Goal: Information Seeking & Learning: Find specific fact

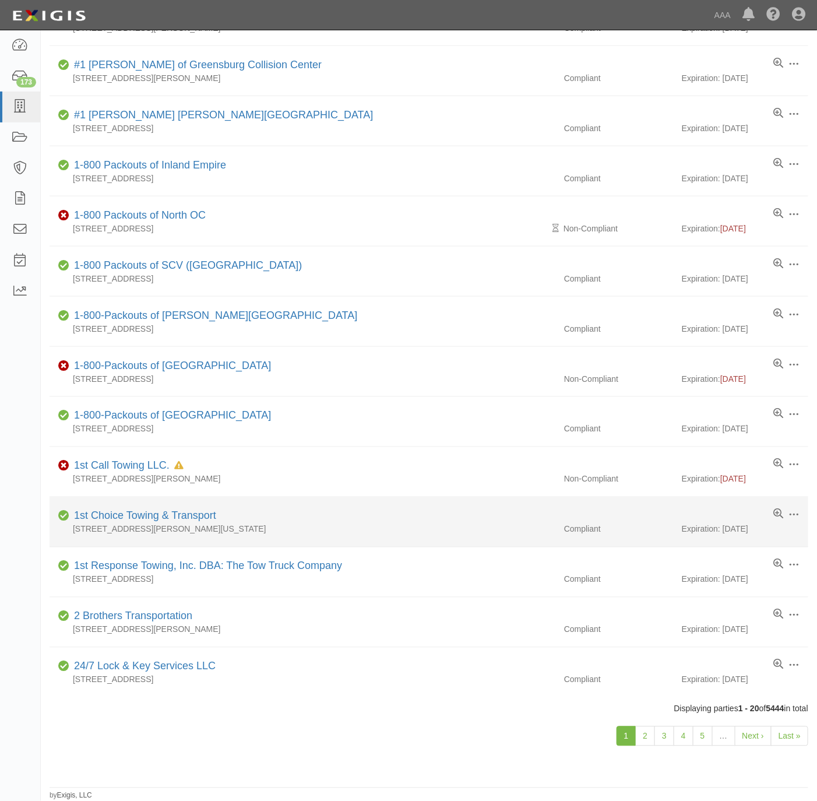
scroll to position [439, 0]
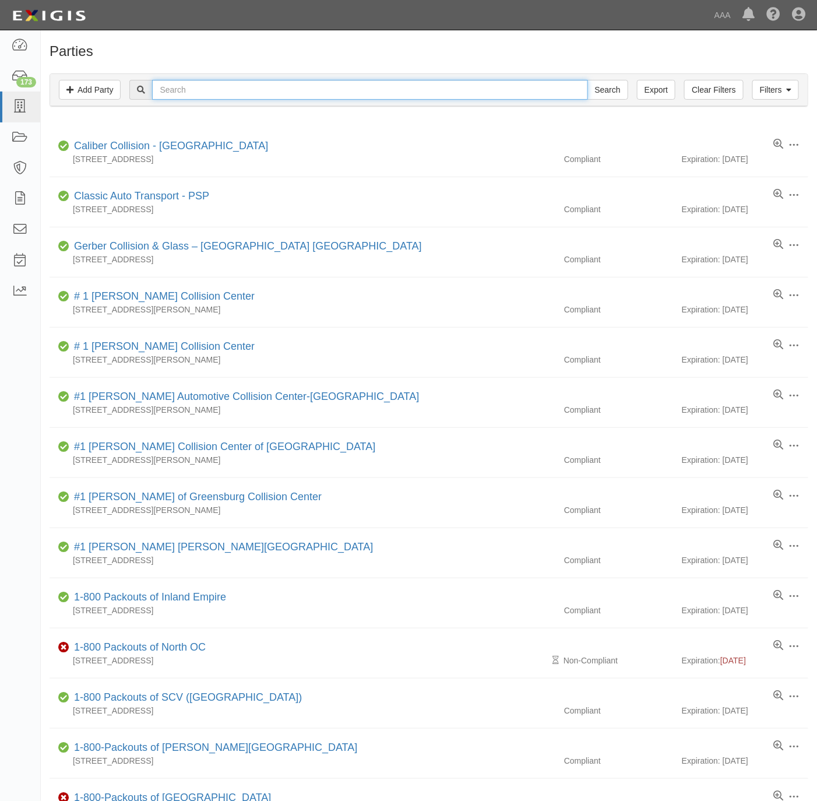
click at [301, 90] on input "text" at bounding box center [369, 90] width 435 height 20
paste input "631801"
type input "631801"
click at [612, 83] on input "Search" at bounding box center [607, 90] width 41 height 20
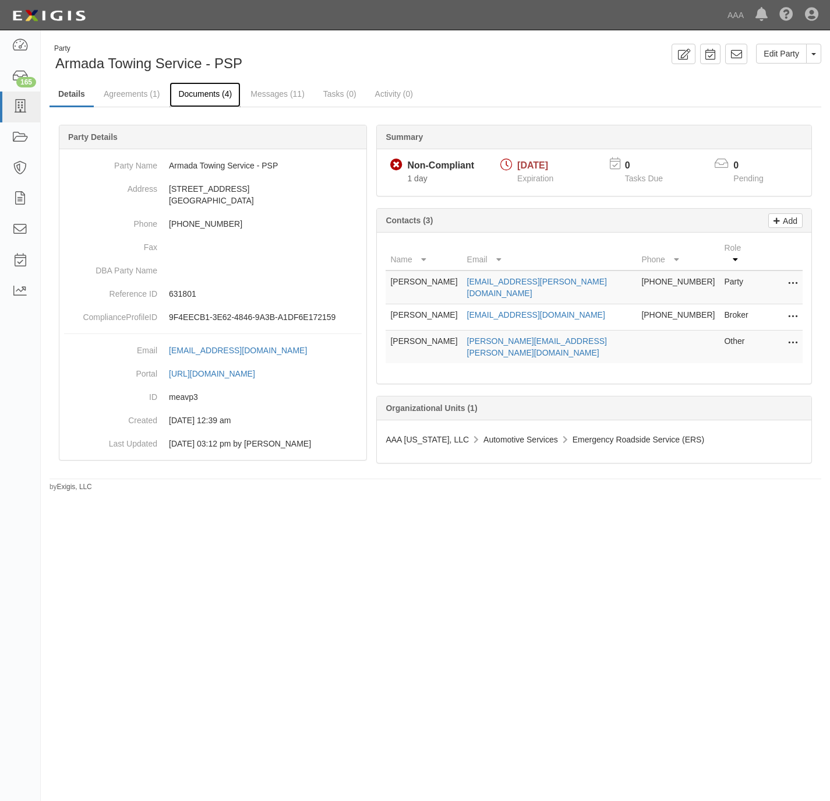
drag, startPoint x: 185, startPoint y: 93, endPoint x: 207, endPoint y: 86, distance: 22.9
click at [185, 93] on link "Documents (4)" at bounding box center [205, 94] width 71 height 25
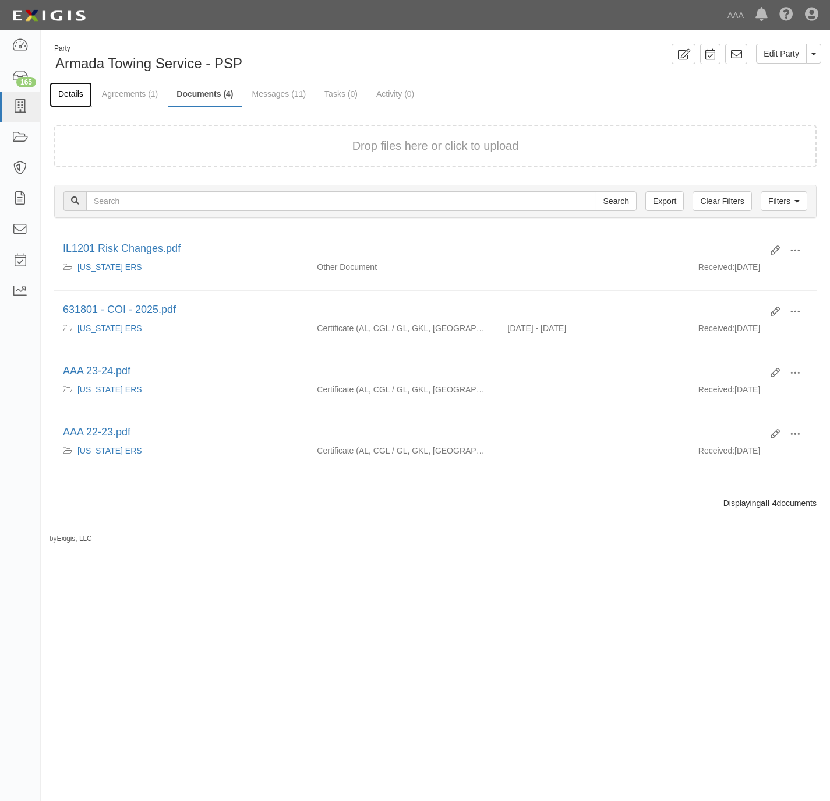
click at [70, 88] on link "Details" at bounding box center [71, 94] width 43 height 25
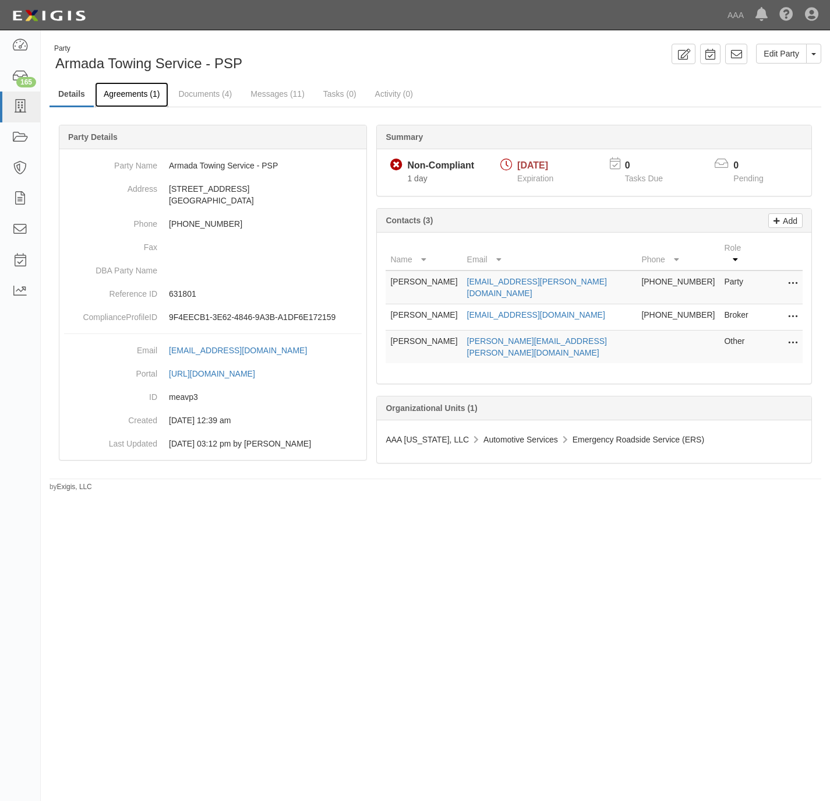
click at [114, 93] on link "Agreements (1)" at bounding box center [131, 94] width 73 height 25
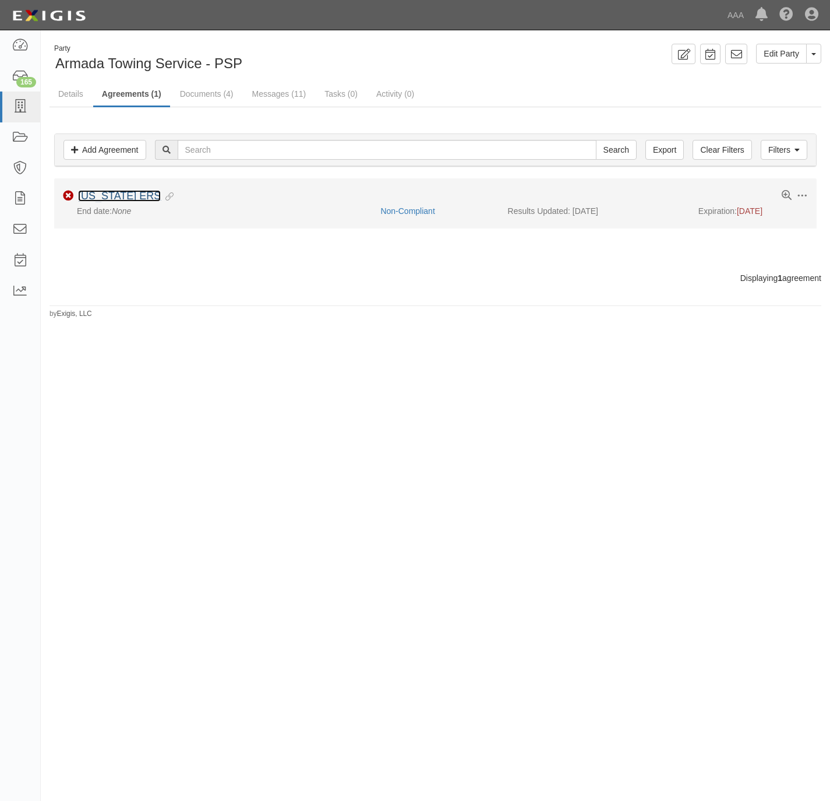
click at [101, 201] on link "[US_STATE] ERS" at bounding box center [119, 196] width 83 height 12
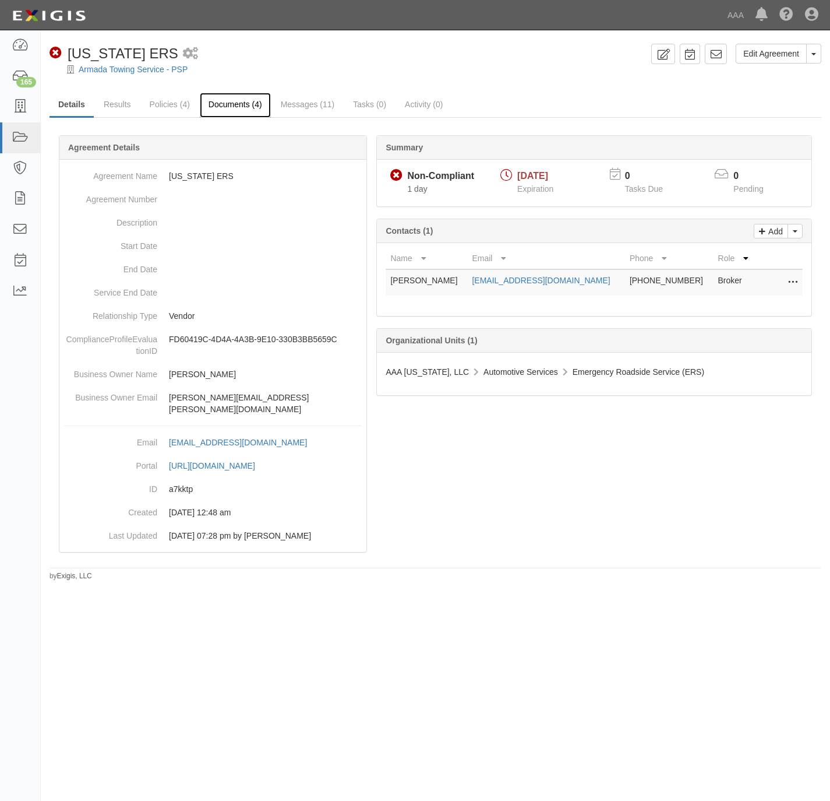
click at [223, 101] on link "Documents (4)" at bounding box center [235, 105] width 71 height 25
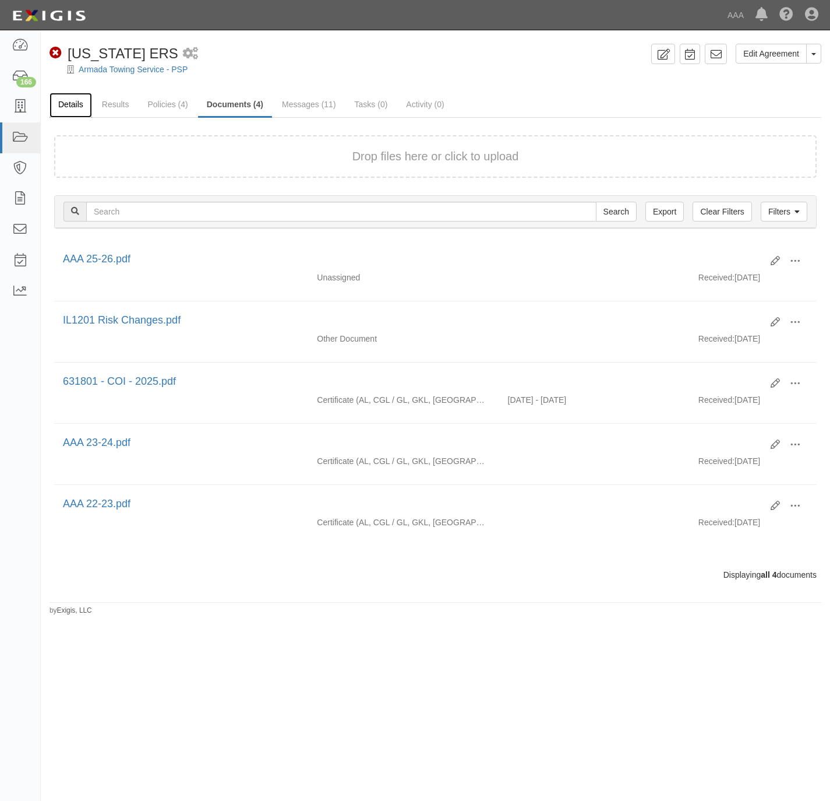
click at [72, 103] on link "Details" at bounding box center [71, 105] width 43 height 25
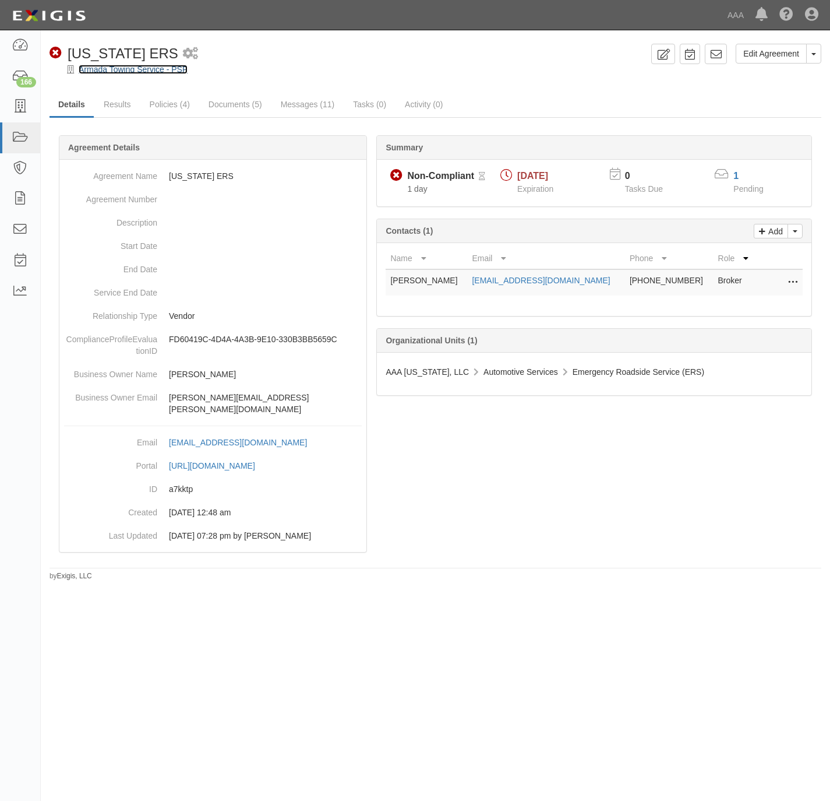
click at [91, 69] on link "Armada Towing Service - PSP" at bounding box center [133, 69] width 109 height 9
click at [16, 105] on icon at bounding box center [20, 106] width 16 height 13
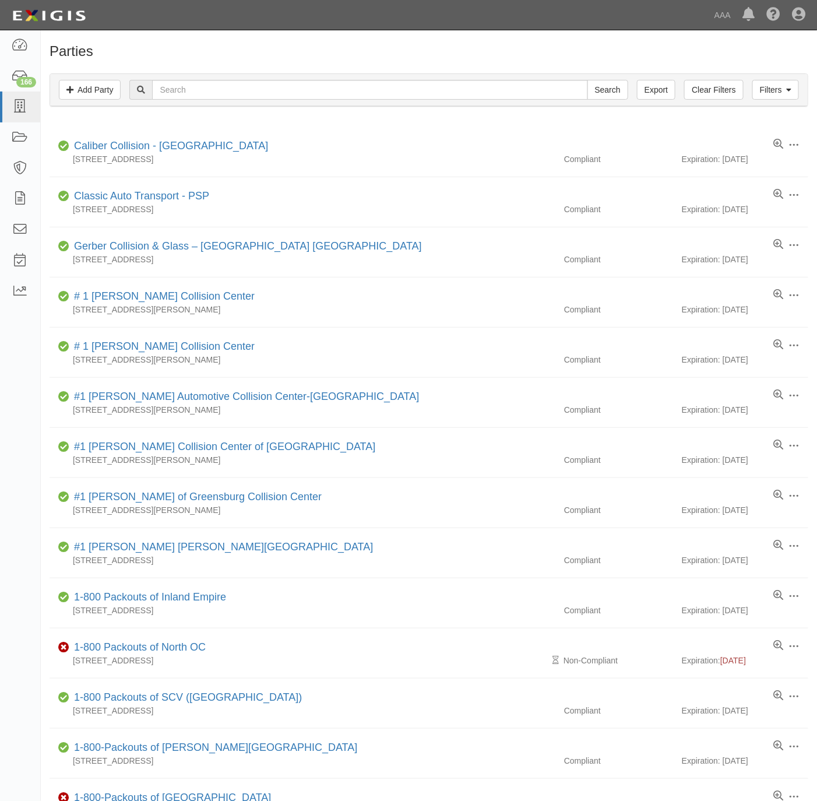
click at [382, 76] on div "Filters Add Party Clear Filters Export Search Filters" at bounding box center [429, 90] width 758 height 32
click at [376, 91] on input "text" at bounding box center [369, 90] width 435 height 20
paste input "631871"
type input "631871"
drag, startPoint x: 607, startPoint y: 86, endPoint x: 550, endPoint y: 44, distance: 71.7
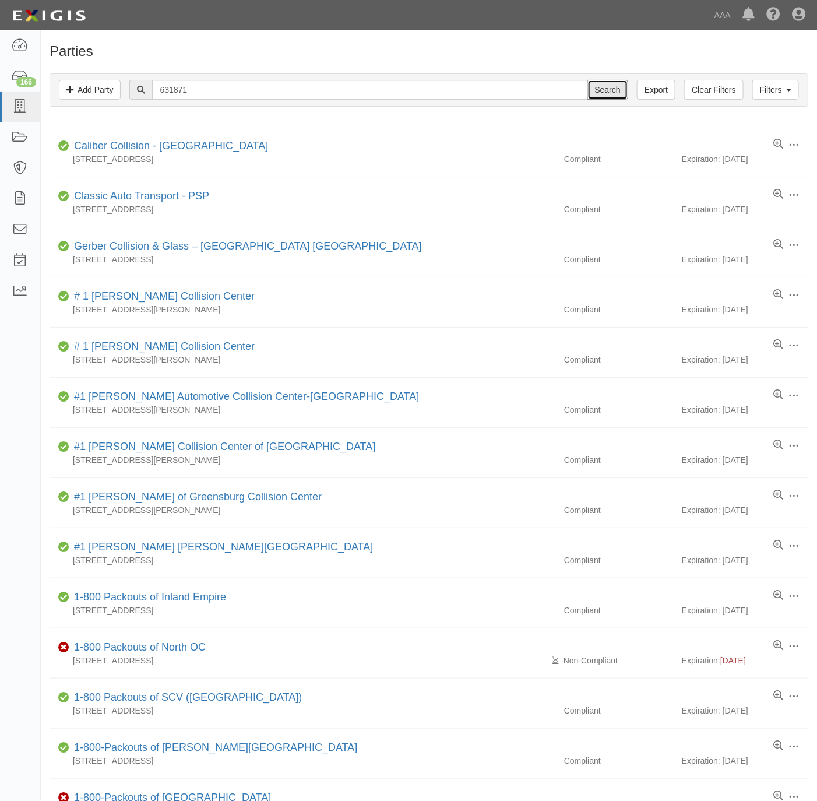
click at [607, 86] on input "Search" at bounding box center [607, 90] width 41 height 20
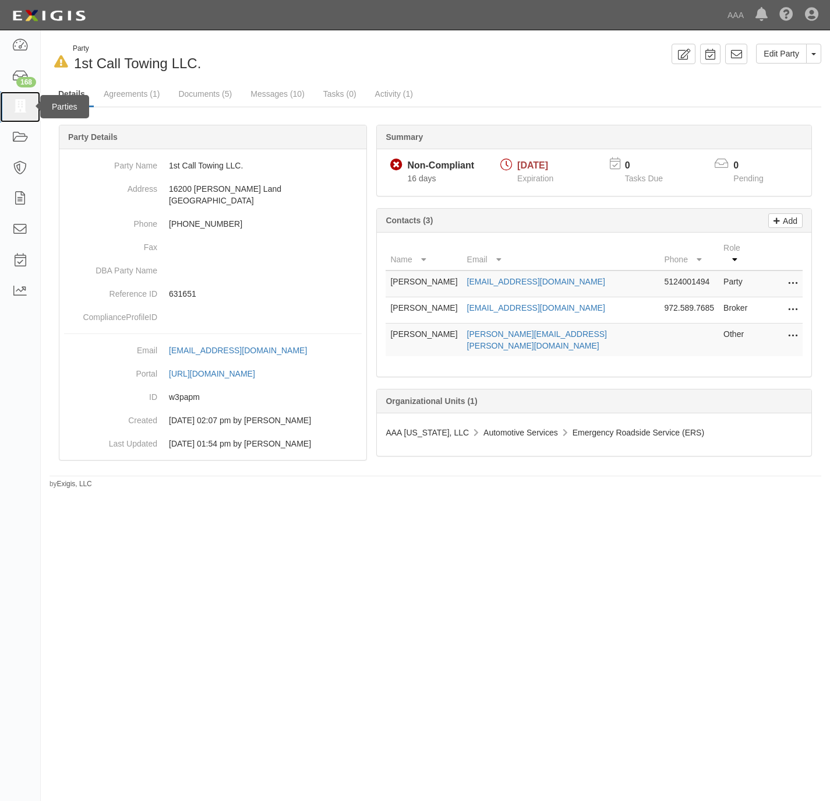
drag, startPoint x: 15, startPoint y: 105, endPoint x: 43, endPoint y: 102, distance: 28.2
click at [16, 105] on icon at bounding box center [20, 106] width 16 height 13
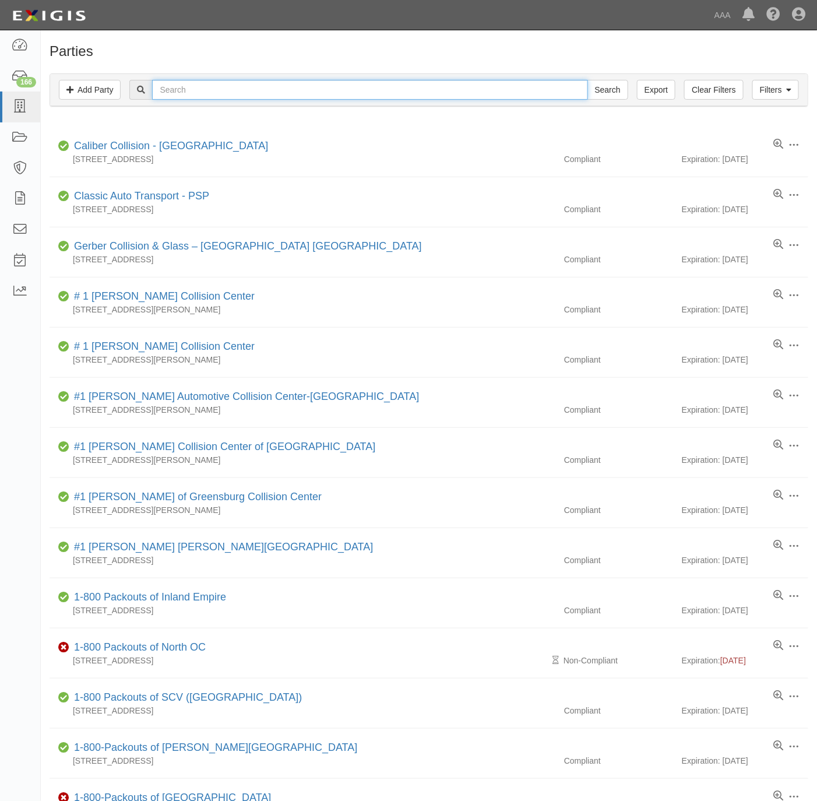
click at [201, 88] on input "text" at bounding box center [369, 90] width 435 height 20
paste input "631202"
type input "631202"
click at [608, 86] on input "Search" at bounding box center [607, 90] width 41 height 20
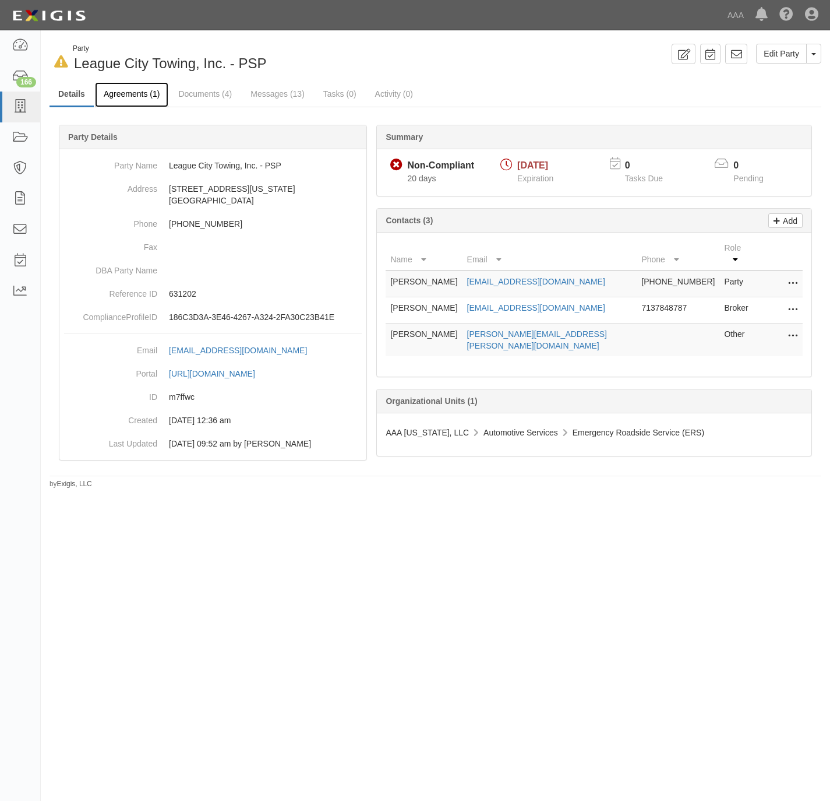
click at [135, 93] on link "Agreements (1)" at bounding box center [131, 94] width 73 height 25
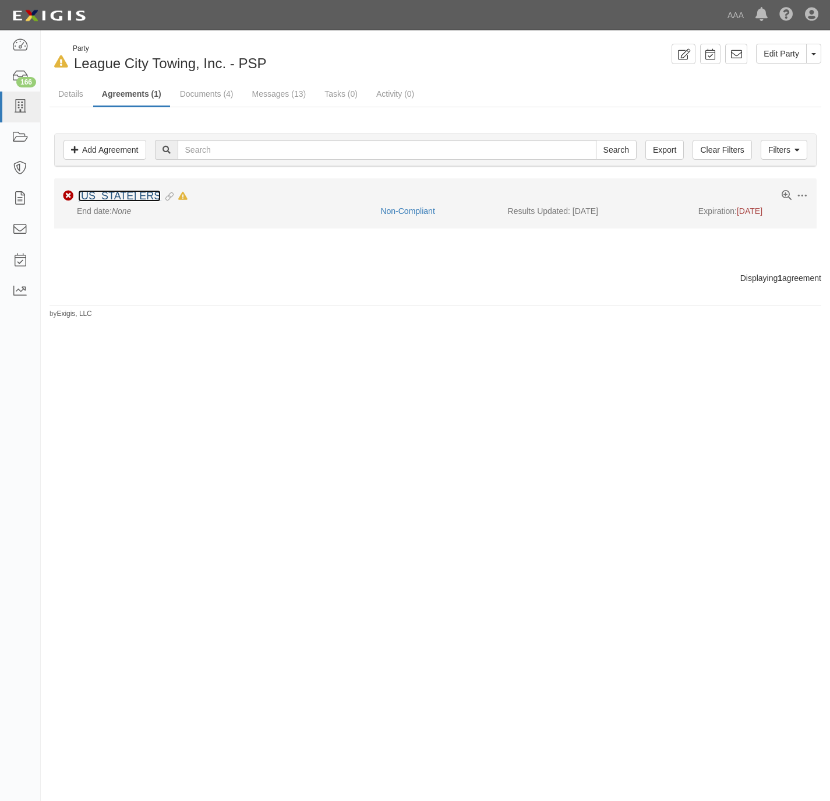
click at [112, 196] on link "[US_STATE] ERS" at bounding box center [119, 196] width 83 height 12
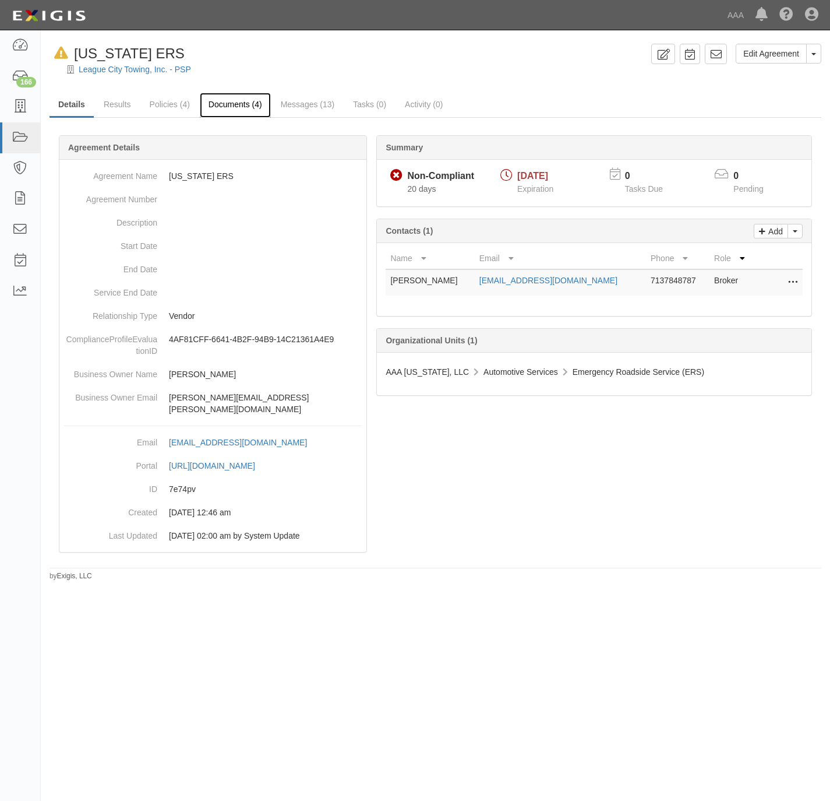
click at [212, 103] on link "Documents (4)" at bounding box center [235, 105] width 71 height 25
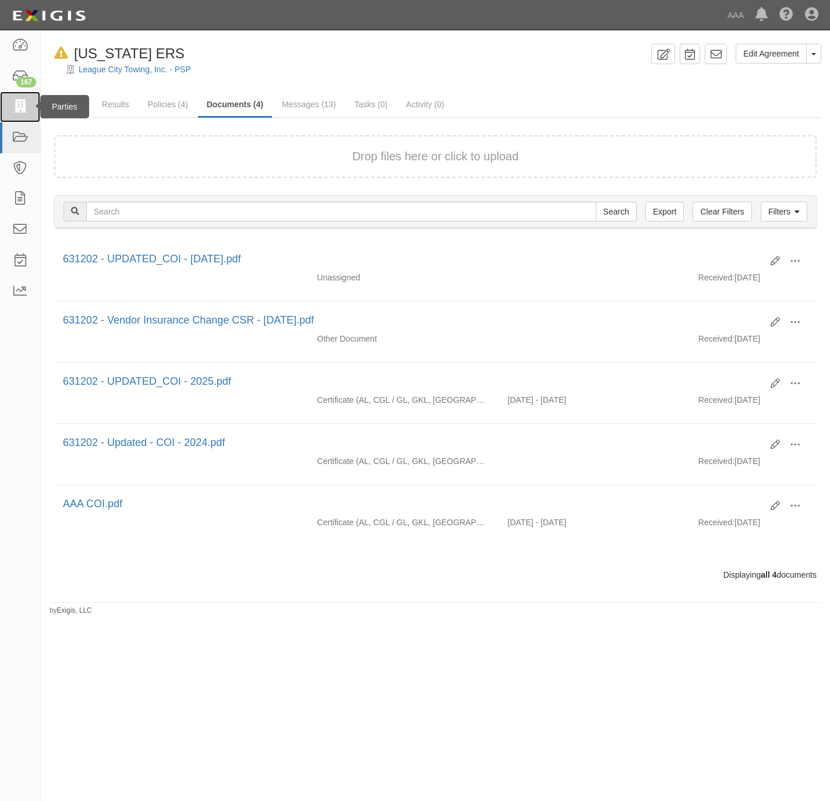
click at [20, 102] on icon at bounding box center [20, 106] width 16 height 13
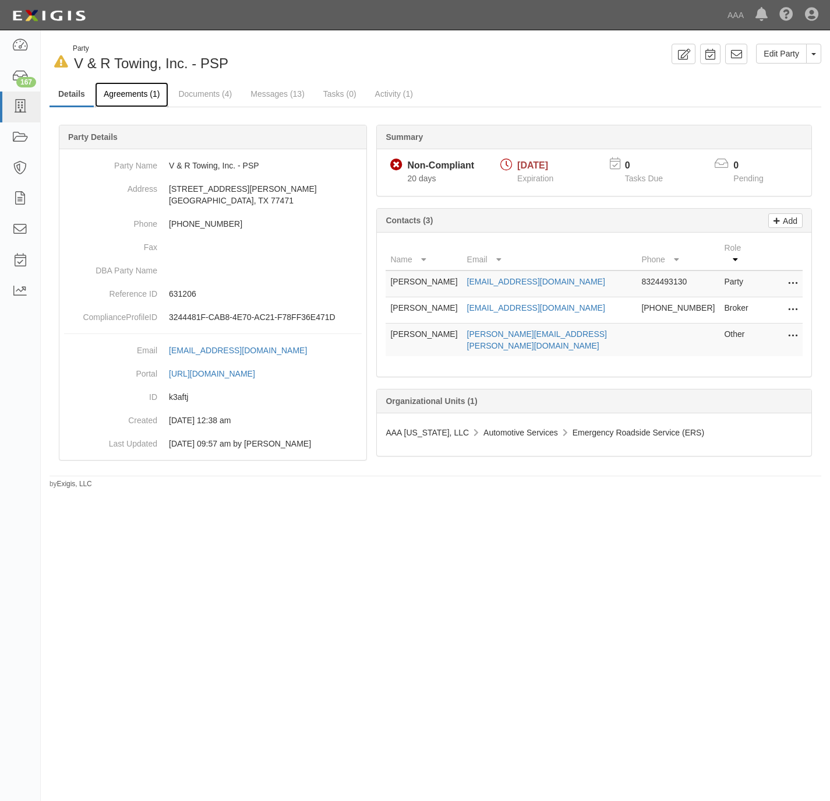
click at [123, 87] on link "Agreements (1)" at bounding box center [131, 94] width 73 height 25
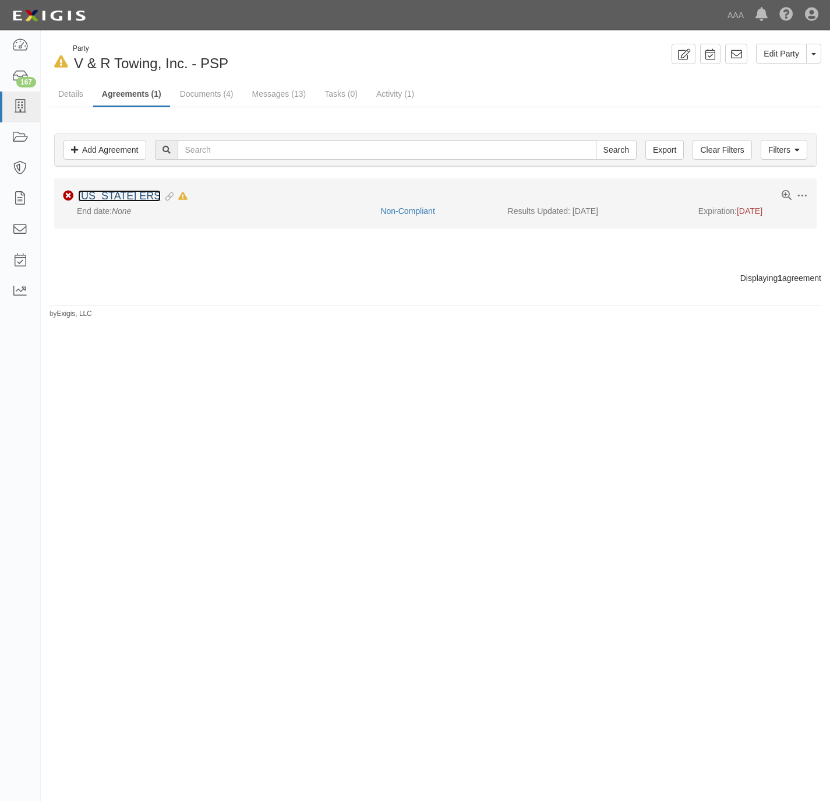
click at [109, 196] on link "Texas ERS" at bounding box center [119, 196] width 83 height 12
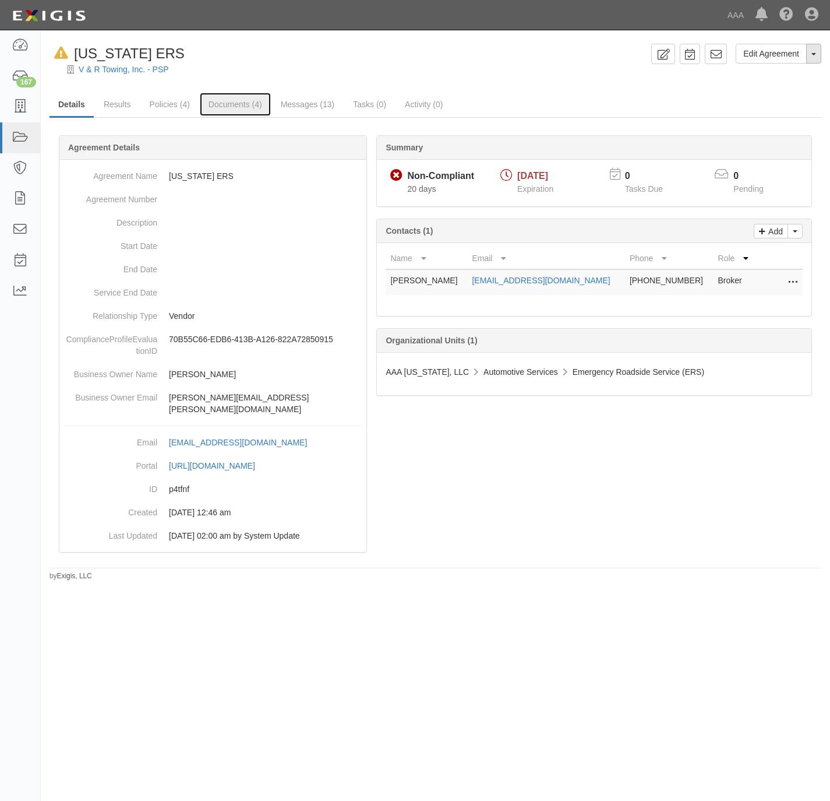
drag, startPoint x: 238, startPoint y: 105, endPoint x: 809, endPoint y: 53, distance: 574.0
click at [238, 104] on link "Documents (4)" at bounding box center [235, 104] width 71 height 23
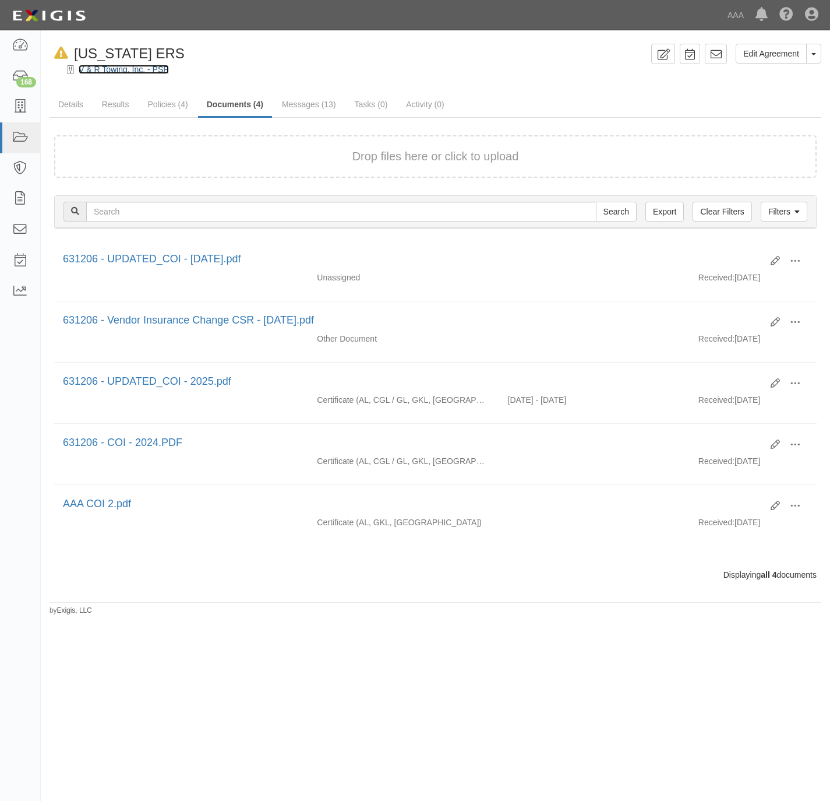
click at [91, 67] on link "V & R Towing, Inc. - PSP" at bounding box center [124, 69] width 90 height 9
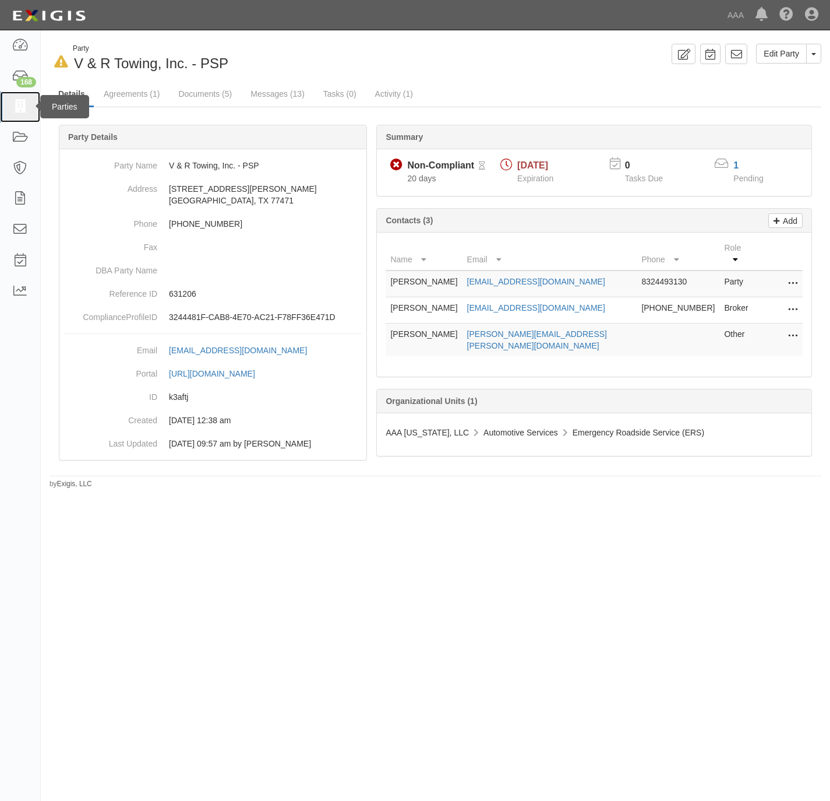
click at [18, 100] on icon at bounding box center [20, 106] width 16 height 13
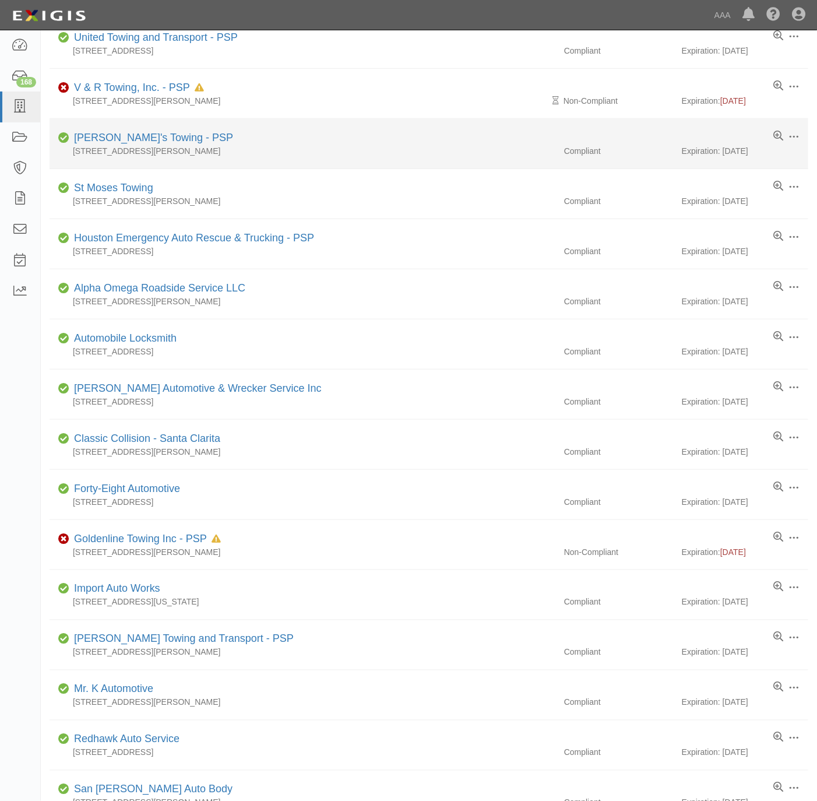
scroll to position [262, 0]
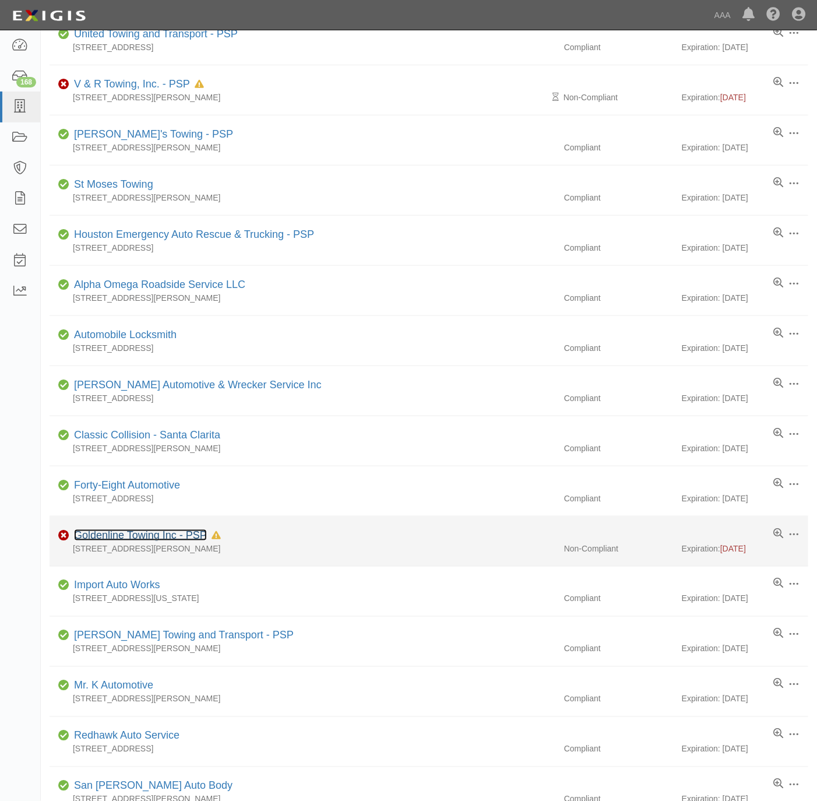
click at [145, 538] on link "Goldenline Towing Inc - PSP" at bounding box center [140, 535] width 133 height 12
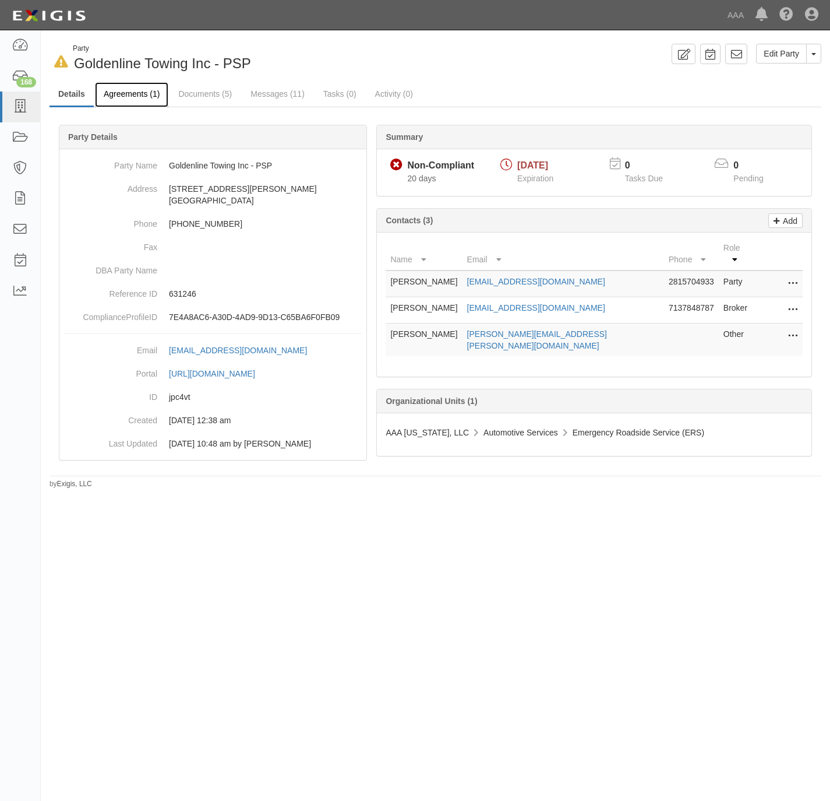
click at [126, 91] on link "Agreements (1)" at bounding box center [131, 94] width 73 height 25
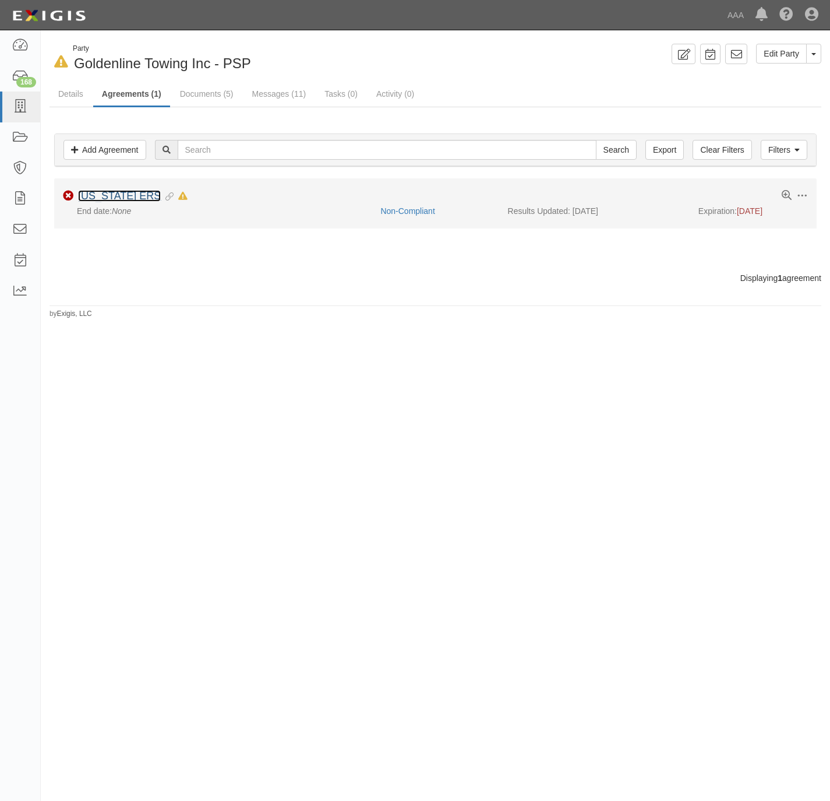
click at [119, 196] on link "[US_STATE] ERS" at bounding box center [119, 196] width 83 height 12
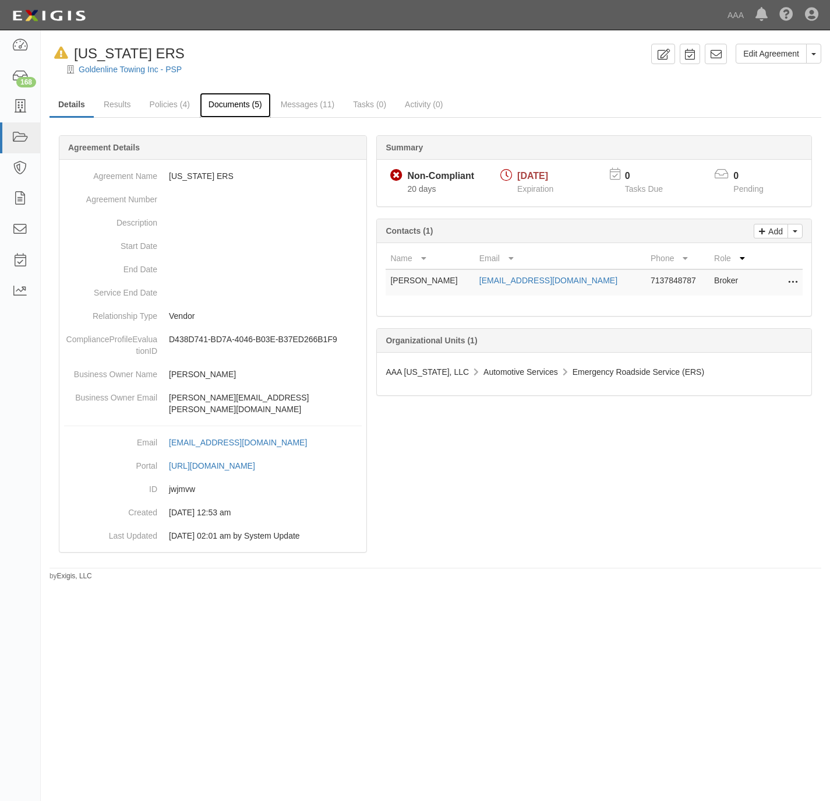
click at [233, 102] on link "Documents (5)" at bounding box center [235, 105] width 71 height 25
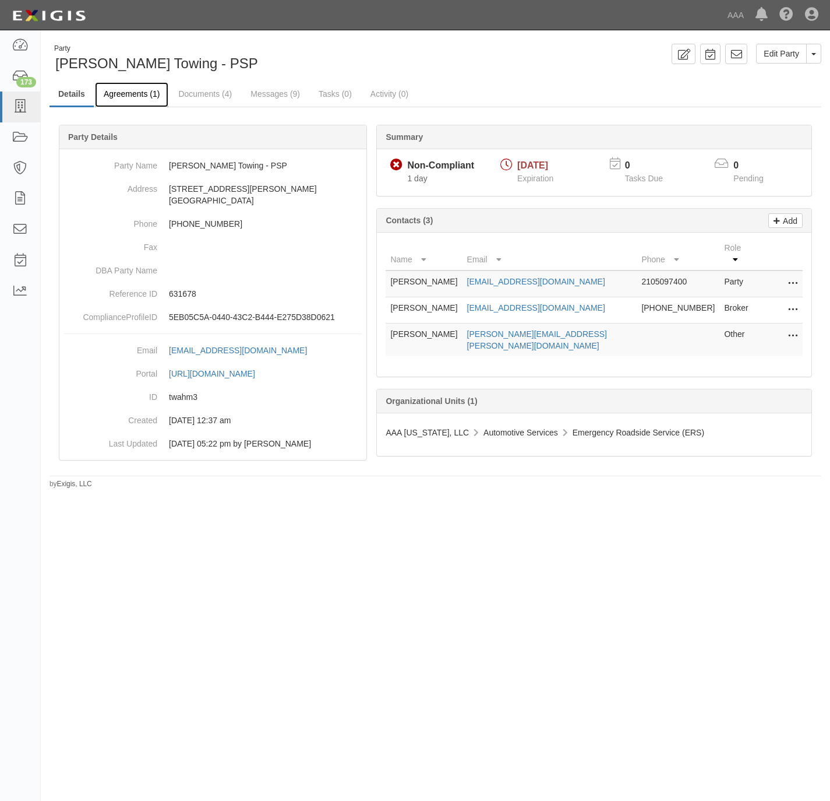
click at [137, 88] on link "Agreements (1)" at bounding box center [131, 94] width 73 height 25
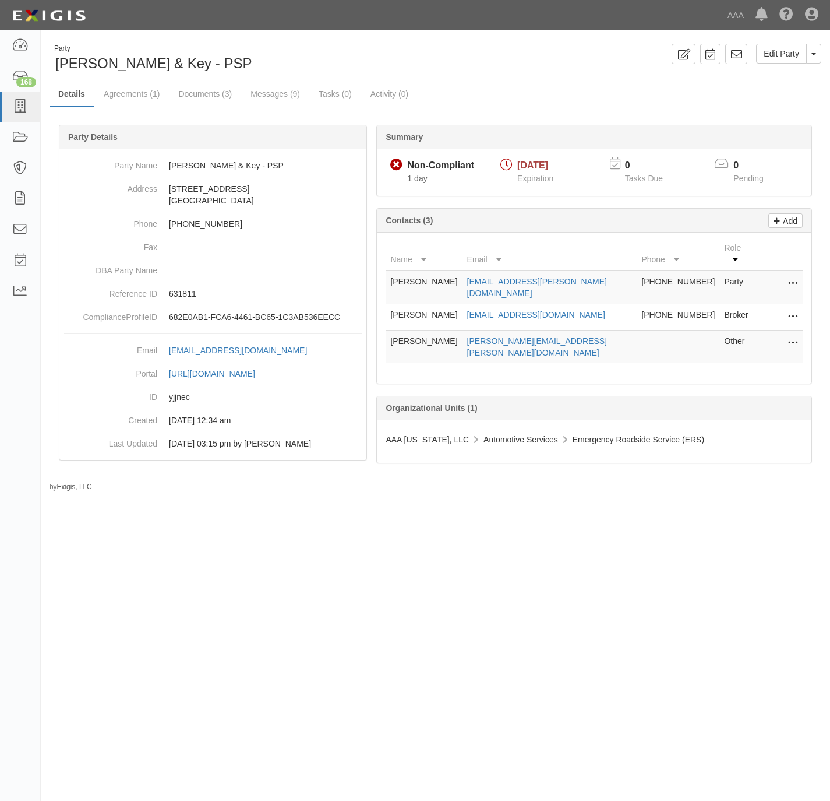
click at [714, 583] on div "Party Austin Locksmith & Key - PSP Edit Party Toggle Party Dropdown View Audit …" at bounding box center [415, 395] width 830 height 721
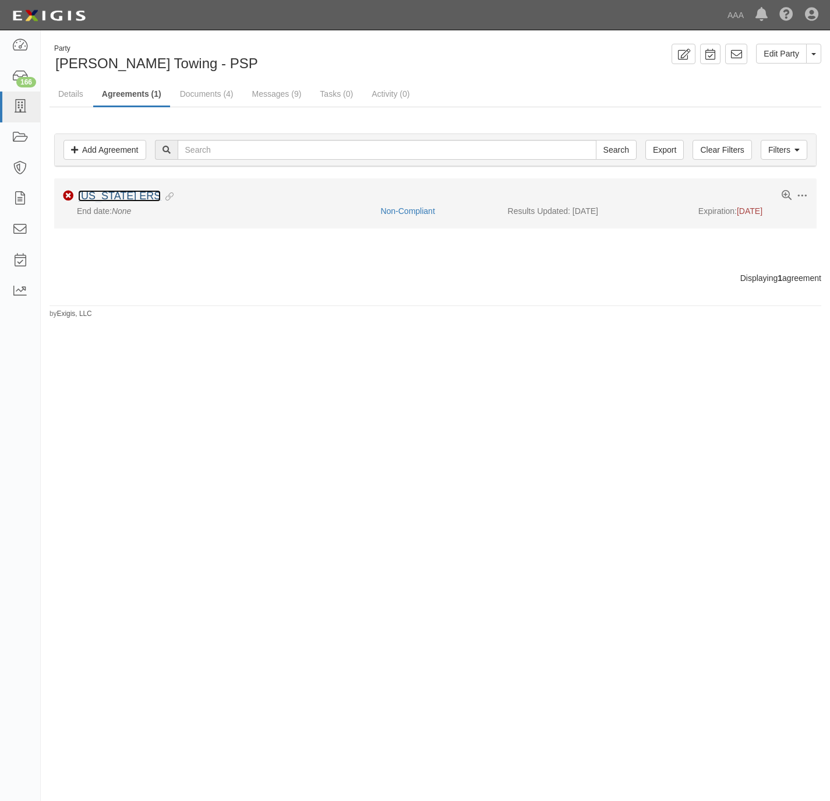
drag, startPoint x: 101, startPoint y: 198, endPoint x: 107, endPoint y: 193, distance: 7.0
click at [101, 198] on link "[US_STATE] ERS" at bounding box center [119, 196] width 83 height 12
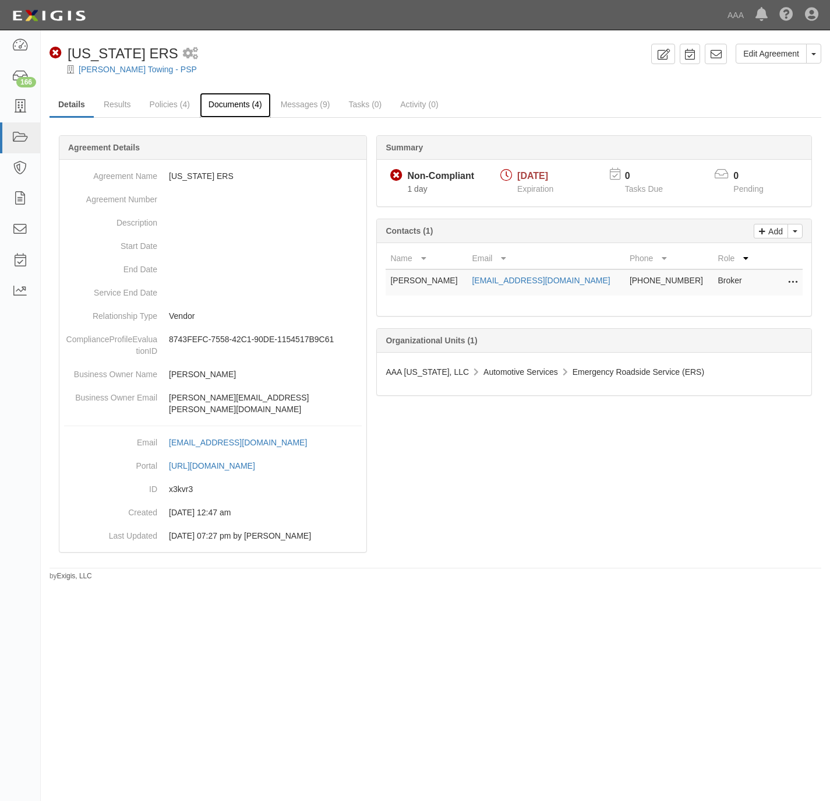
click at [226, 105] on link "Documents (4)" at bounding box center [235, 105] width 71 height 25
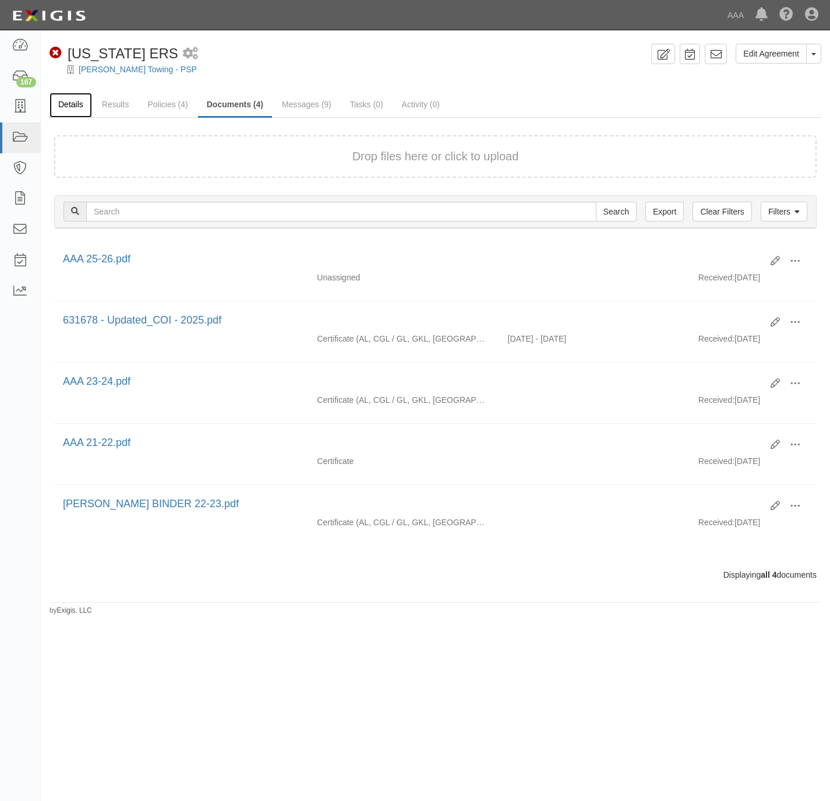
click at [70, 100] on link "Details" at bounding box center [71, 105] width 43 height 25
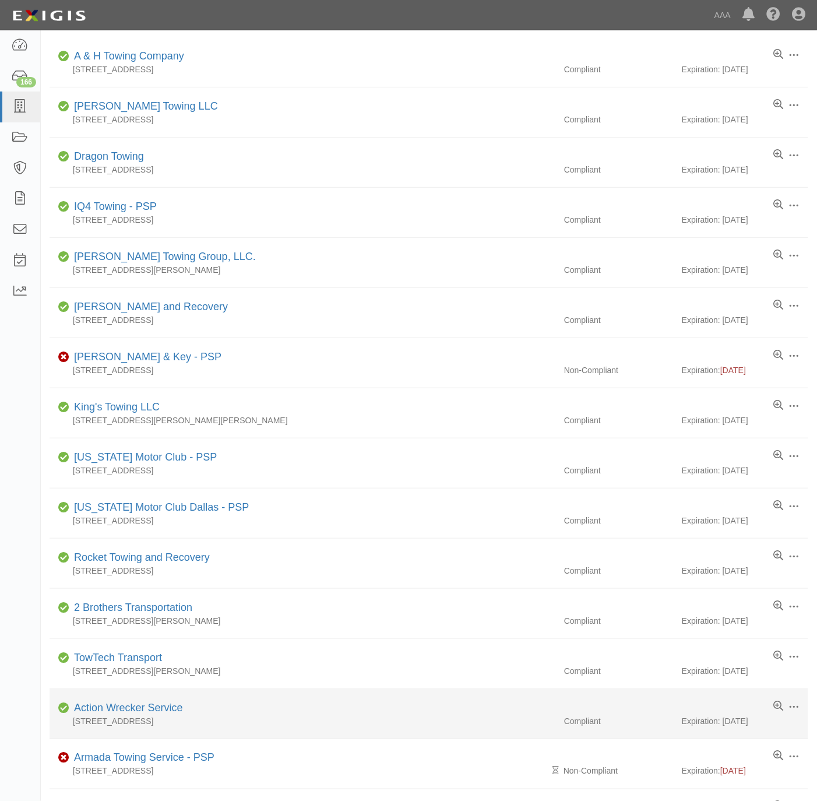
scroll to position [439, 0]
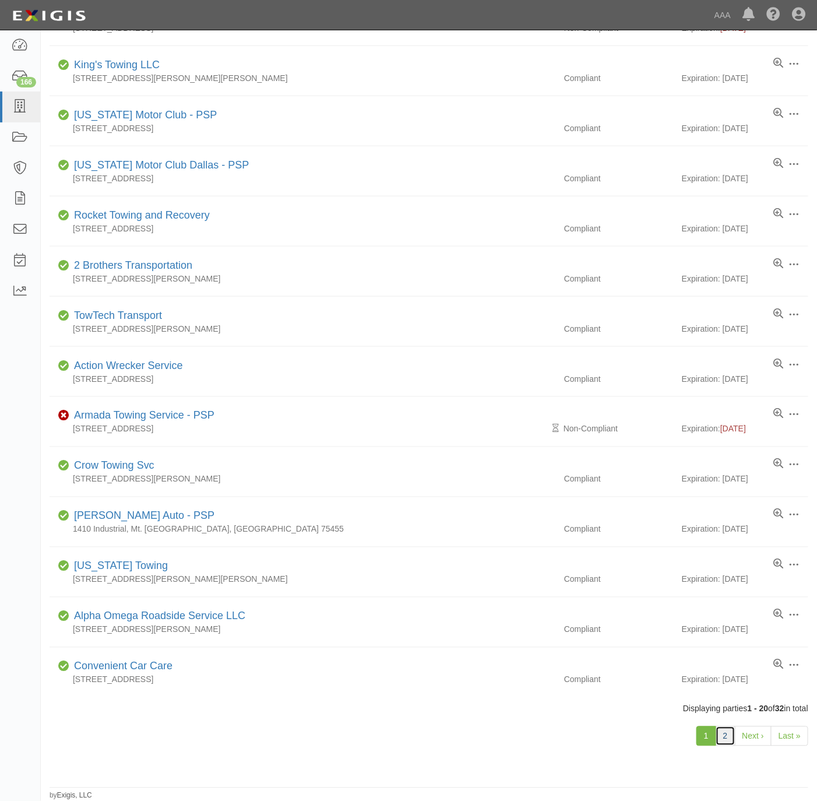
click at [721, 736] on link "2" at bounding box center [726, 736] width 20 height 20
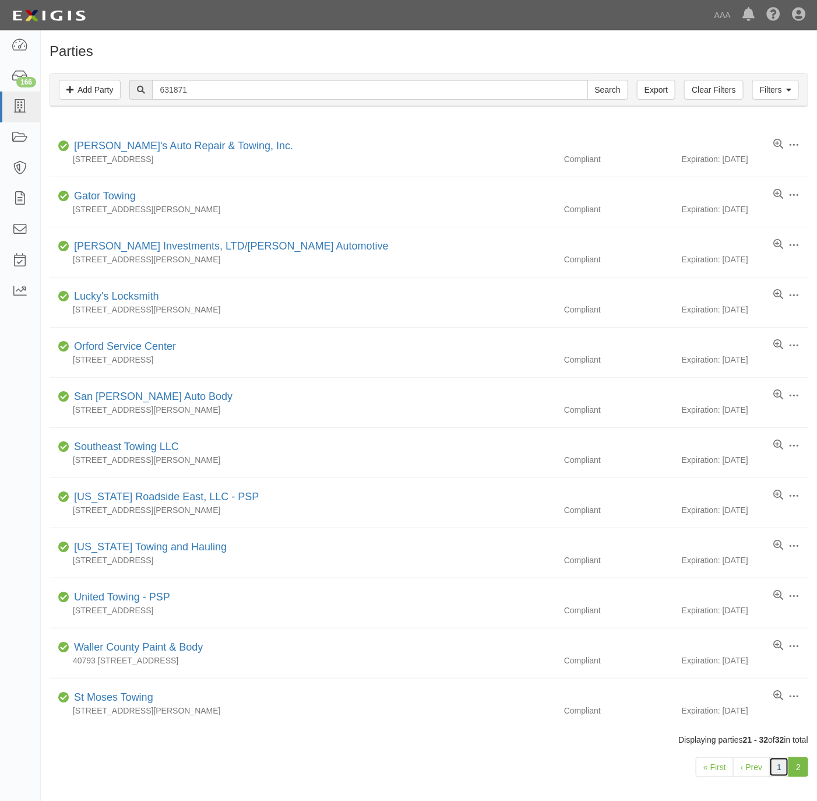
click at [773, 765] on link "1" at bounding box center [779, 767] width 20 height 20
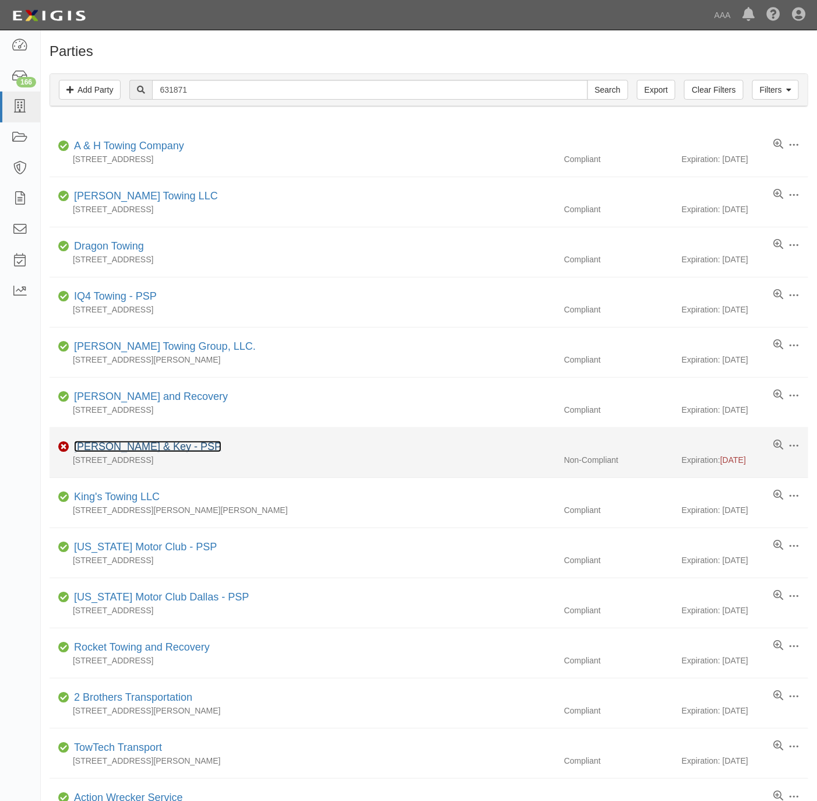
click at [119, 445] on link "[PERSON_NAME] & Key - PSP" at bounding box center [147, 447] width 147 height 12
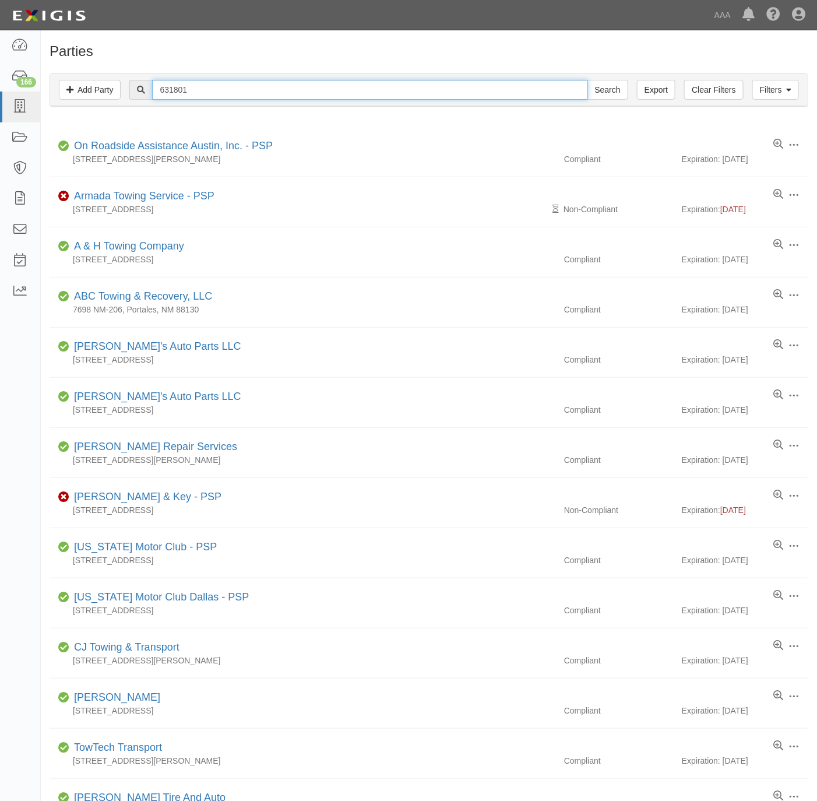
click at [269, 81] on input "631801" at bounding box center [369, 90] width 435 height 20
paste input "0288"
type input "630288"
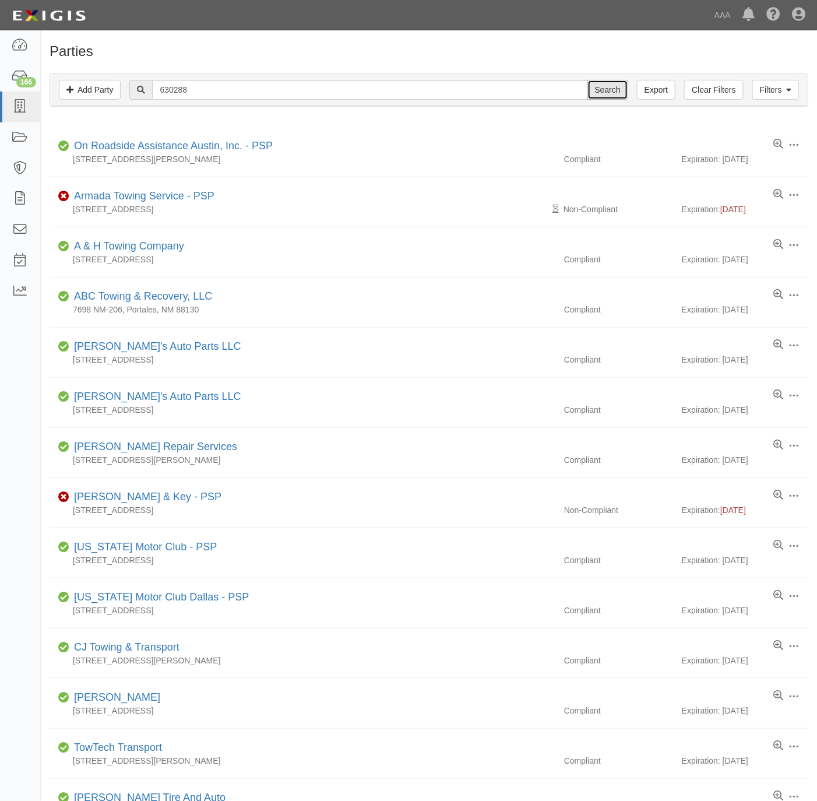
click at [612, 90] on input "Search" at bounding box center [607, 90] width 41 height 20
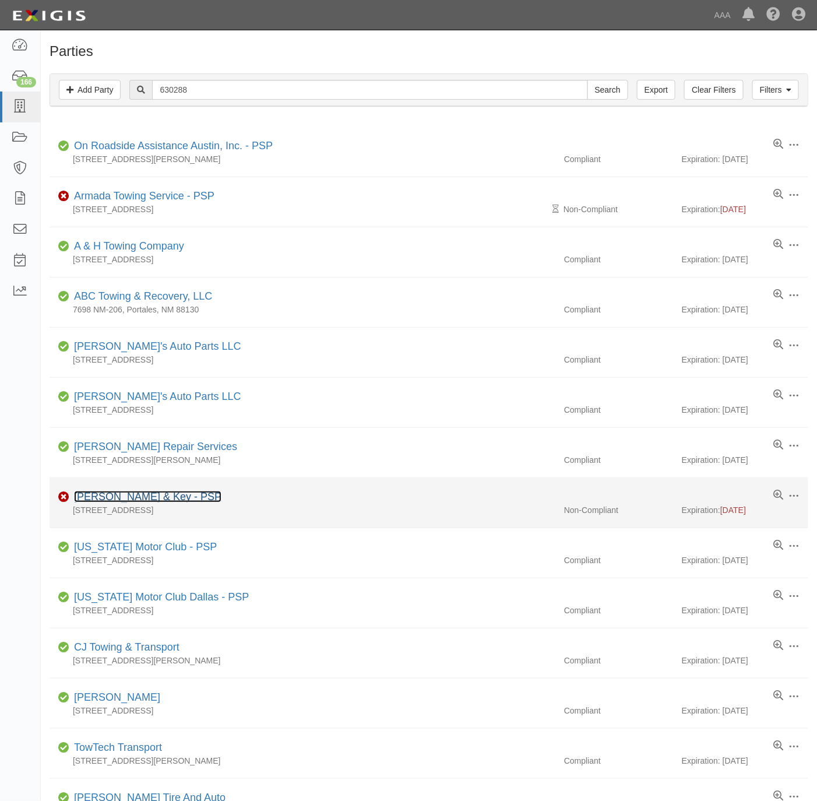
click at [135, 499] on link "Austin Locksmith & Key - PSP" at bounding box center [147, 497] width 147 height 12
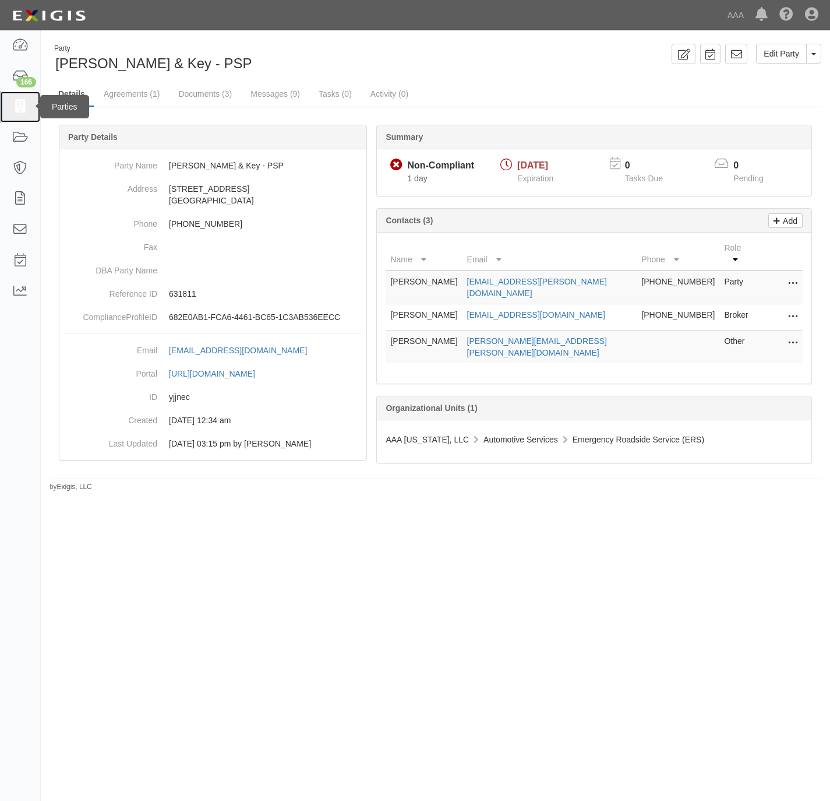
click at [24, 107] on icon at bounding box center [20, 106] width 16 height 13
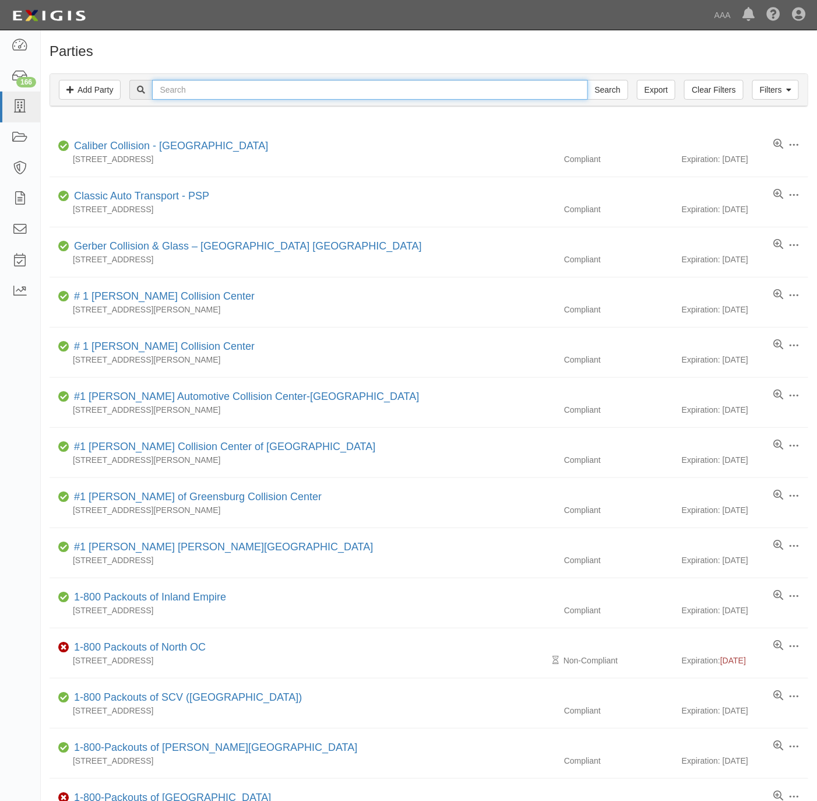
click at [194, 94] on input "text" at bounding box center [369, 90] width 435 height 20
paste input "31871"
type input "631871"
click at [587, 80] on input "Search" at bounding box center [607, 90] width 41 height 20
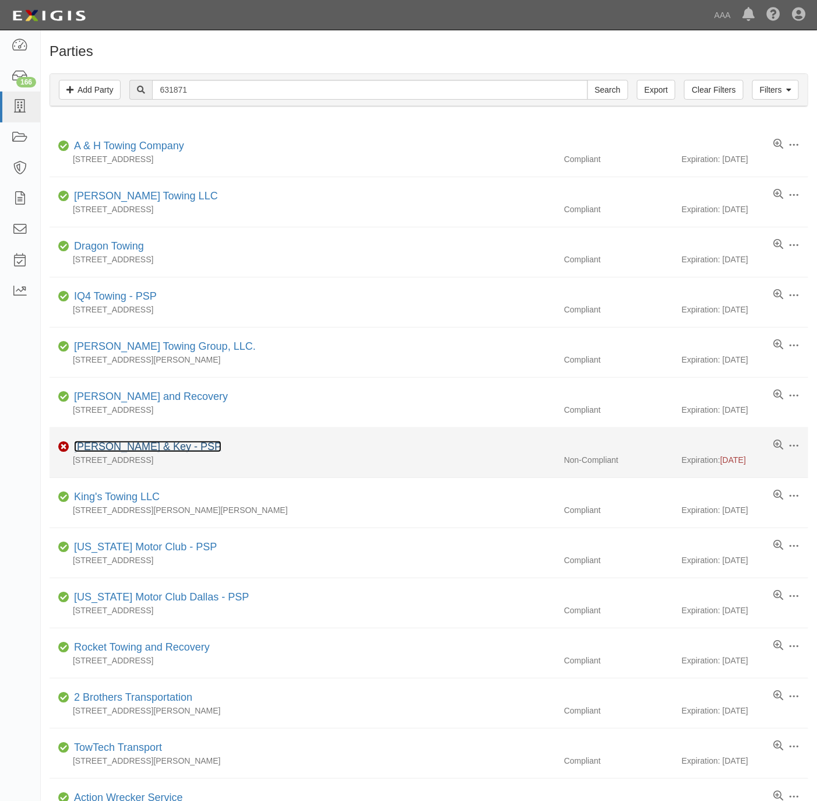
click at [91, 449] on link "[PERSON_NAME] & Key - PSP" at bounding box center [147, 447] width 147 height 12
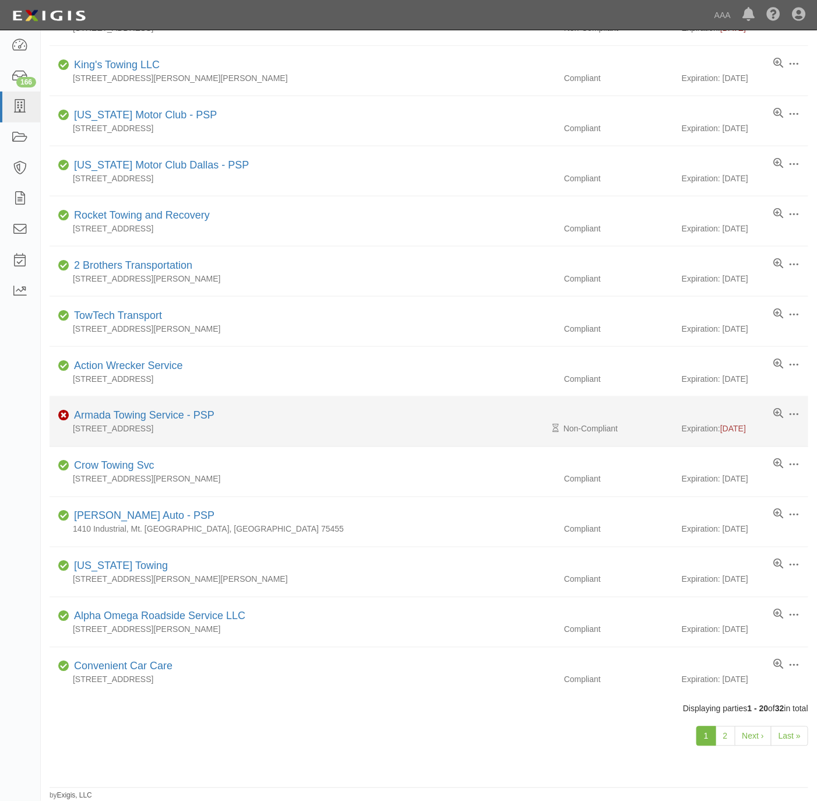
scroll to position [439, 0]
click at [114, 413] on link "Armada Towing Service - PSP" at bounding box center [144, 416] width 140 height 12
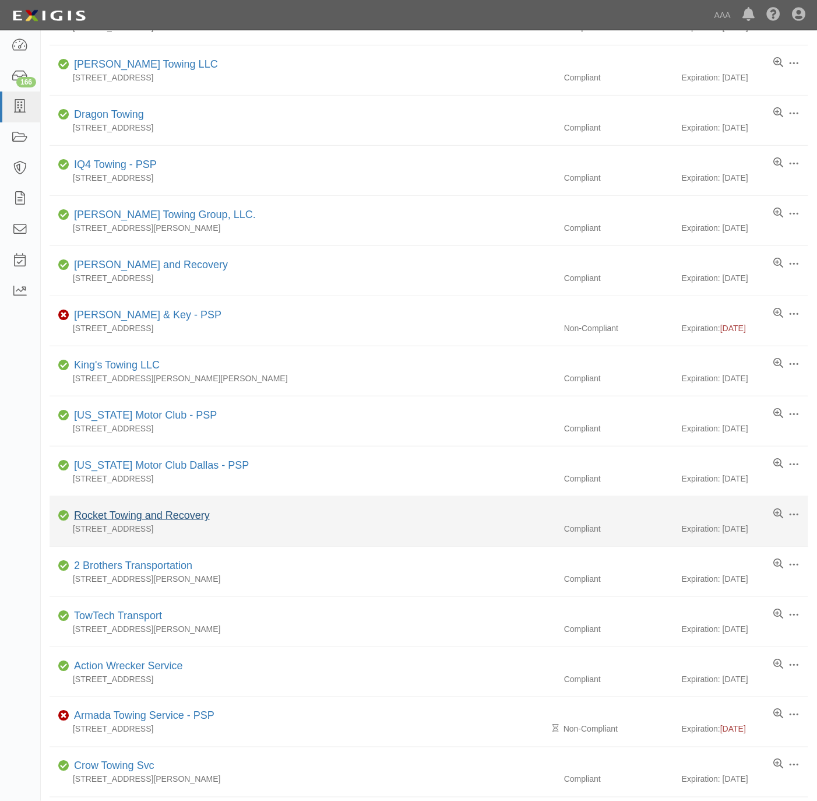
scroll to position [2, 0]
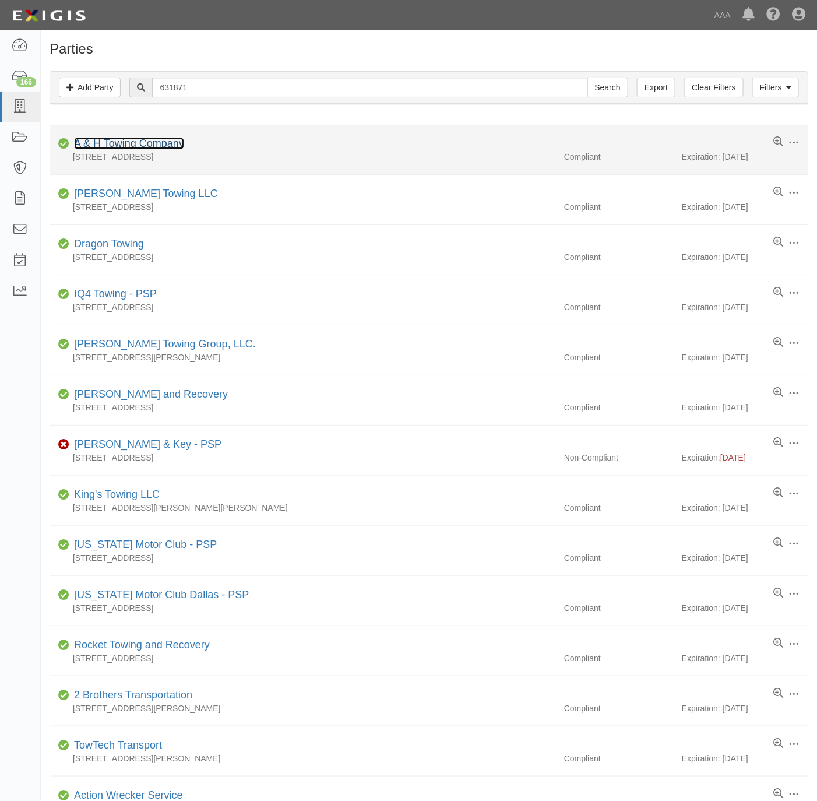
click at [128, 142] on link "A & H Towing Company" at bounding box center [129, 144] width 110 height 12
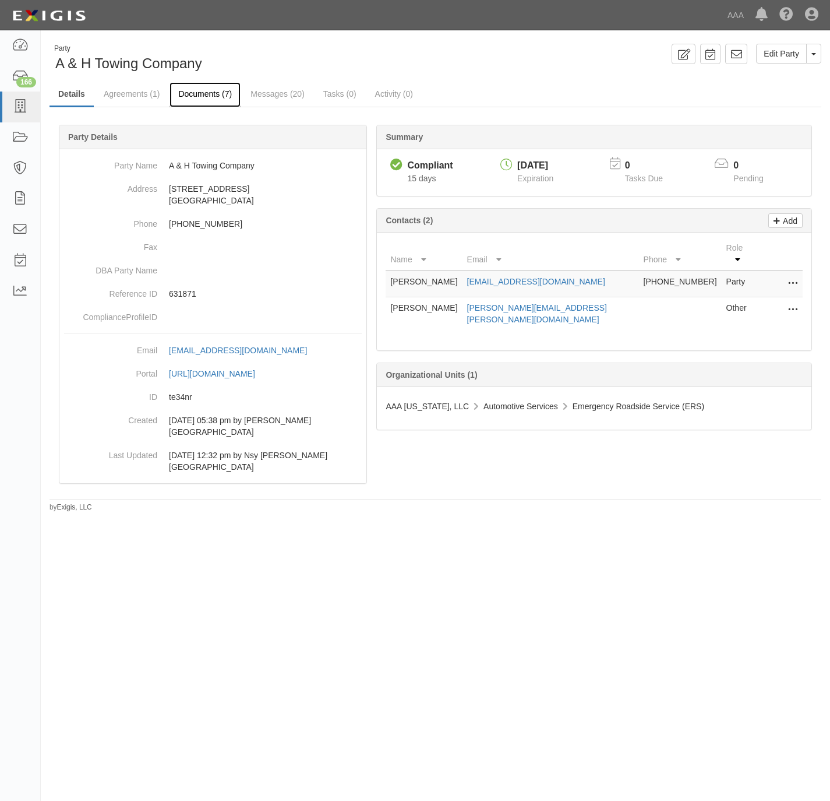
click at [189, 86] on link "Documents (7)" at bounding box center [205, 94] width 71 height 25
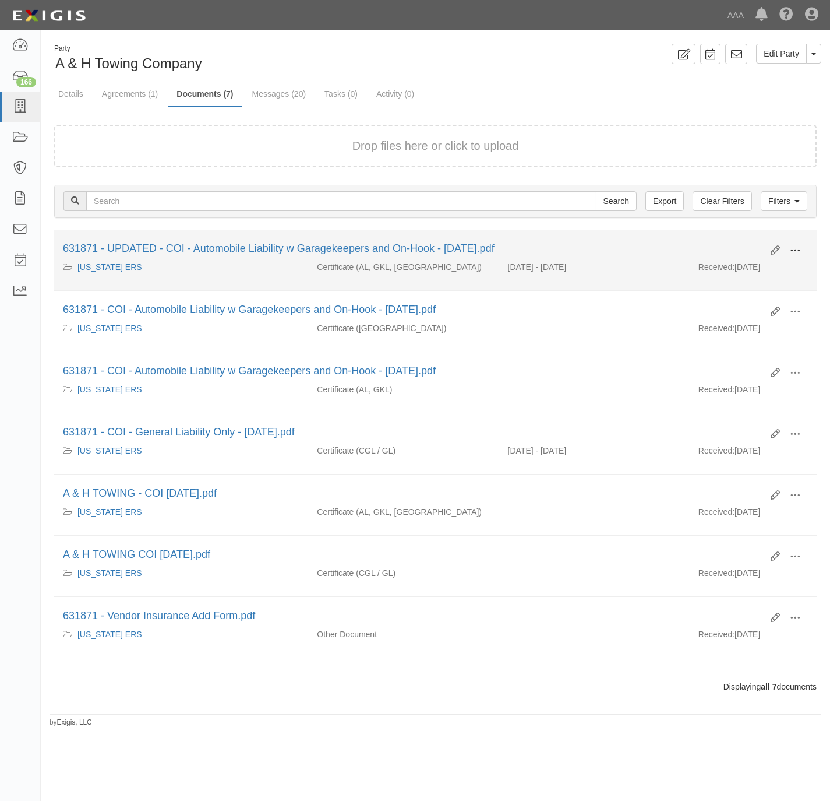
click at [795, 248] on span at bounding box center [795, 250] width 10 height 10
click at [744, 268] on link "View" at bounding box center [739, 267] width 92 height 21
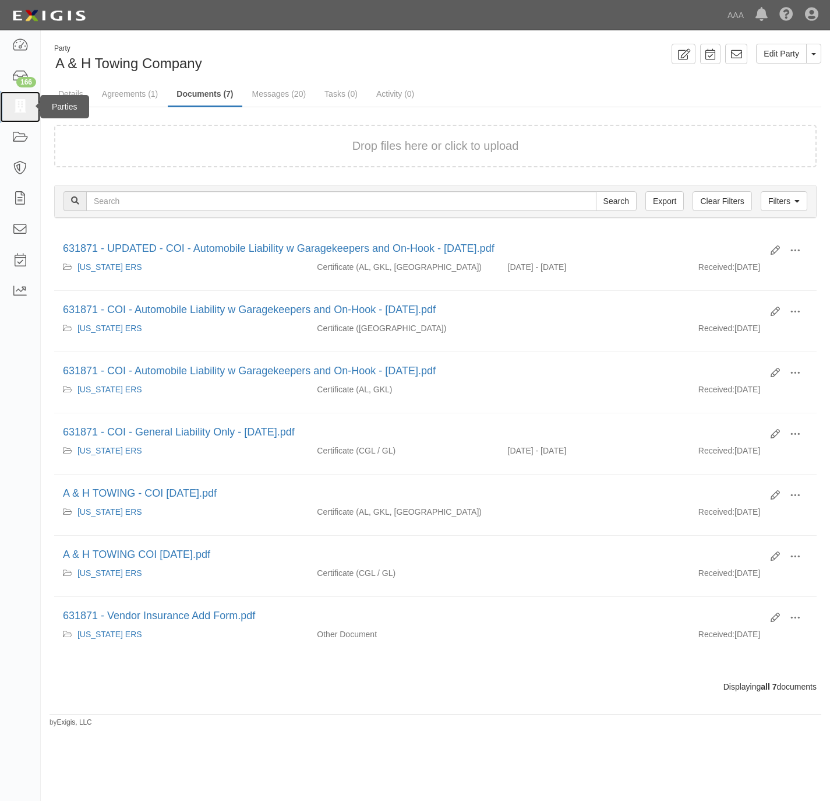
click at [12, 110] on icon at bounding box center [20, 106] width 16 height 13
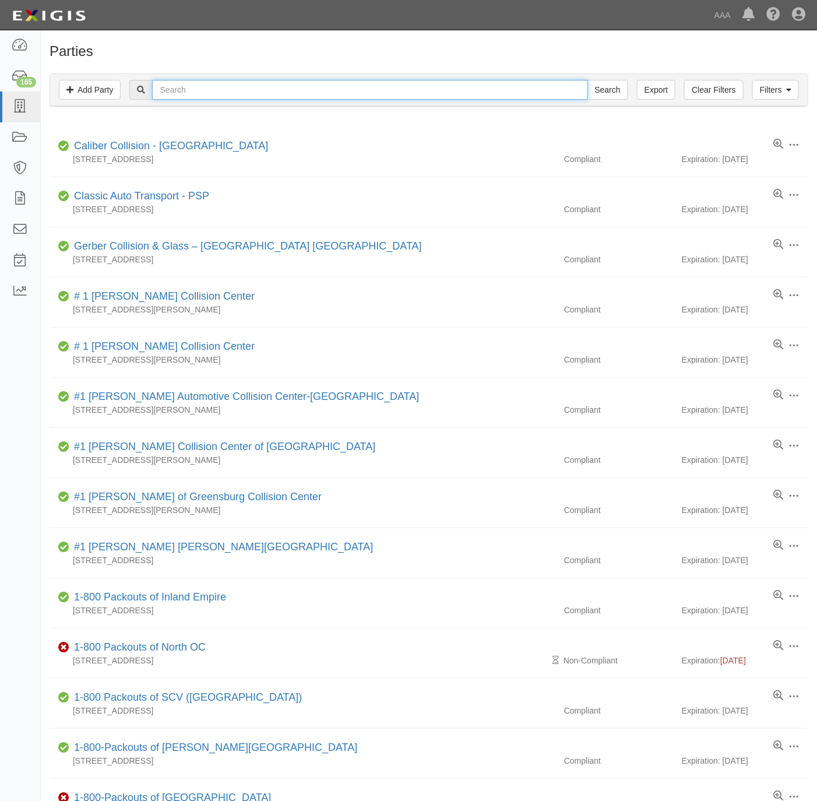
click at [288, 86] on input "text" at bounding box center [369, 90] width 435 height 20
paste input "631801"
type input "631801"
click at [604, 90] on input "Search" at bounding box center [607, 90] width 41 height 20
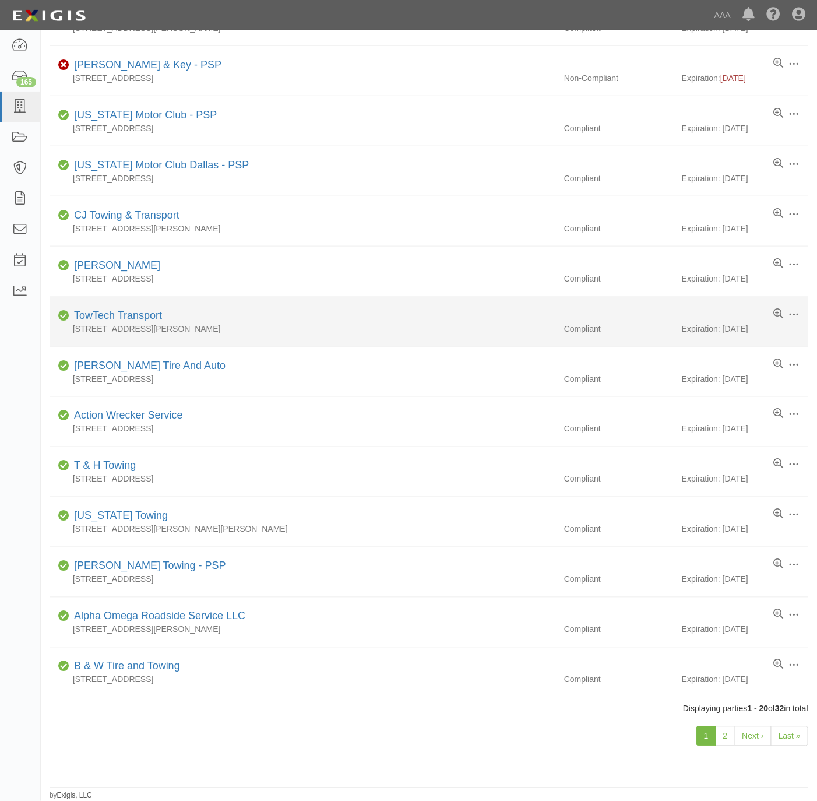
scroll to position [439, 0]
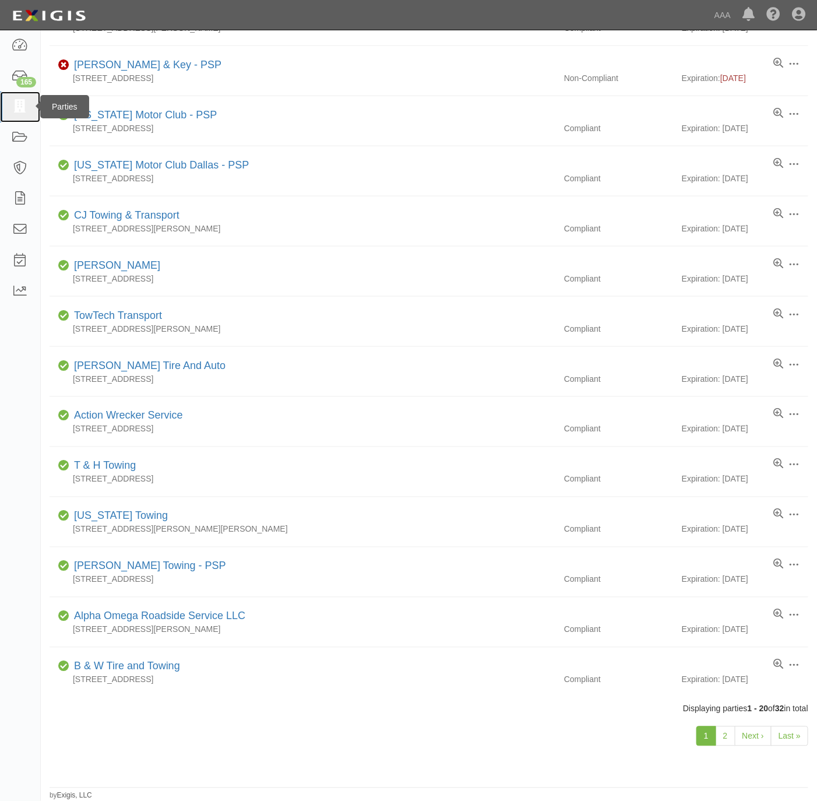
click at [16, 110] on icon at bounding box center [20, 106] width 16 height 13
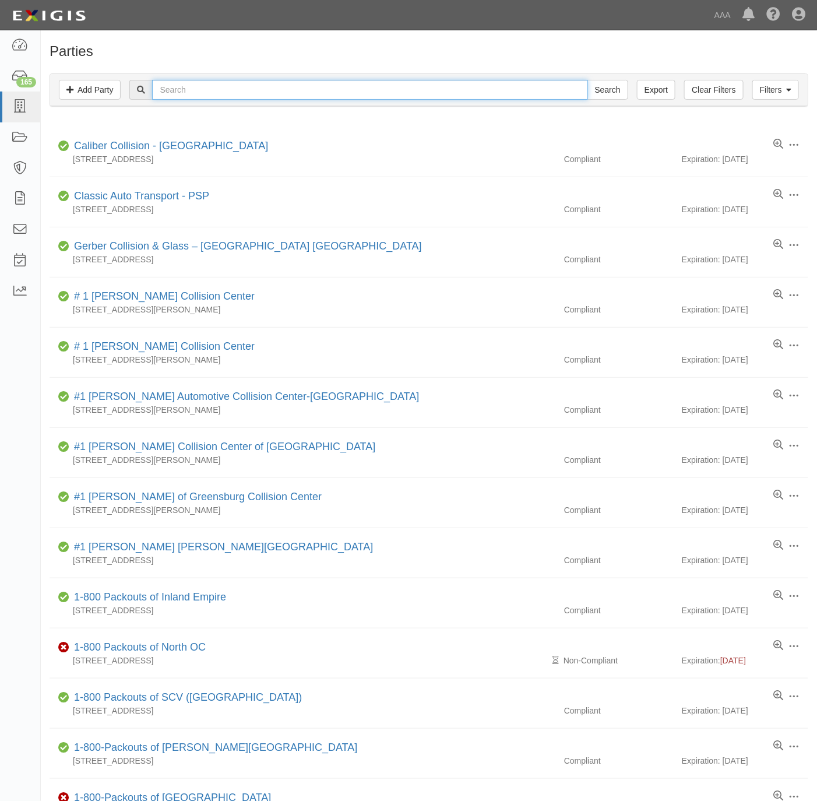
click at [238, 93] on input "text" at bounding box center [369, 90] width 435 height 20
paste input "631801"
type input "631801"
click at [605, 87] on input "Search" at bounding box center [607, 90] width 41 height 20
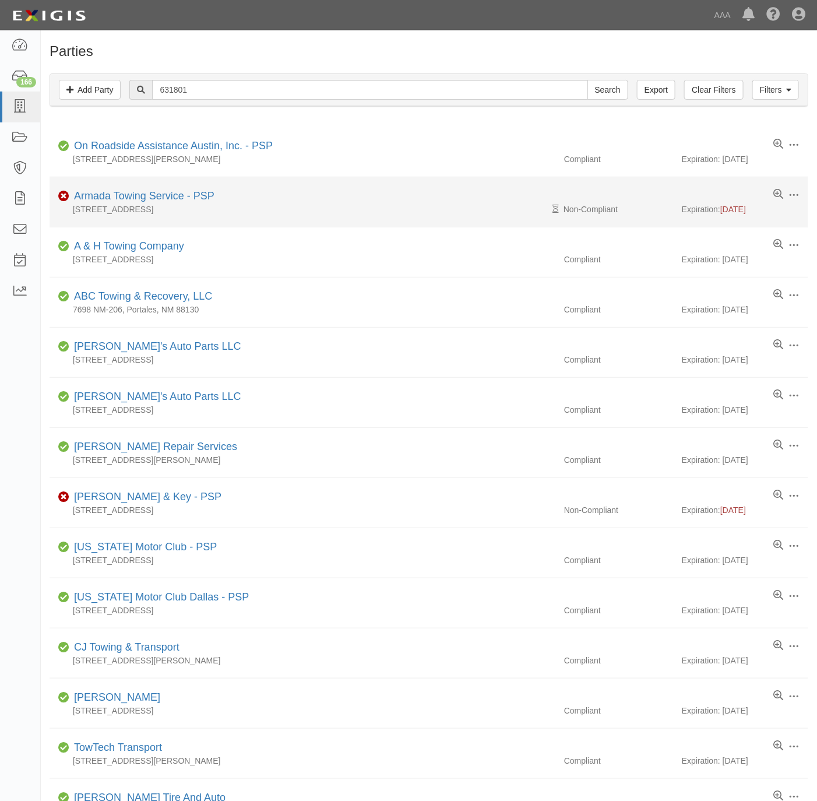
click at [181, 191] on div "Armada Towing Service - PSP" at bounding box center [141, 196] width 145 height 15
click at [175, 196] on link "Armada Towing Service - PSP" at bounding box center [144, 196] width 140 height 12
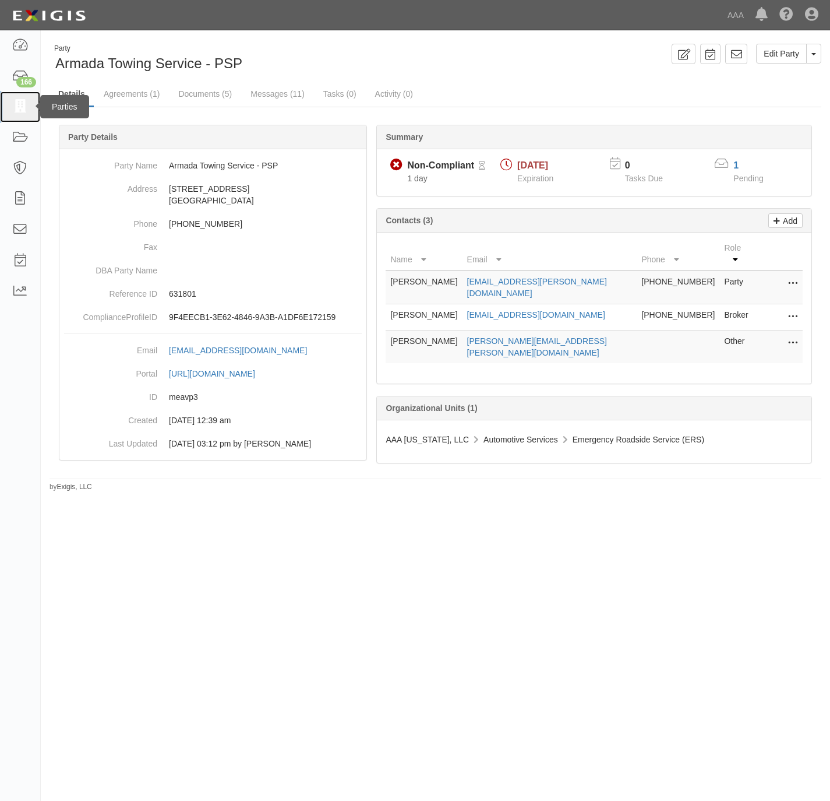
click at [22, 108] on icon at bounding box center [20, 106] width 16 height 13
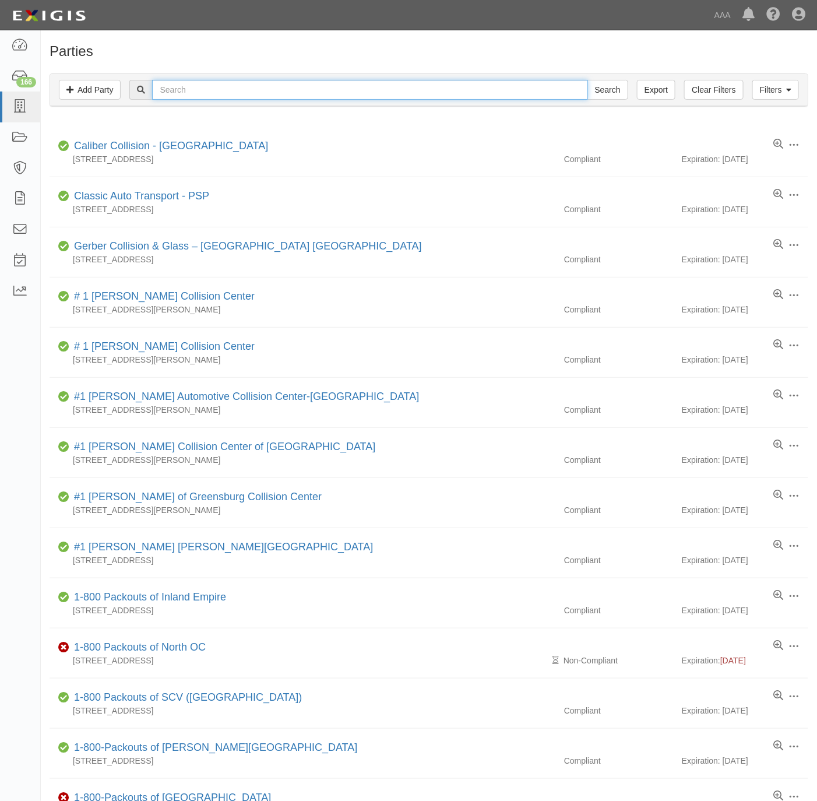
click at [456, 91] on input "text" at bounding box center [369, 90] width 435 height 20
paste input "631811"
type input "631811"
click at [609, 89] on input "Search" at bounding box center [607, 90] width 41 height 20
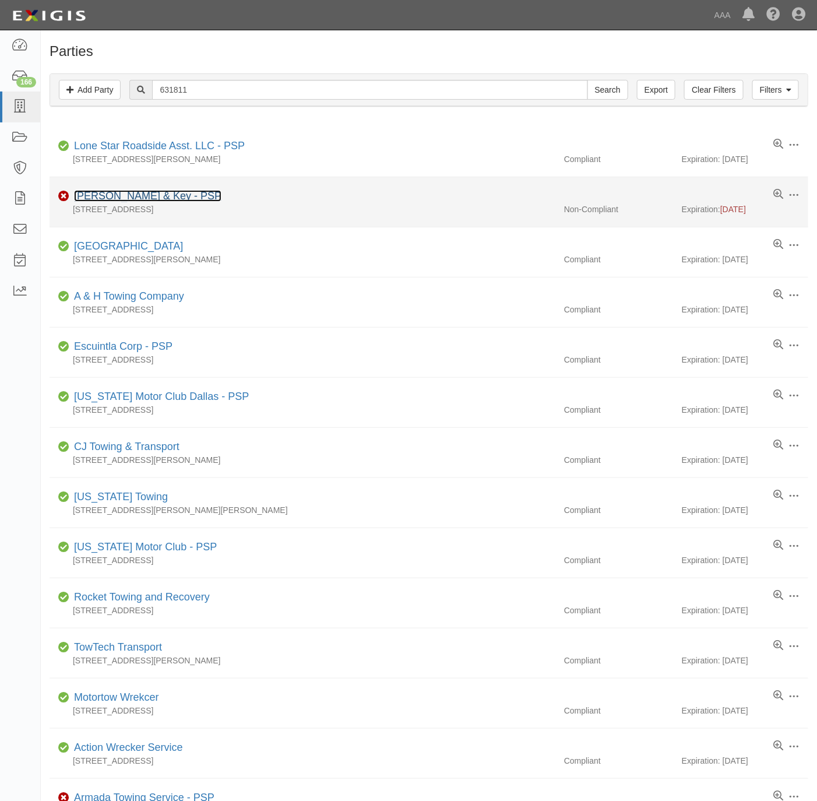
click at [163, 191] on link "[PERSON_NAME] & Key - PSP" at bounding box center [147, 196] width 147 height 12
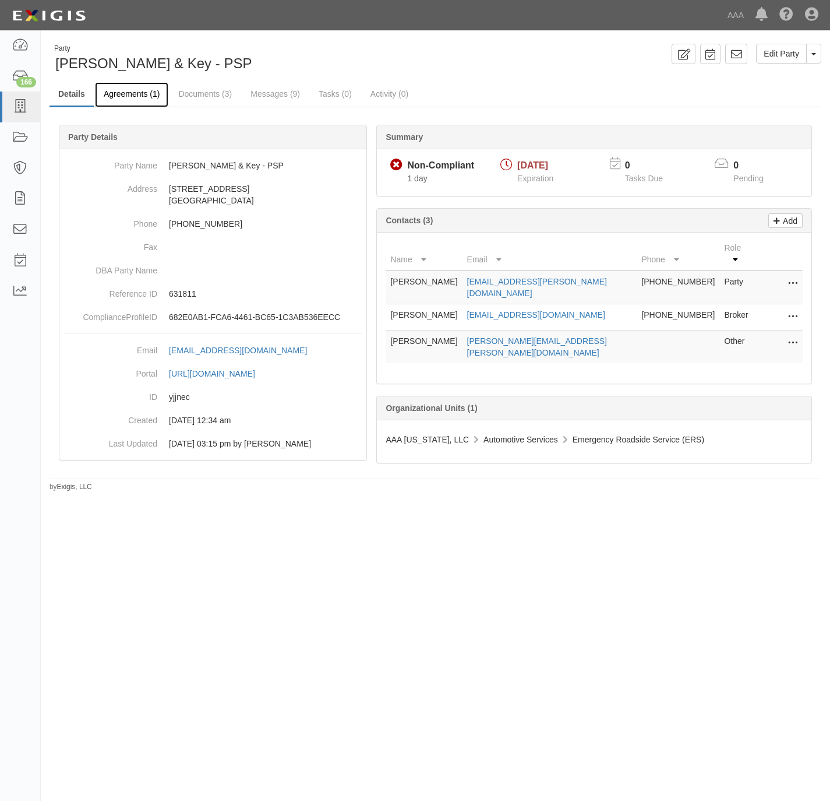
click at [116, 90] on link "Agreements (1)" at bounding box center [131, 94] width 73 height 25
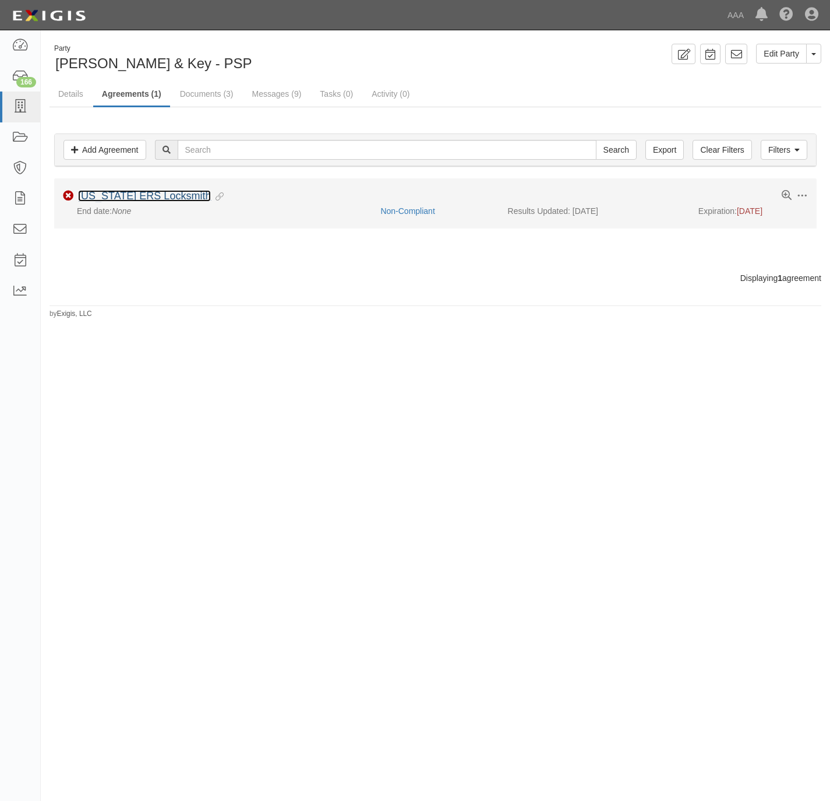
click at [135, 196] on link "[US_STATE] ERS Locksmith" at bounding box center [144, 196] width 133 height 12
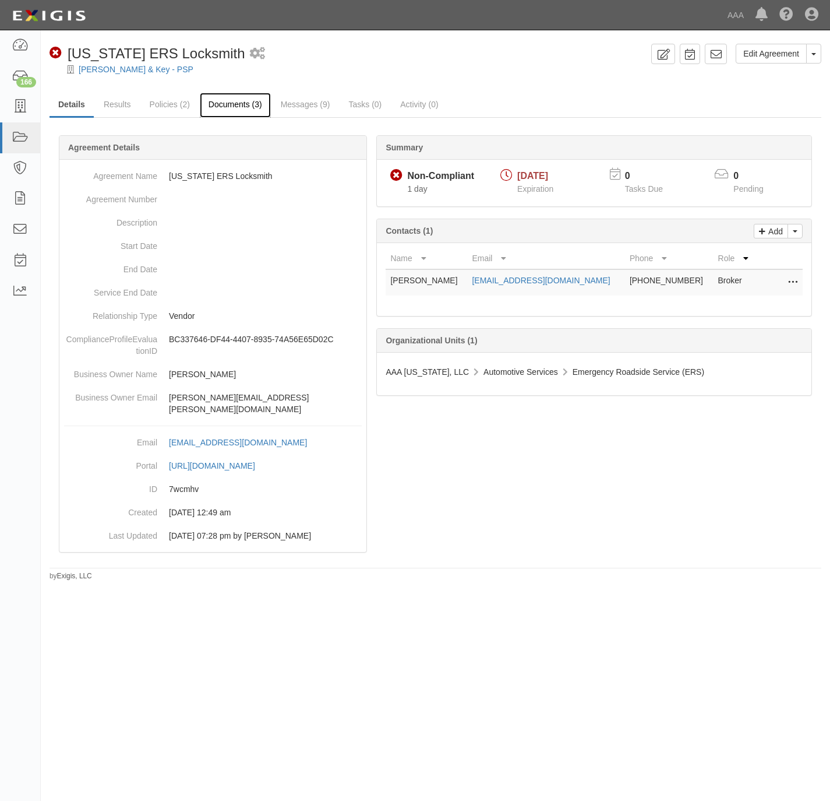
click at [233, 107] on link "Documents (3)" at bounding box center [235, 105] width 71 height 25
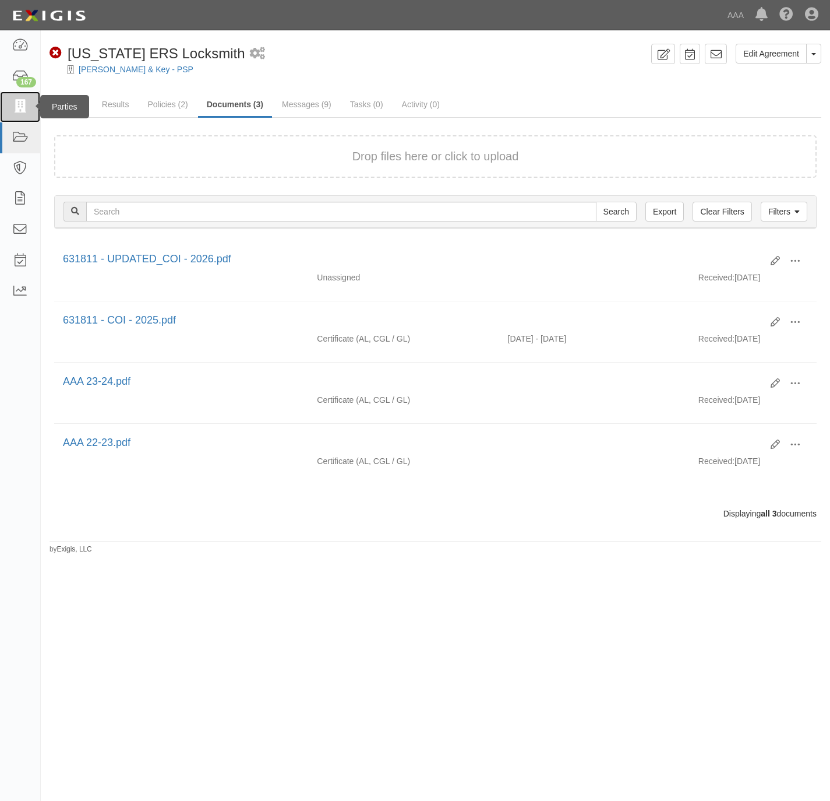
click at [13, 109] on icon at bounding box center [20, 106] width 16 height 13
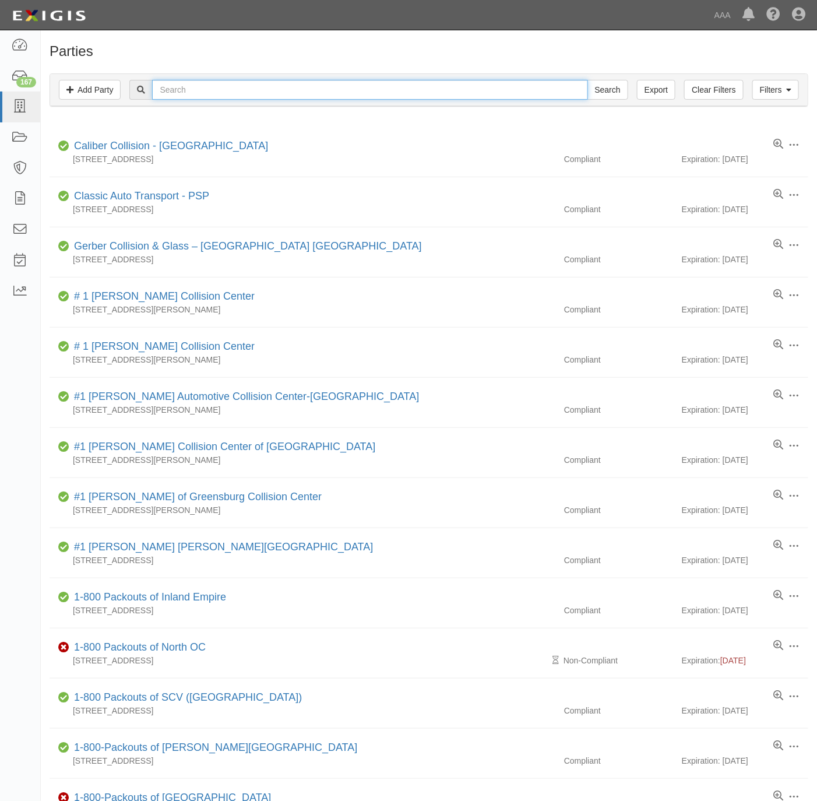
click at [299, 93] on input "text" at bounding box center [369, 90] width 435 height 20
paste input "631871"
type input "631871"
click at [607, 96] on input "Search" at bounding box center [607, 90] width 41 height 20
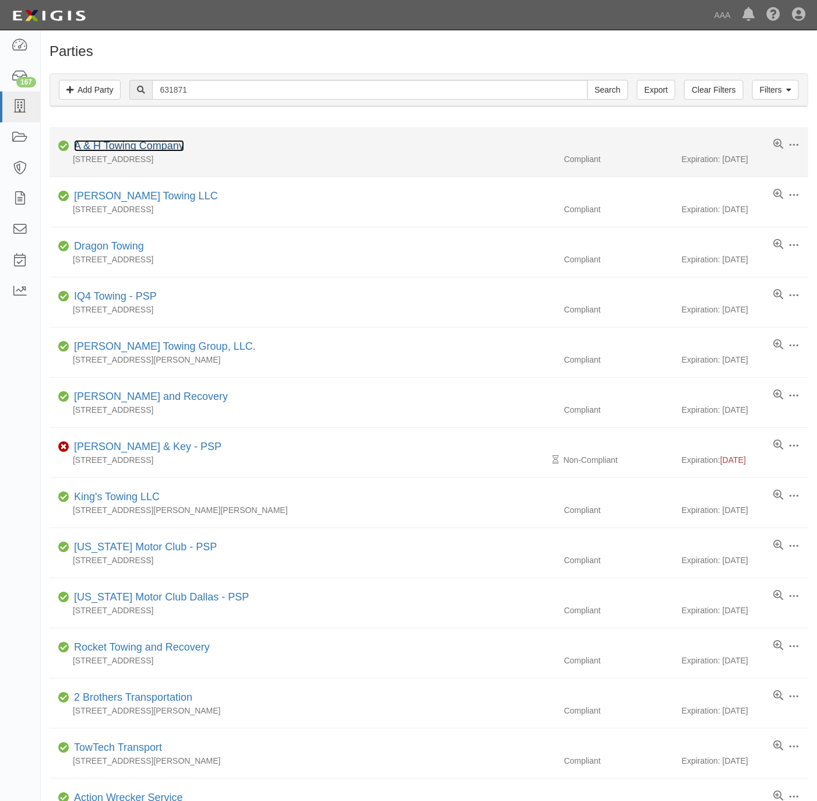
click at [142, 147] on link "A & H Towing Company" at bounding box center [129, 146] width 110 height 12
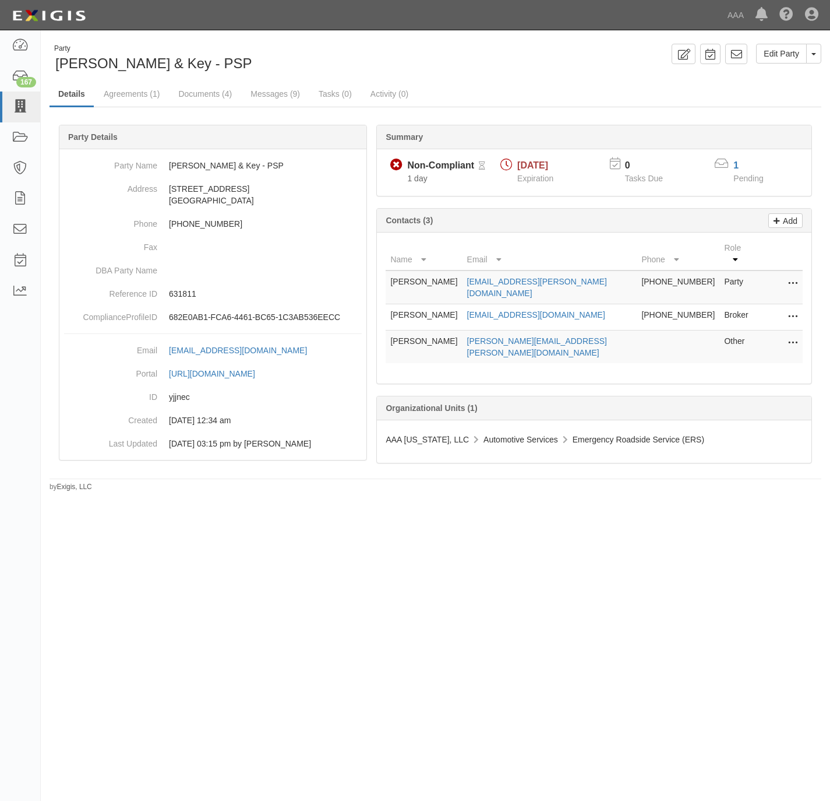
click at [23, 93] on link at bounding box center [20, 106] width 40 height 31
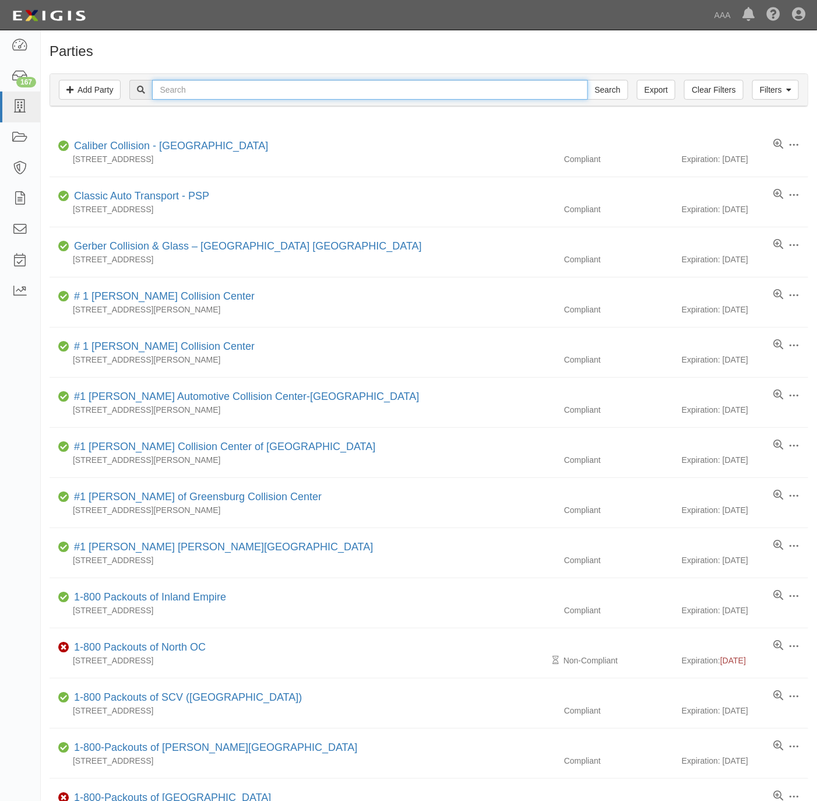
click at [231, 91] on input "text" at bounding box center [369, 90] width 435 height 20
paste input "Christian Brothers Automotive Lubbock"
type input "Christian Brothers Automotive Lubbock"
click at [603, 79] on div "Filters Add Party Clear Filters Export Christian Brothers Automotive Lubbock Se…" at bounding box center [429, 90] width 758 height 32
click at [605, 88] on input "Search" at bounding box center [607, 90] width 41 height 20
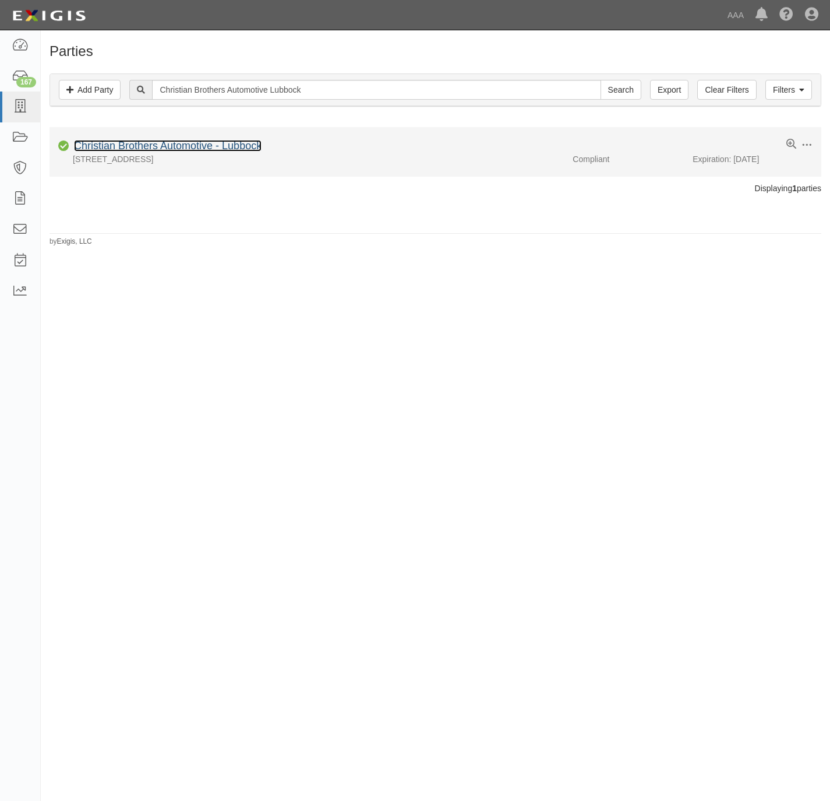
click at [192, 149] on link "Christian Brothers Automotive - Lubbock" at bounding box center [168, 146] width 188 height 12
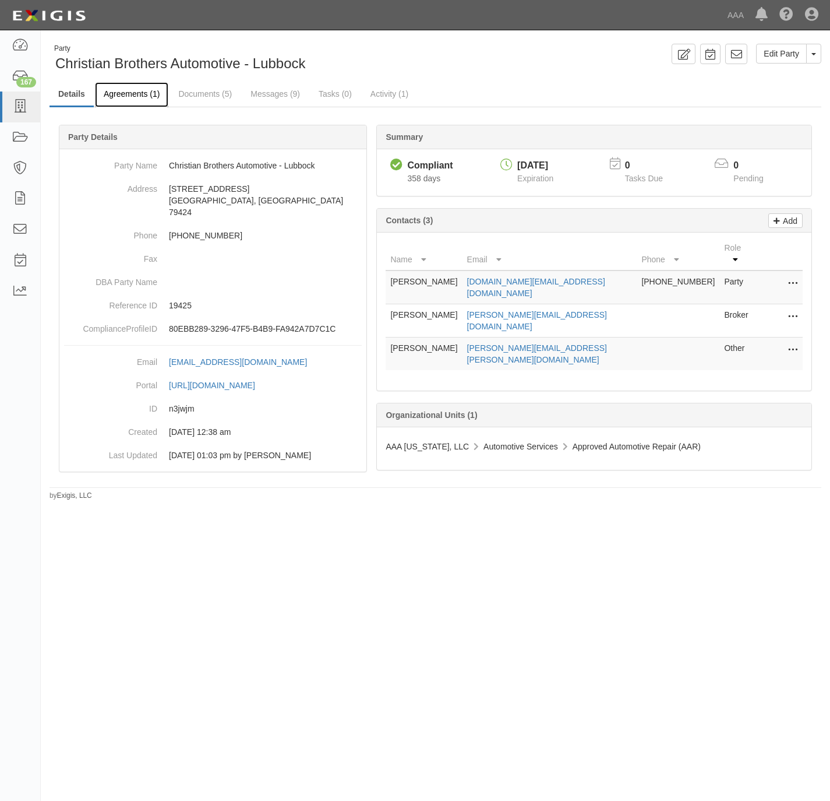
click at [130, 93] on link "Agreements (1)" at bounding box center [131, 94] width 73 height 25
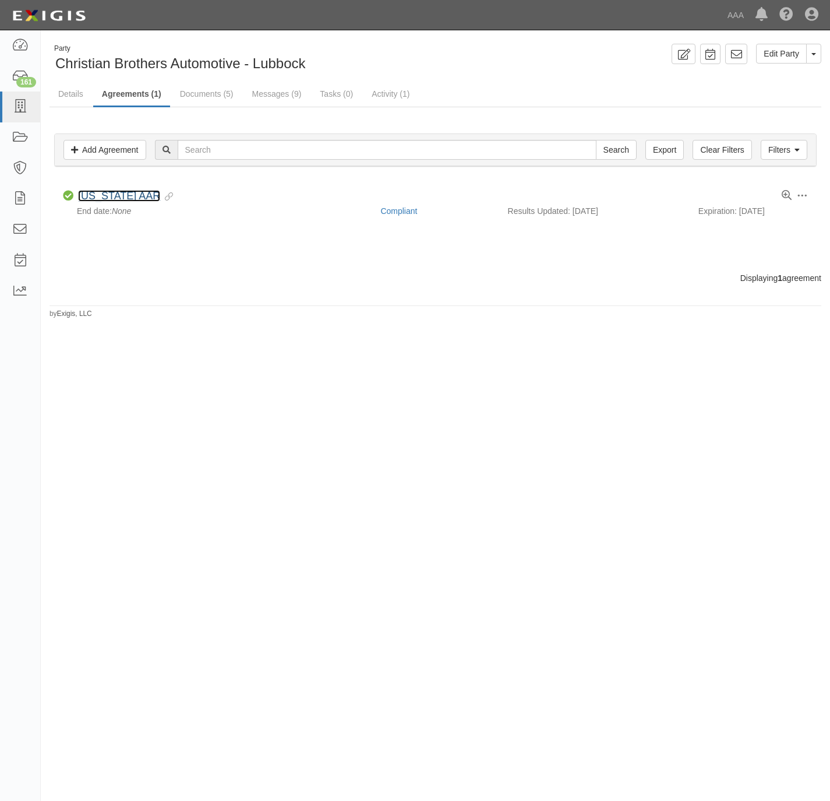
click at [91, 199] on link "[US_STATE] AAR" at bounding box center [119, 196] width 82 height 12
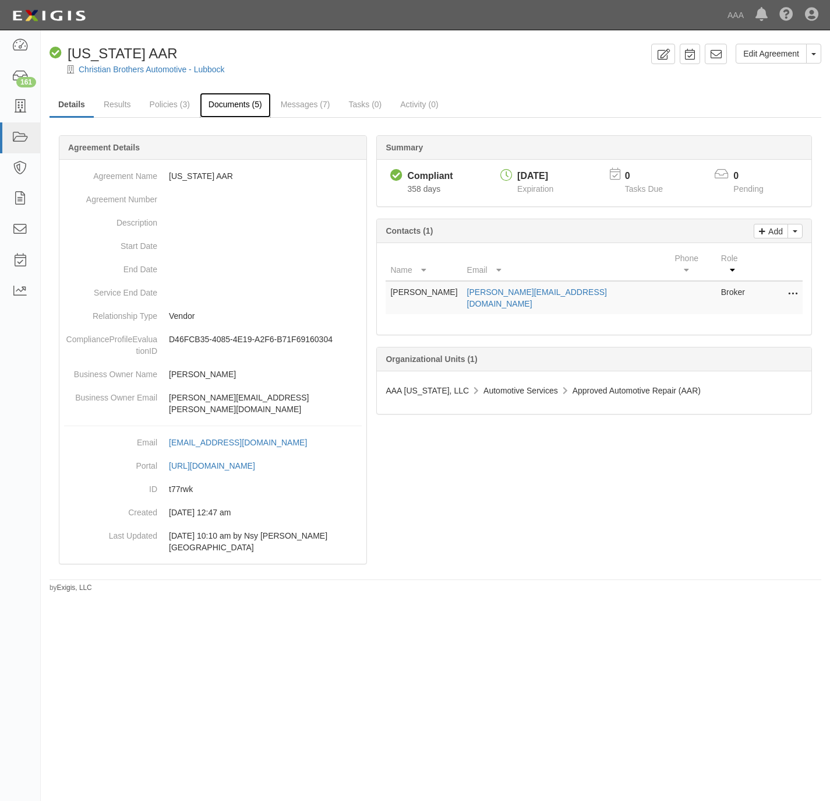
click at [230, 102] on link "Documents (5)" at bounding box center [235, 105] width 71 height 25
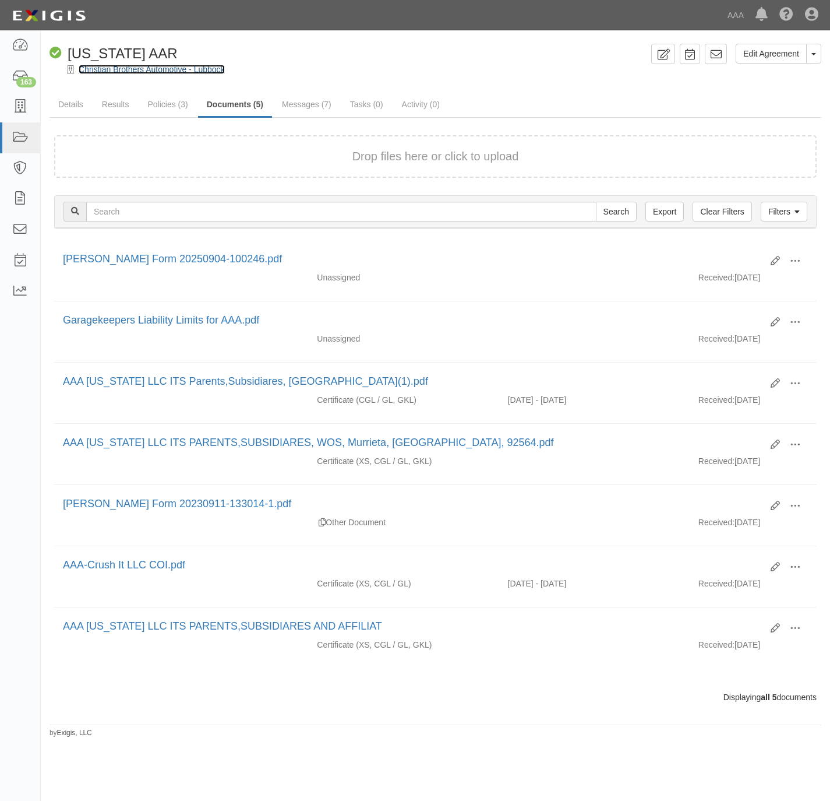
click at [153, 66] on link "Christian Brothers Automotive - Lubbock" at bounding box center [152, 69] width 146 height 9
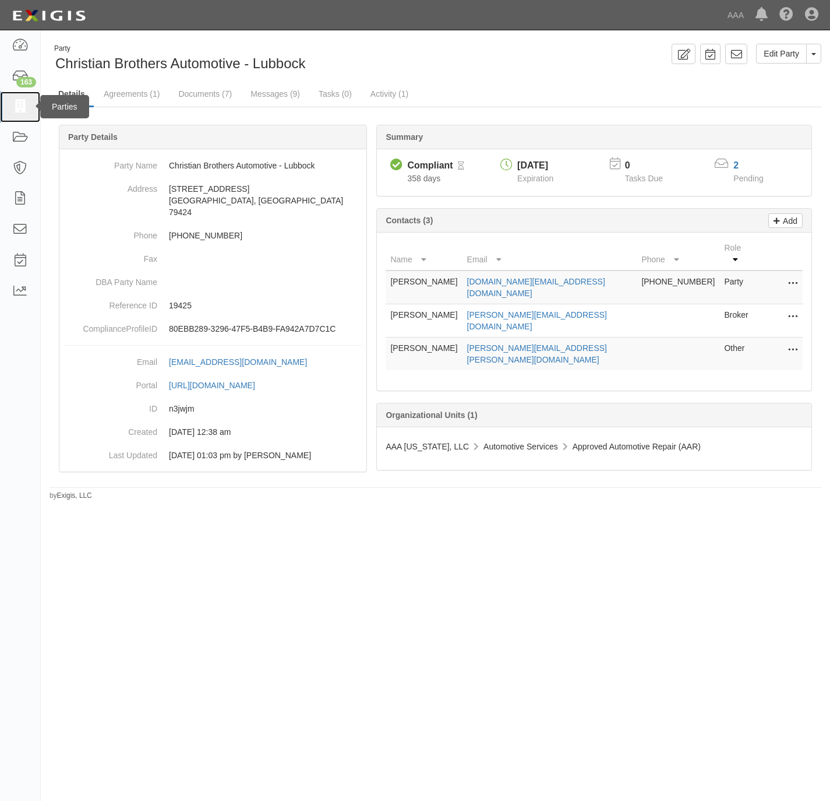
click at [15, 103] on icon at bounding box center [20, 106] width 16 height 13
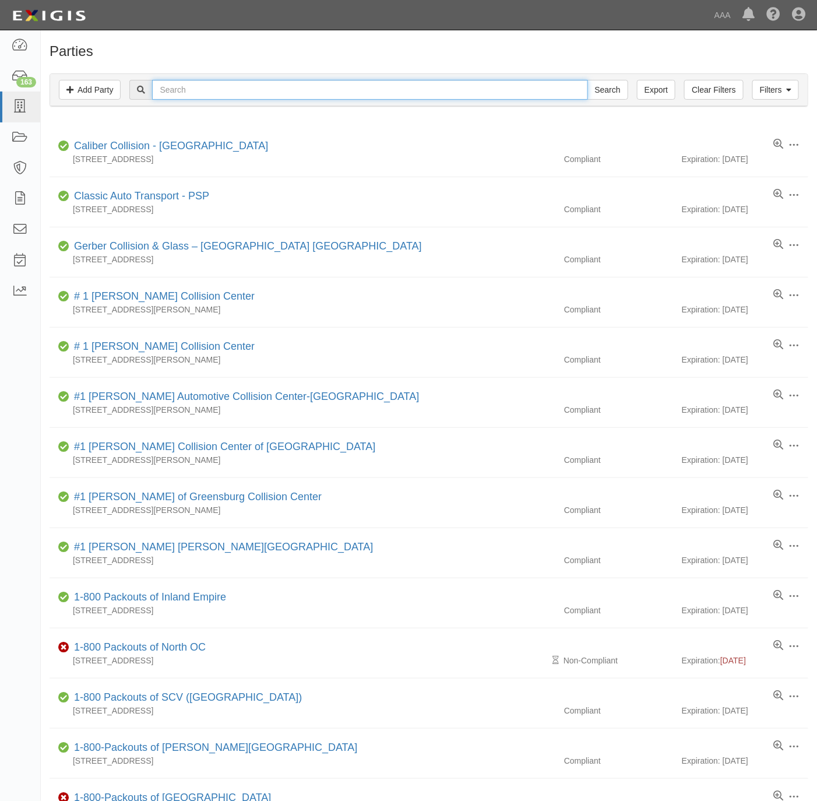
click at [245, 86] on input "text" at bounding box center [369, 90] width 435 height 20
paste input "Crush It, LLC"
type input "Crush It, LLC"
click at [615, 89] on input "Search" at bounding box center [607, 90] width 41 height 20
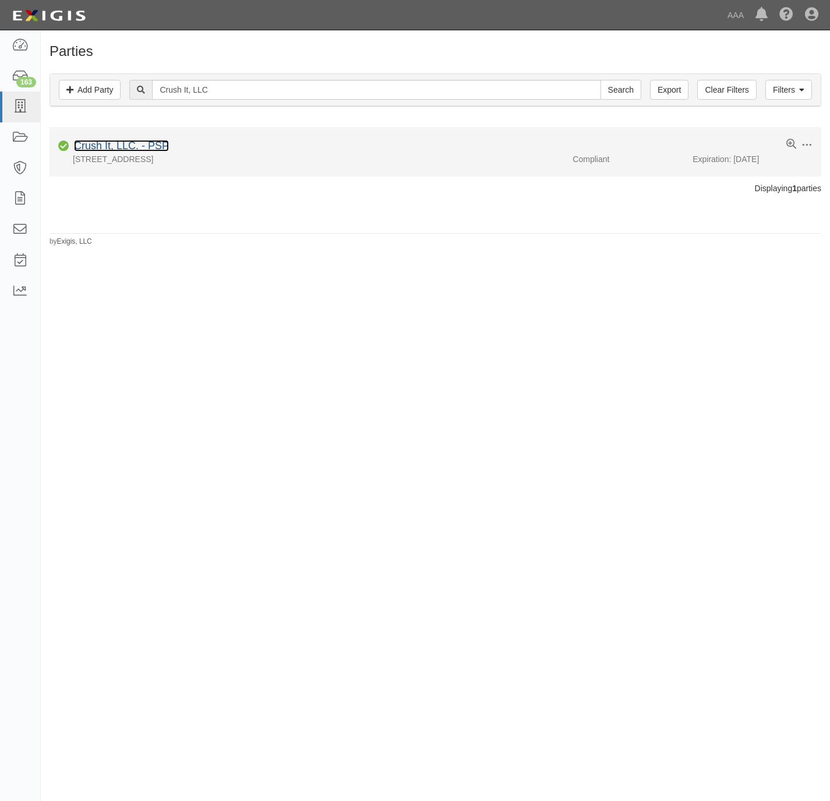
click at [111, 146] on link "Crush It, LLC. - PSP" at bounding box center [121, 146] width 95 height 12
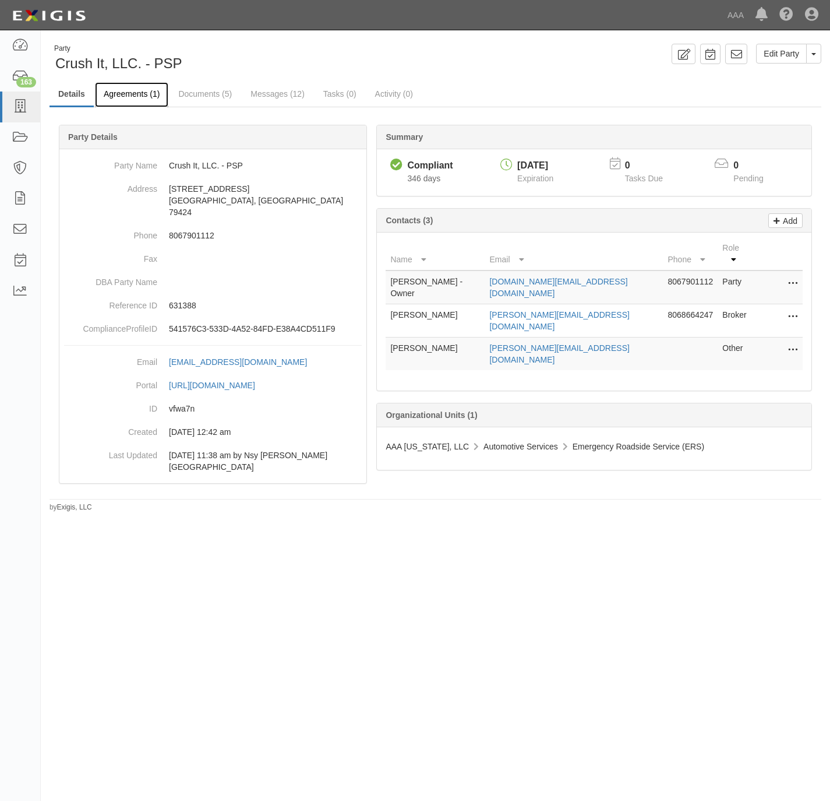
click at [140, 95] on link "Agreements (1)" at bounding box center [131, 94] width 73 height 25
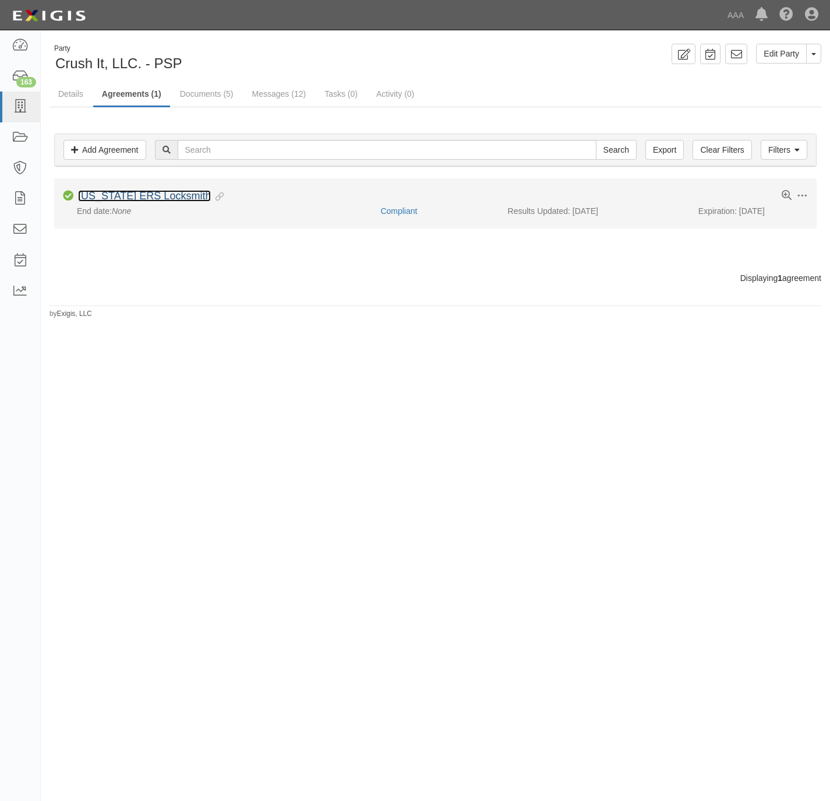
click at [118, 198] on link "[US_STATE] ERS Locksmith" at bounding box center [144, 196] width 133 height 12
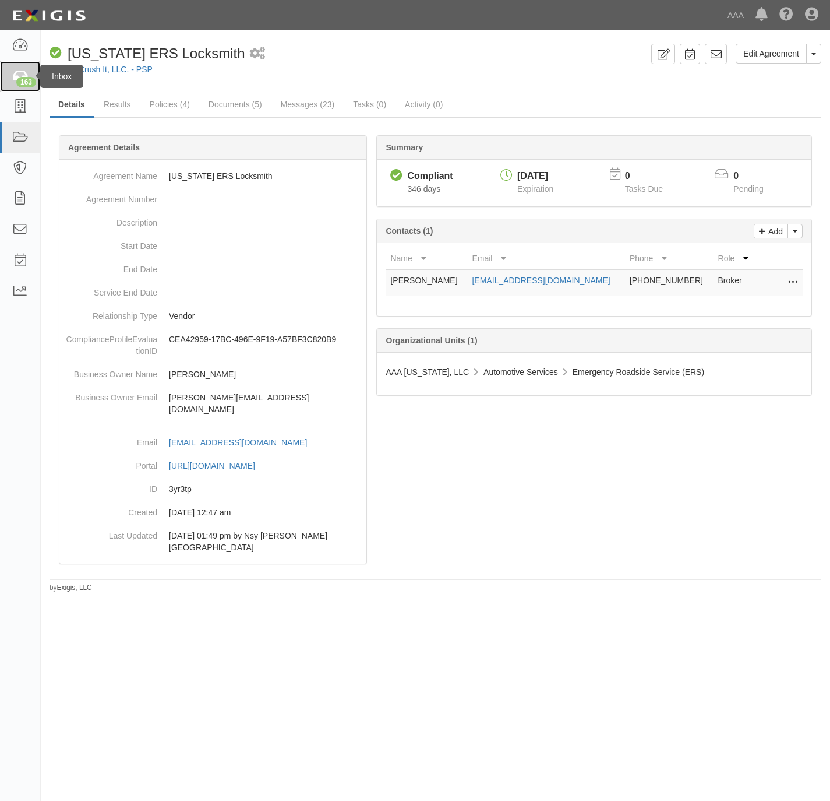
click at [9, 76] on link "163" at bounding box center [20, 76] width 40 height 31
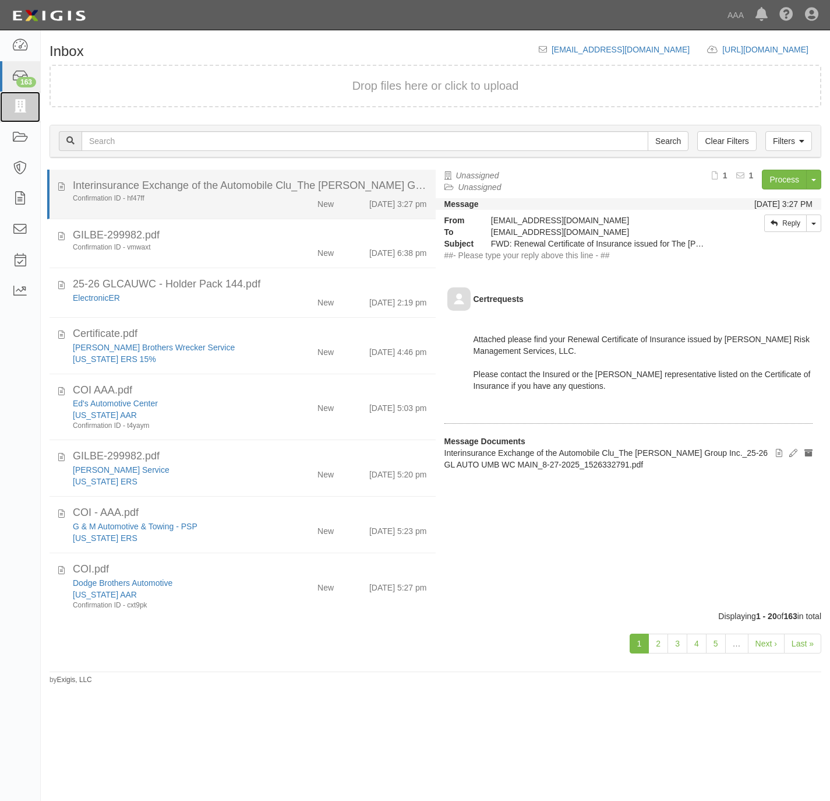
drag, startPoint x: 22, startPoint y: 104, endPoint x: 206, endPoint y: 212, distance: 214.2
click at [22, 104] on icon at bounding box center [20, 106] width 16 height 13
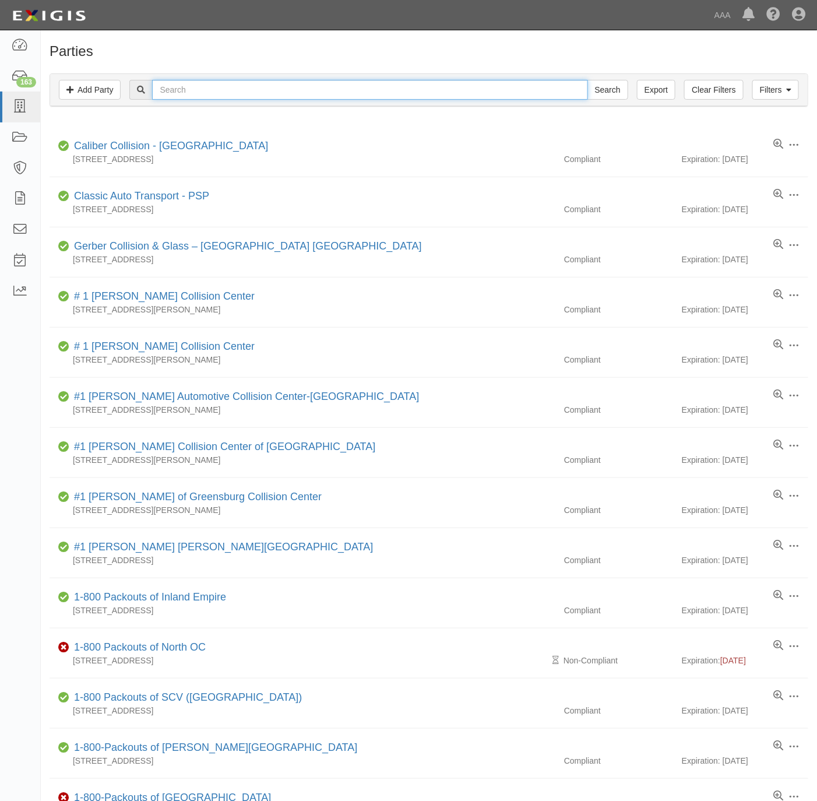
click at [250, 83] on input "text" at bounding box center [369, 90] width 435 height 20
paste input "20927"
type input "20927"
click at [605, 86] on input "Search" at bounding box center [607, 90] width 41 height 20
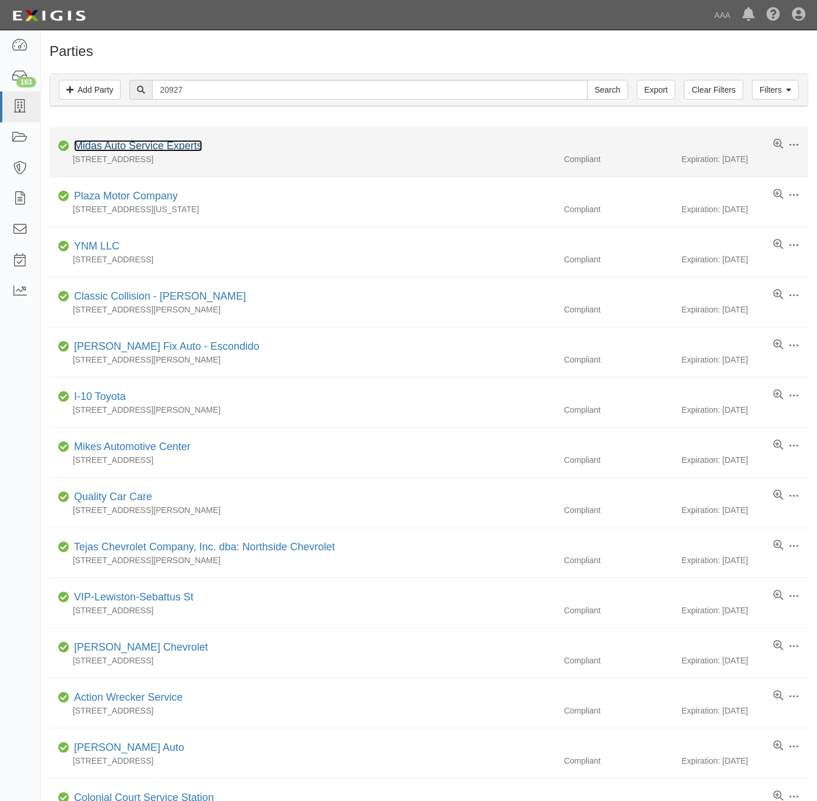
click at [130, 146] on link "Midas Auto Service Experts" at bounding box center [138, 146] width 128 height 12
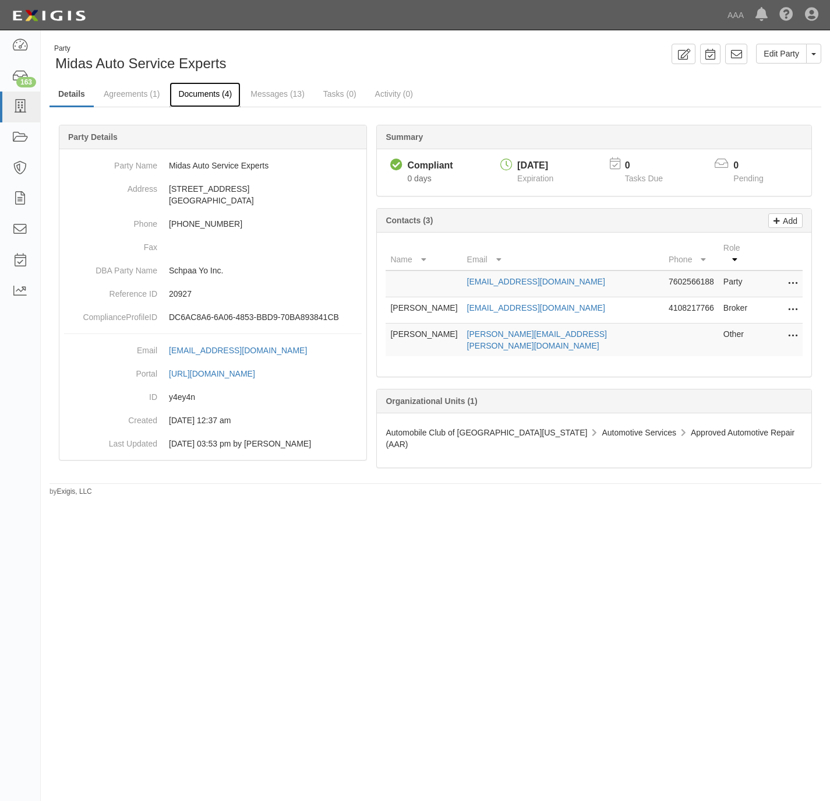
click at [193, 90] on link "Documents (4)" at bounding box center [205, 94] width 71 height 25
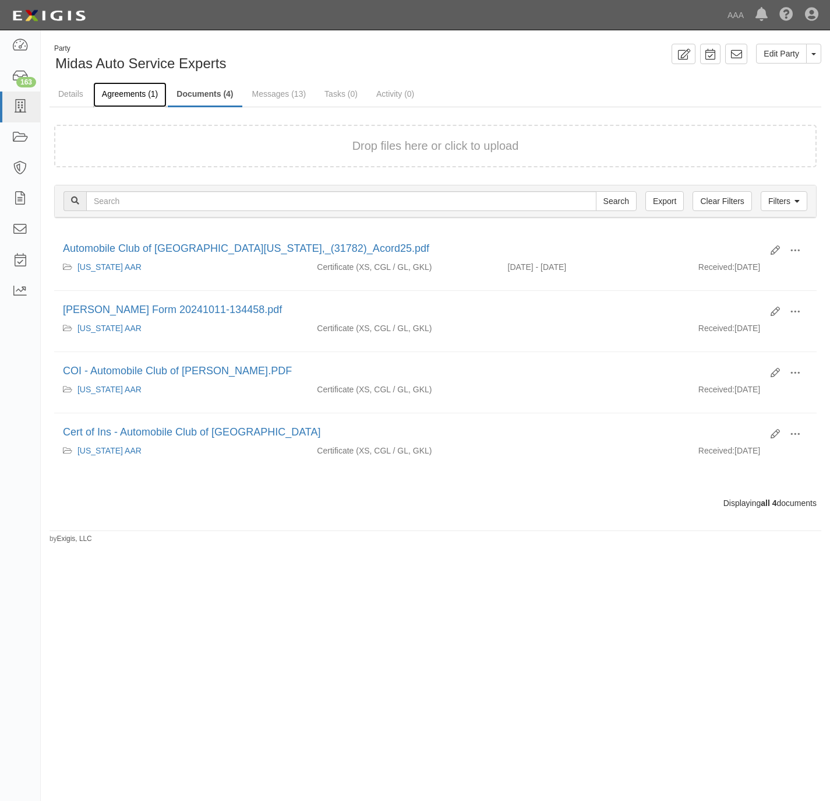
click at [133, 89] on link "Agreements (1)" at bounding box center [129, 94] width 73 height 25
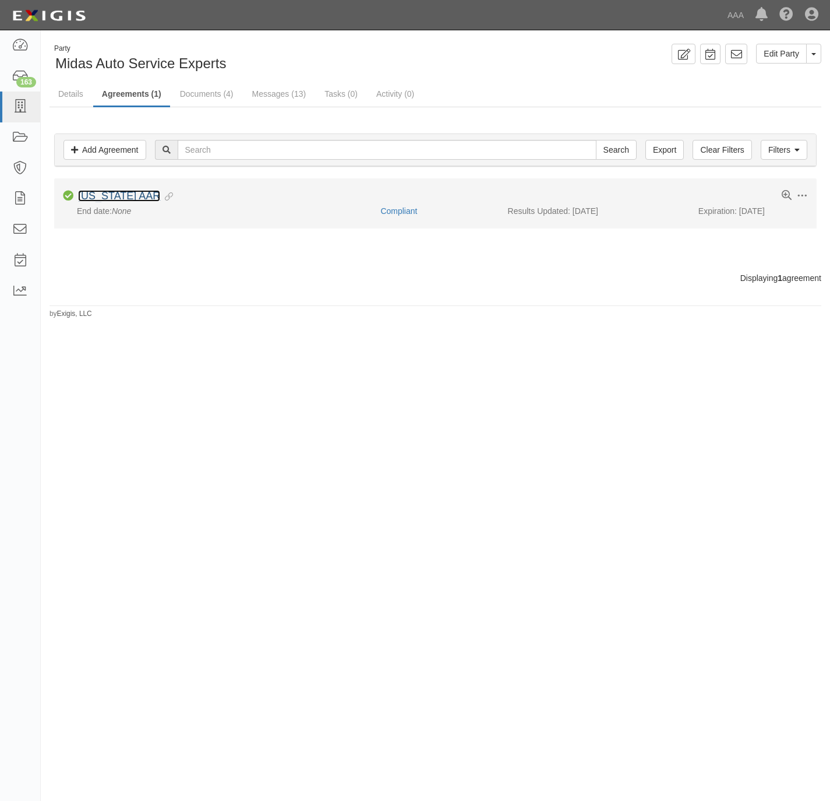
click at [128, 198] on link "[US_STATE] AAR" at bounding box center [119, 196] width 82 height 12
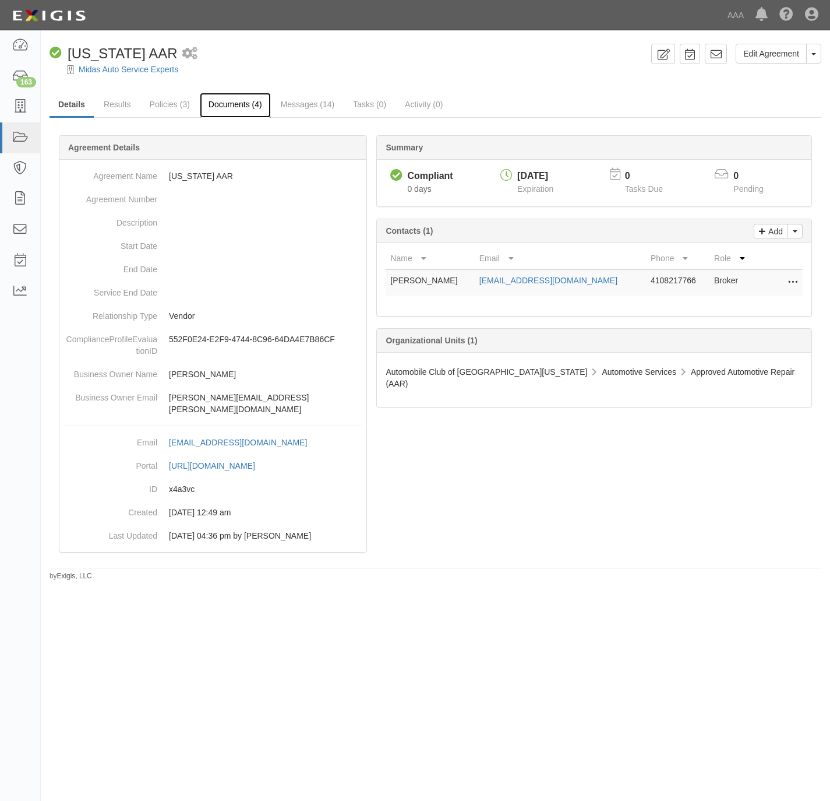
drag, startPoint x: 217, startPoint y: 100, endPoint x: 224, endPoint y: 98, distance: 7.2
click at [219, 100] on link "Documents (4)" at bounding box center [235, 105] width 71 height 25
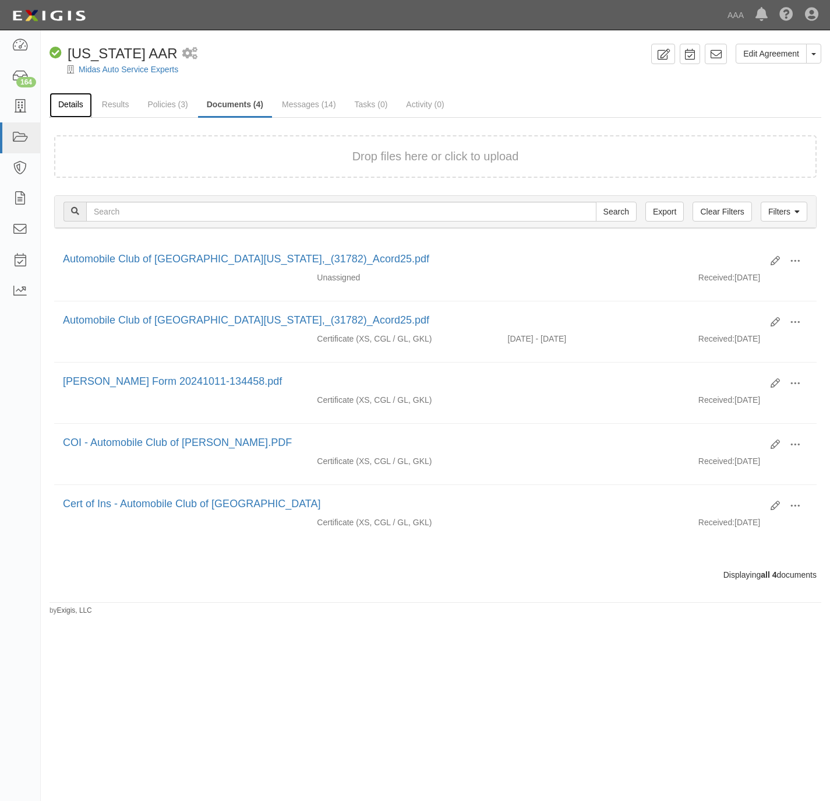
click at [66, 105] on link "Details" at bounding box center [71, 105] width 43 height 25
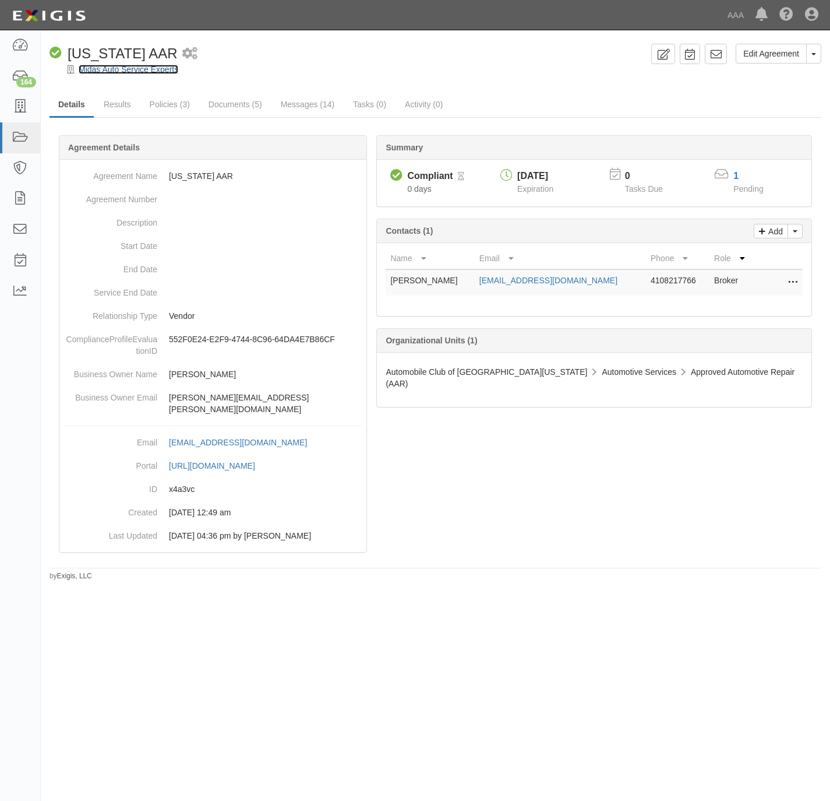
click at [109, 70] on link "Midas Auto Service Experts" at bounding box center [129, 69] width 100 height 9
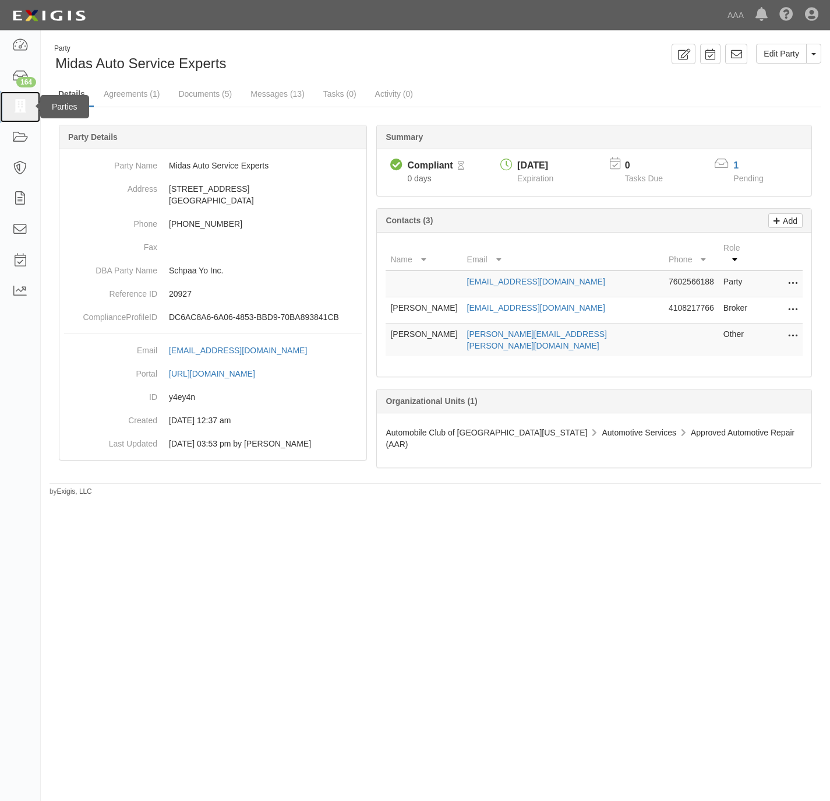
click at [16, 109] on icon at bounding box center [20, 106] width 16 height 13
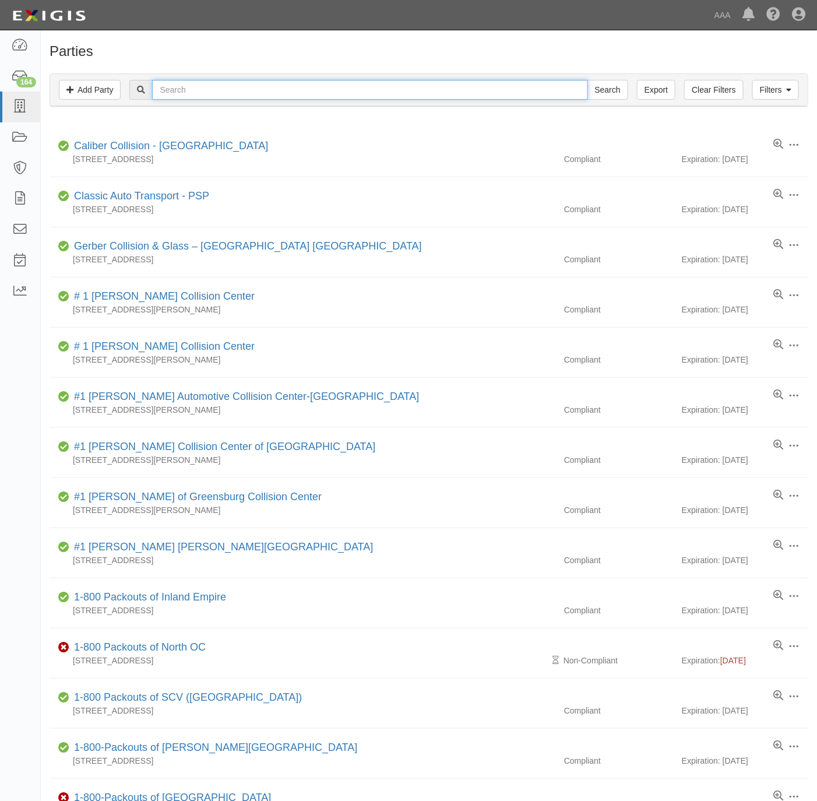
click at [219, 95] on input "text" at bounding box center [369, 90] width 435 height 20
paste input "21210"
type input "21210"
click at [602, 91] on input "Search" at bounding box center [607, 90] width 41 height 20
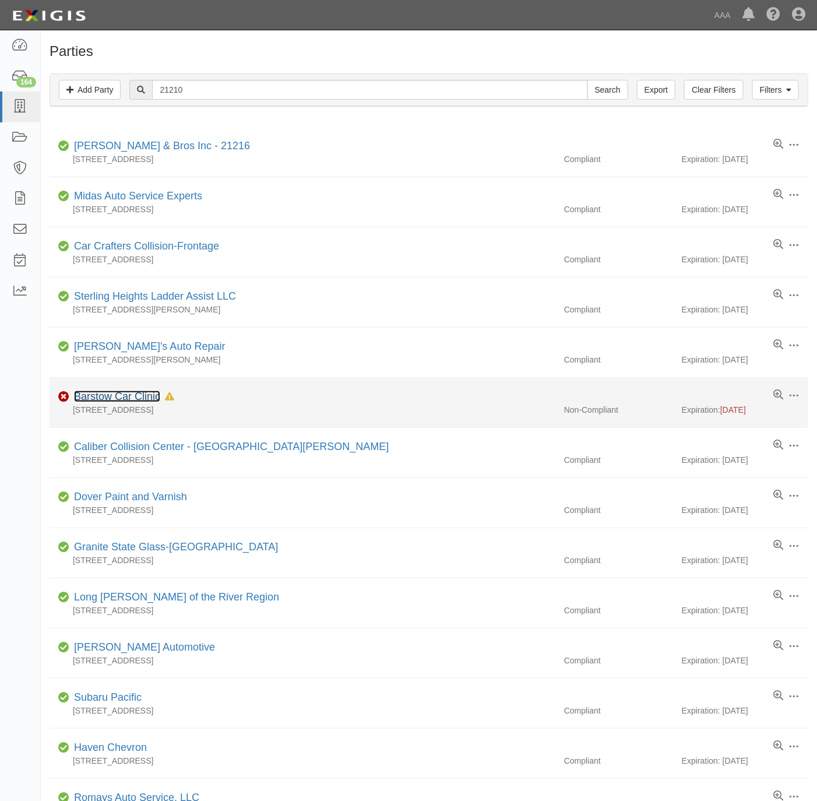
click at [119, 399] on link "Barstow Car Clinic" at bounding box center [117, 396] width 86 height 12
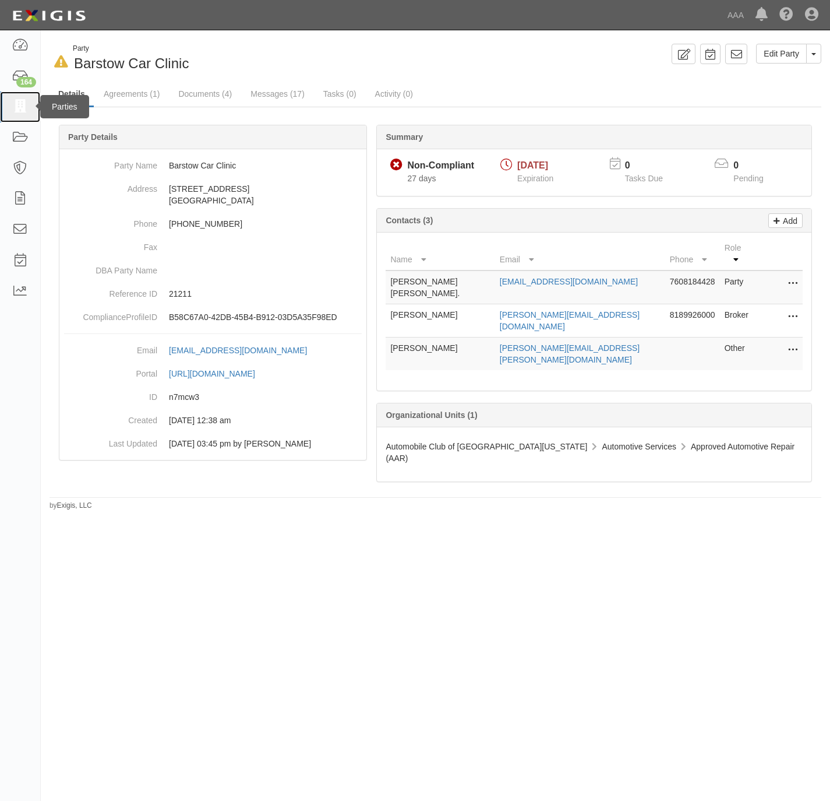
click at [9, 105] on link at bounding box center [20, 106] width 40 height 31
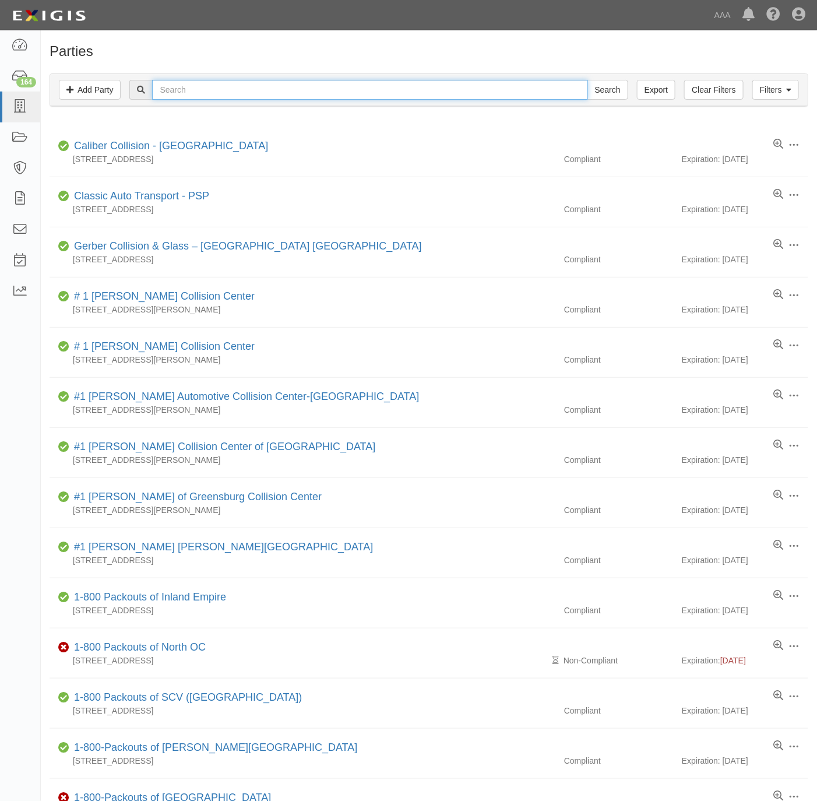
click at [219, 86] on input "text" at bounding box center [369, 90] width 435 height 20
paste input "Midas Auto Service Experts"
type input "Midas Auto Service Experts"
click at [604, 82] on input "Search" at bounding box center [607, 90] width 41 height 20
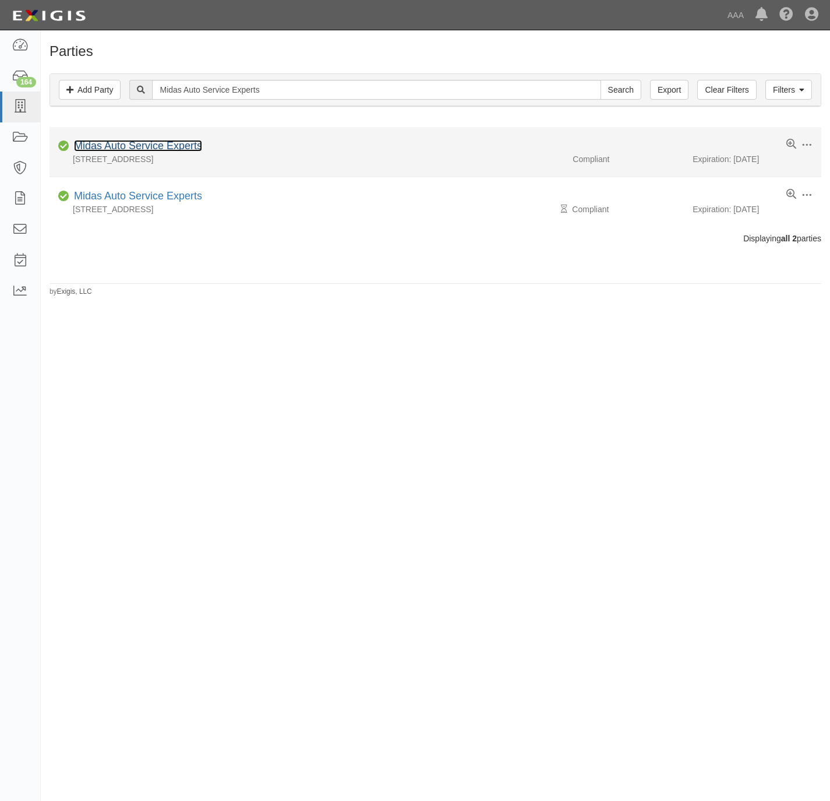
click at [149, 143] on link "Midas Auto Service Experts" at bounding box center [138, 146] width 128 height 12
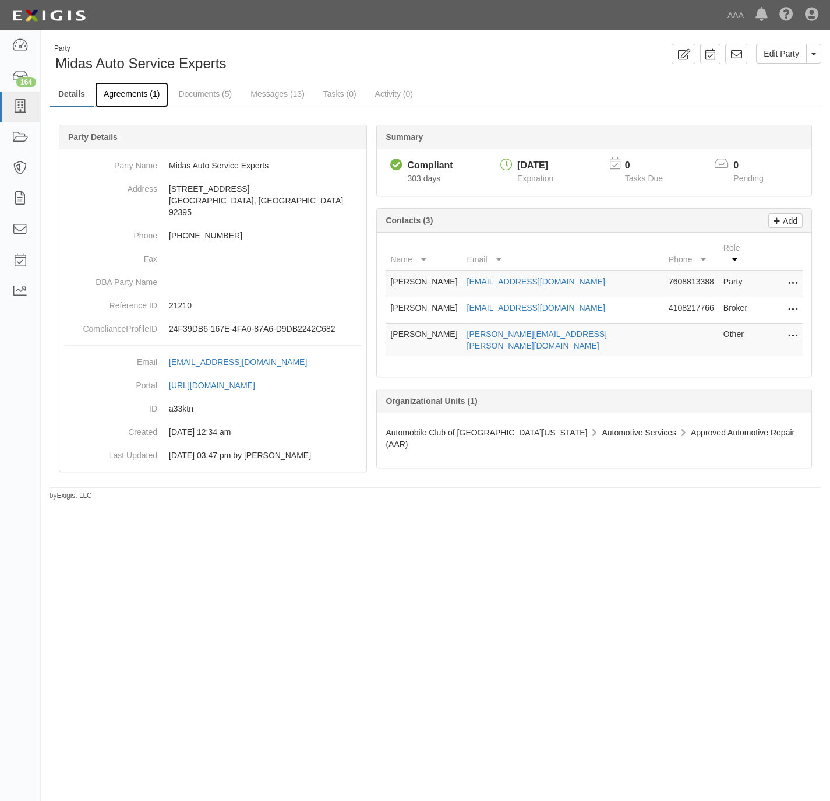
click at [126, 93] on link "Agreements (1)" at bounding box center [131, 94] width 73 height 25
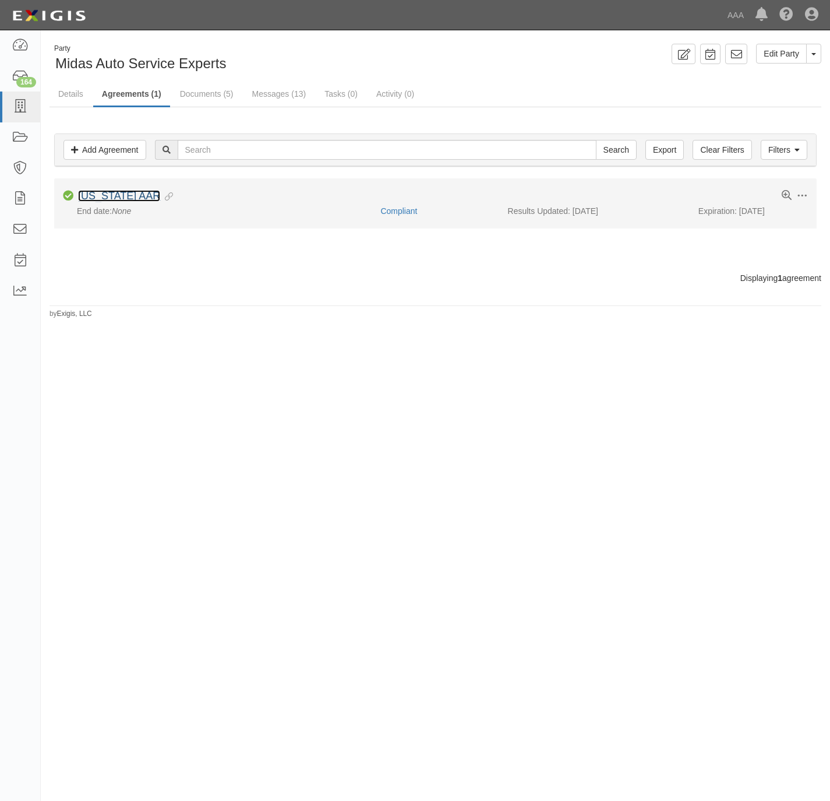
click at [123, 196] on link "California AAR" at bounding box center [119, 196] width 82 height 12
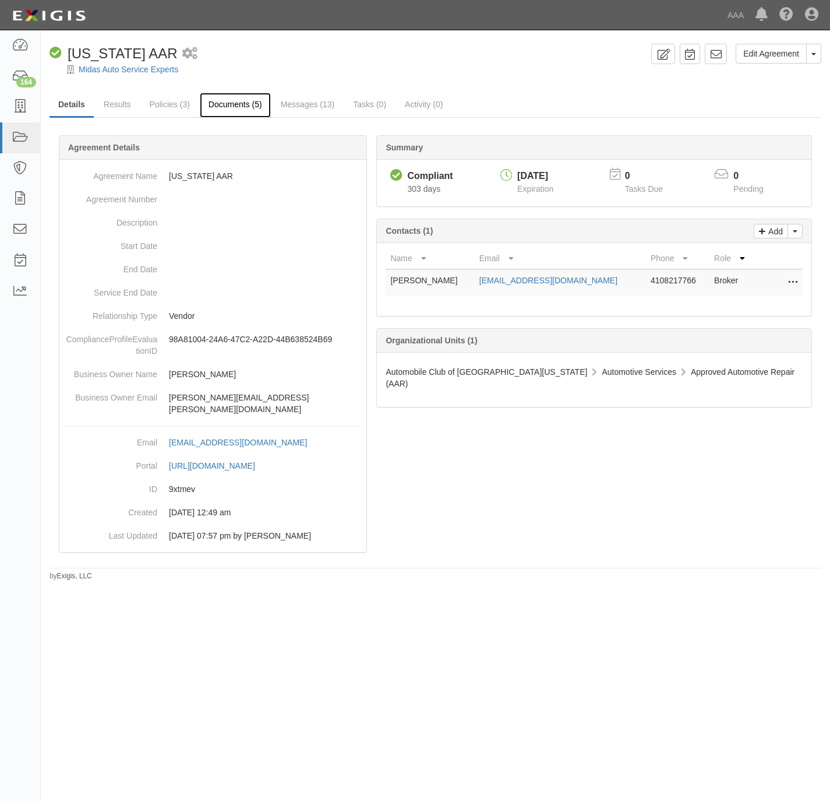
click at [252, 105] on link "Documents (5)" at bounding box center [235, 105] width 71 height 25
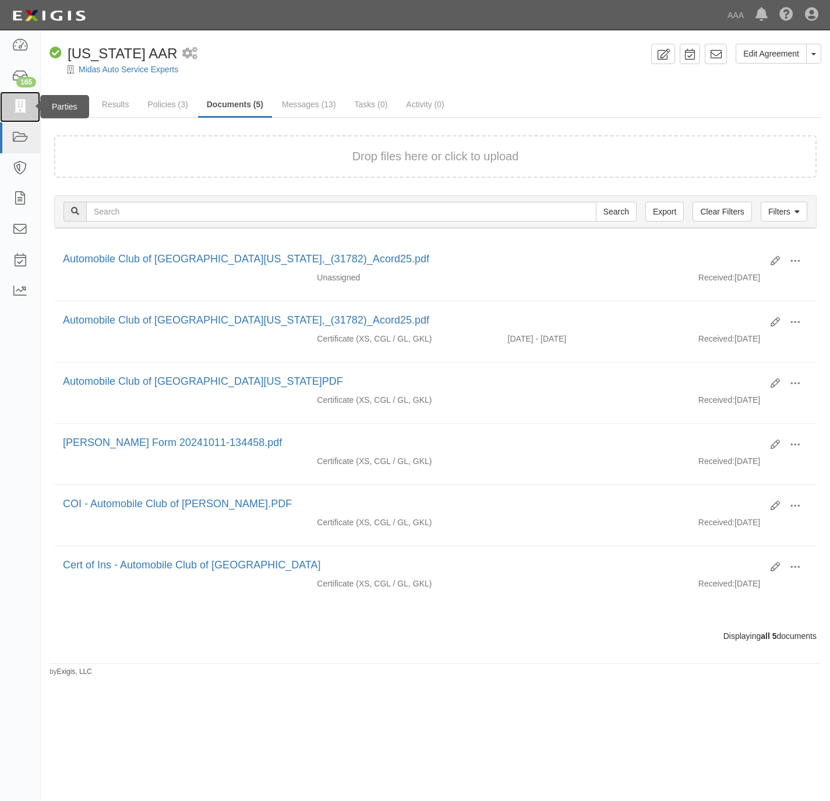
click at [16, 107] on icon at bounding box center [20, 106] width 16 height 13
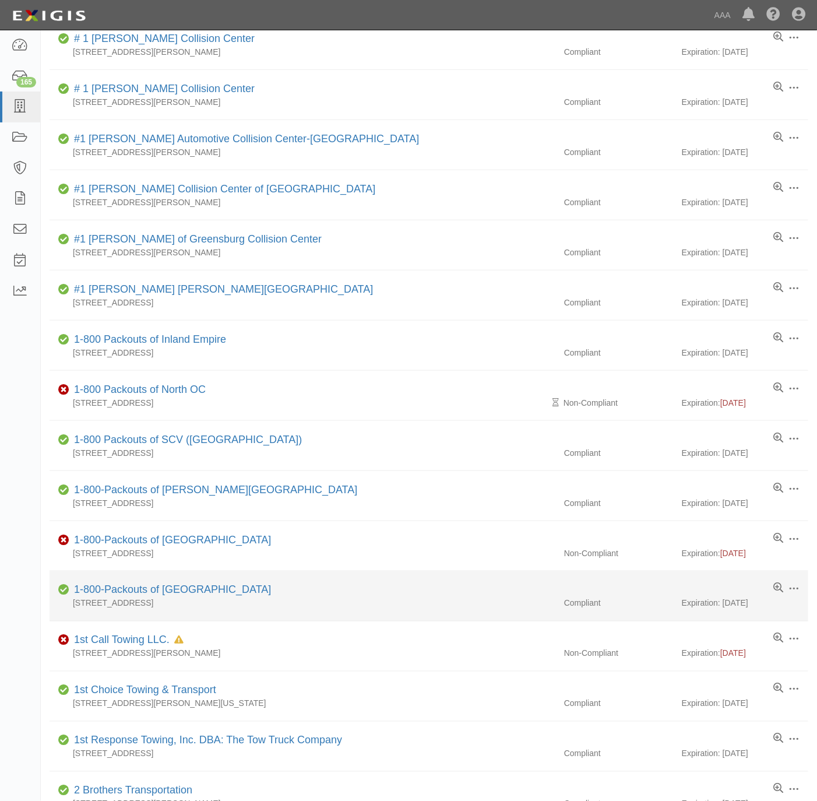
scroll to position [350, 0]
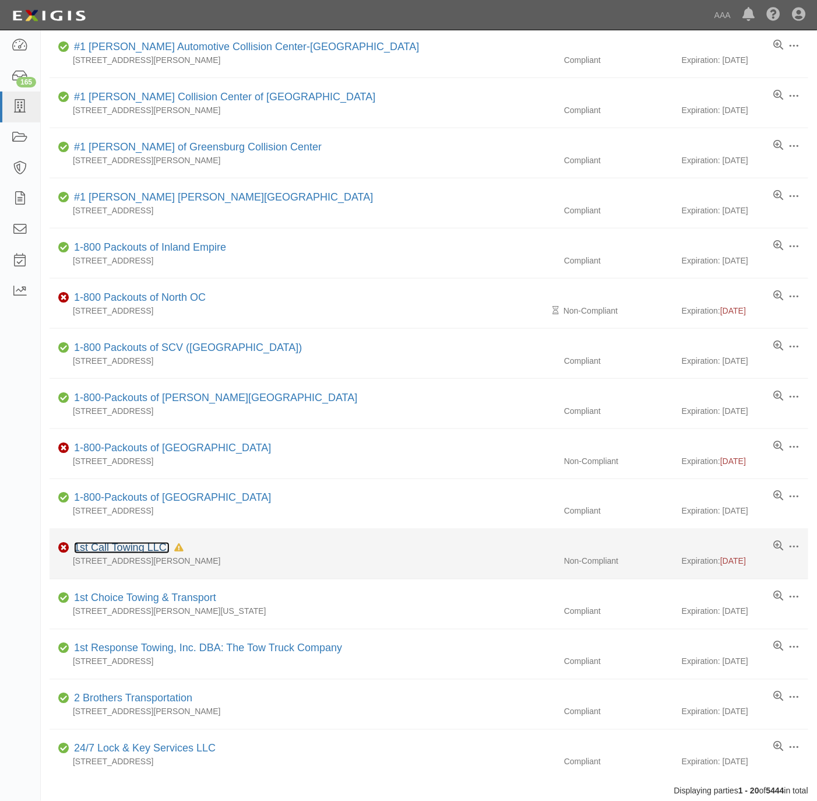
click at [98, 554] on link "1st Call Towing LLC." at bounding box center [122, 548] width 96 height 12
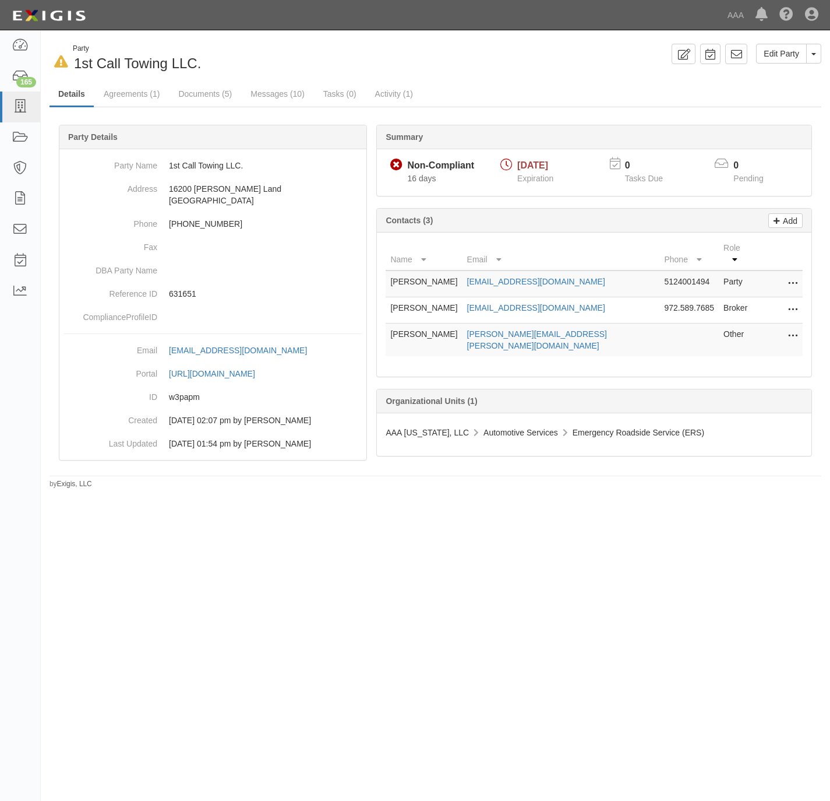
drag, startPoint x: 513, startPoint y: 552, endPoint x: 562, endPoint y: 575, distance: 54.0
click at [513, 552] on div "In Default since 09/02/2025 Party 1st Call Towing LLC. Edit Party Toggle Party …" at bounding box center [415, 395] width 830 height 721
copy td "972.589.7685"
drag, startPoint x: 698, startPoint y: 295, endPoint x: 642, endPoint y: 300, distance: 55.5
click at [660, 300] on td "972.589.7685" at bounding box center [689, 310] width 59 height 26
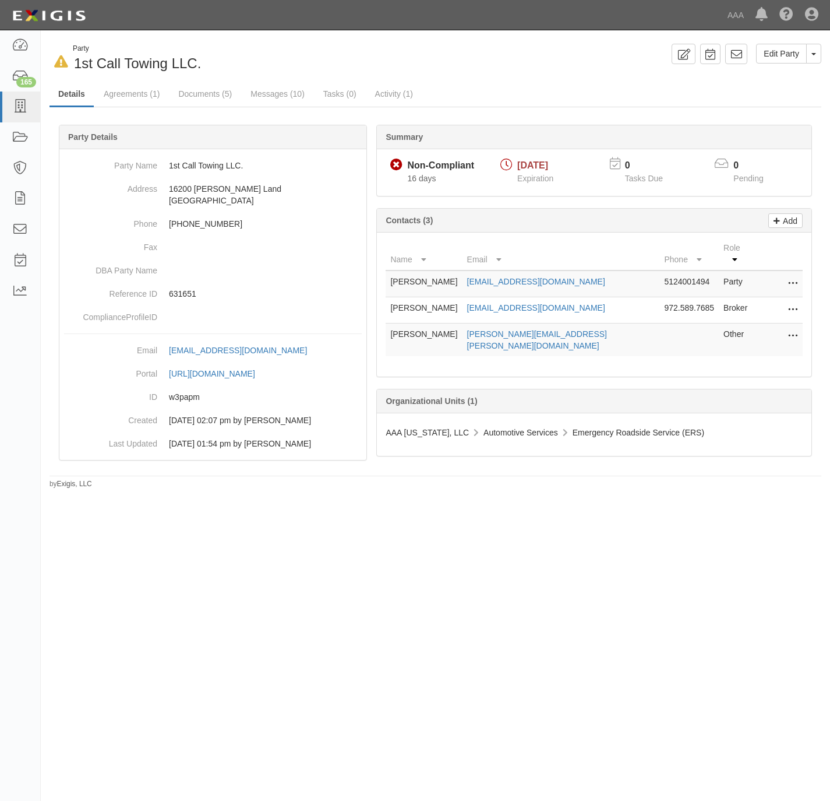
click at [539, 71] on div "In Default since 09/02/2025 Party 1st Call Towing LLC. Edit Party Toggle Party …" at bounding box center [436, 59] width 790 height 30
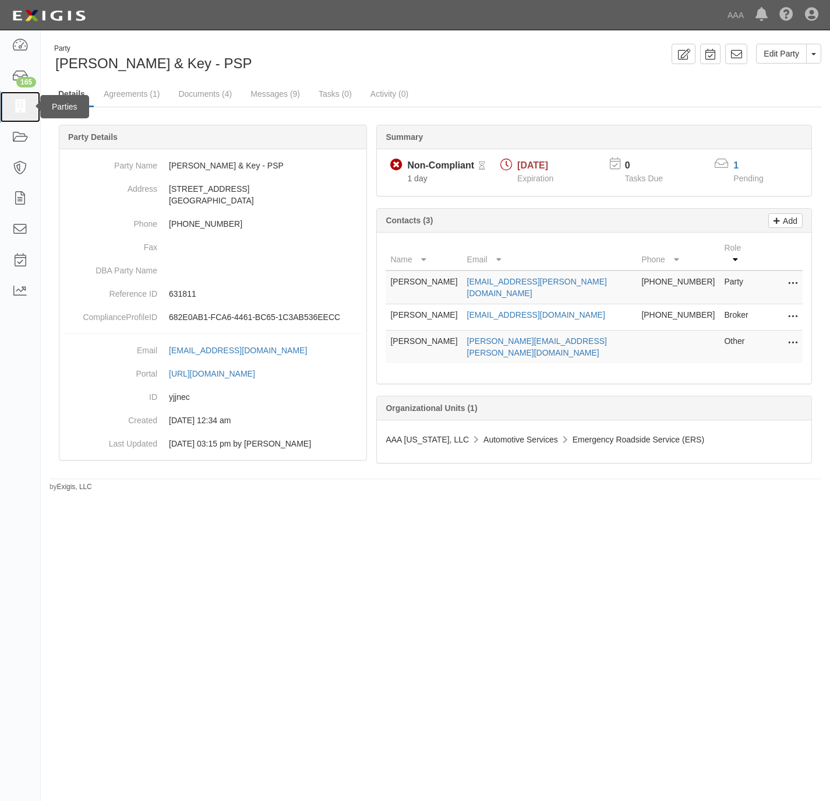
click at [19, 109] on icon at bounding box center [20, 106] width 16 height 13
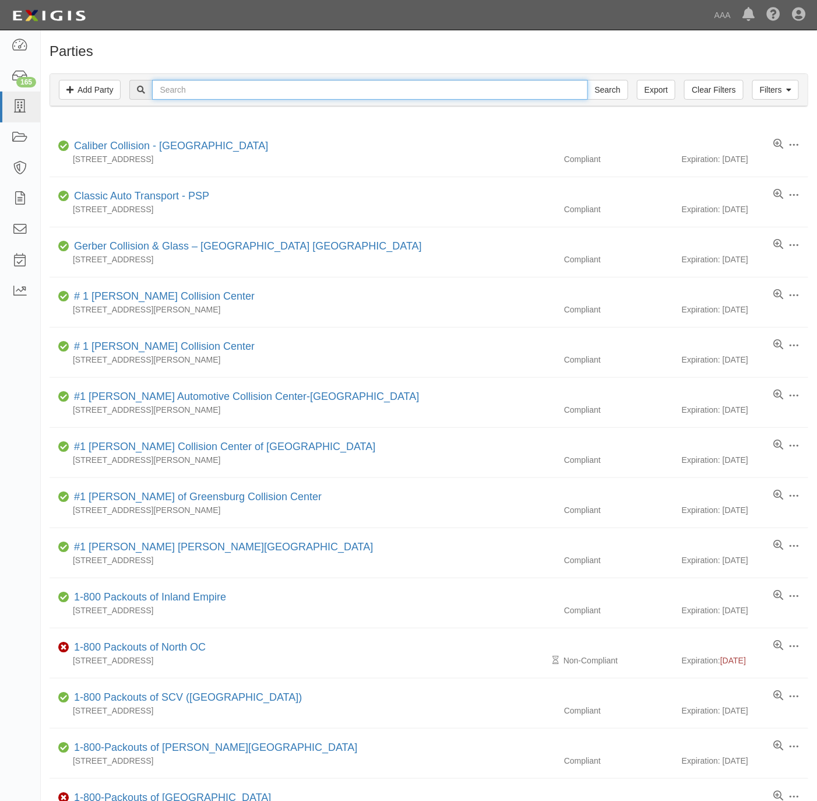
click at [413, 91] on input "text" at bounding box center [369, 90] width 435 height 20
paste input "[US_STATE] Car Care"
type input "[US_STATE] Car Care"
click at [612, 84] on input "Search" at bounding box center [607, 90] width 41 height 20
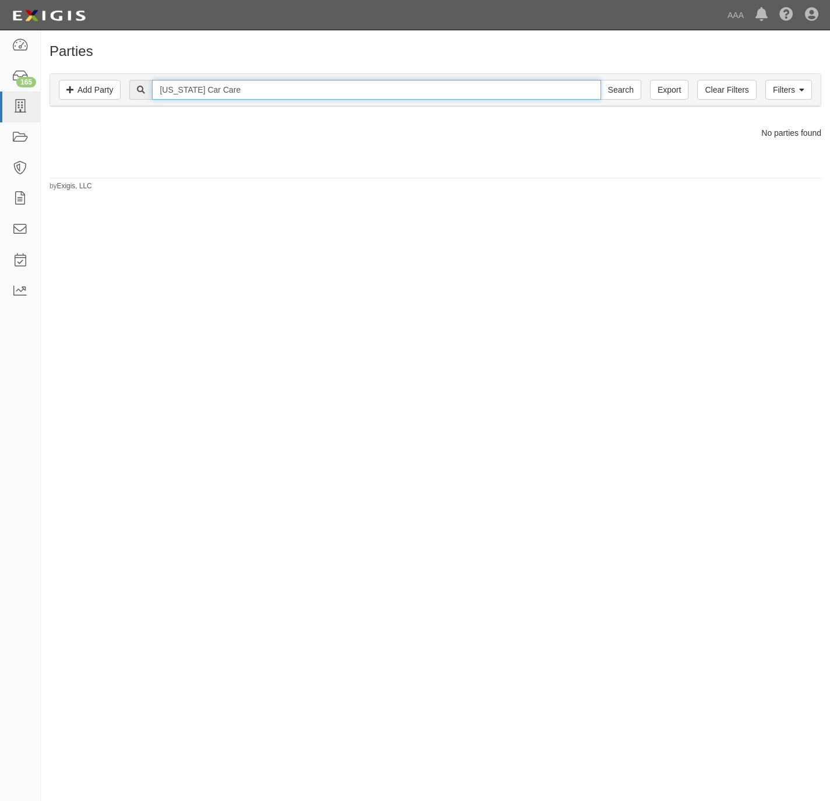
drag, startPoint x: 191, startPoint y: 91, endPoint x: 149, endPoint y: 96, distance: 42.3
click at [149, 96] on div "[US_STATE] Car Care Search" at bounding box center [385, 90] width 512 height 20
type input "Car Care"
click at [601, 80] on input "Search" at bounding box center [621, 90] width 41 height 20
